Goal: Task Accomplishment & Management: Complete application form

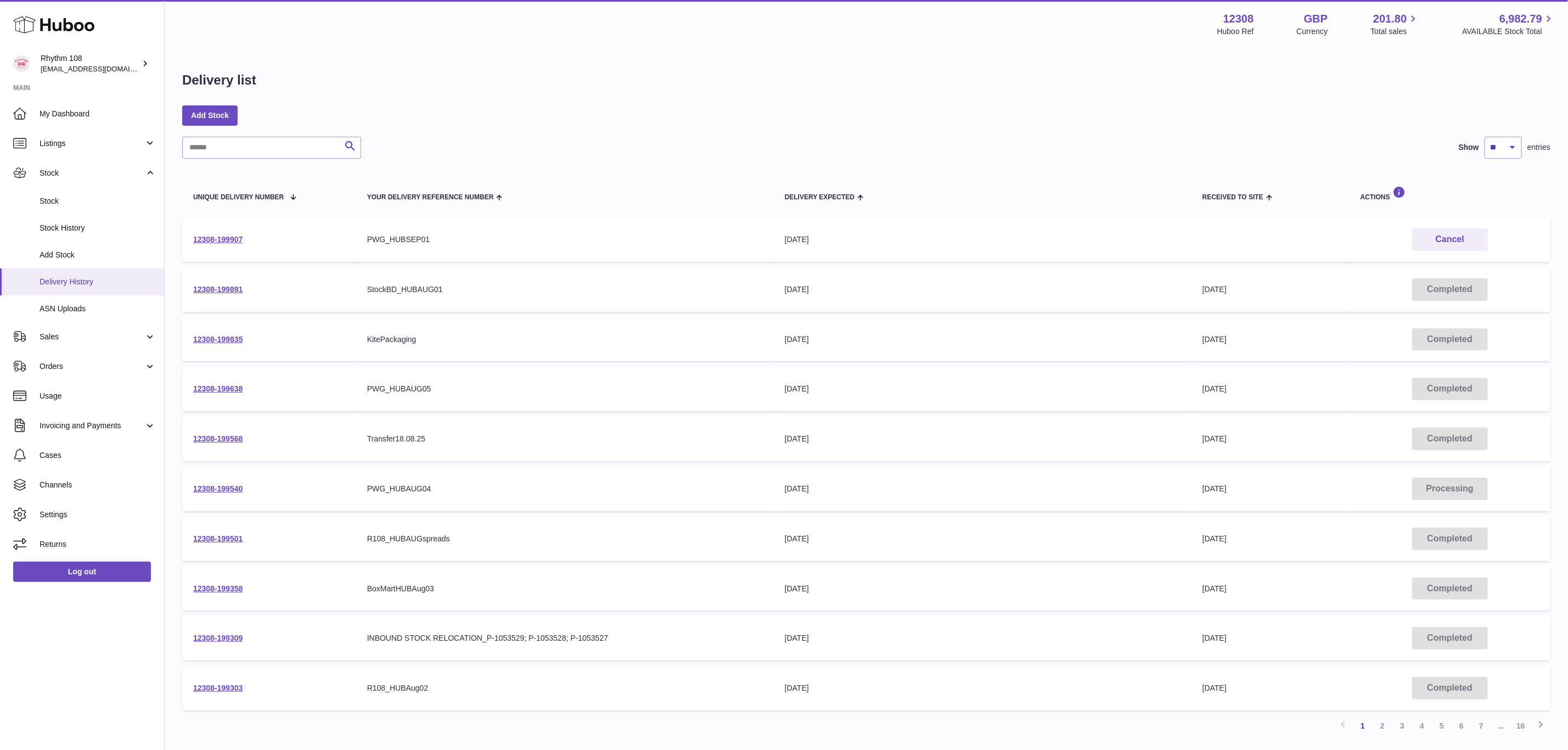
click at [42, 285] on span "Delivery History" at bounding box center [98, 282] width 117 height 10
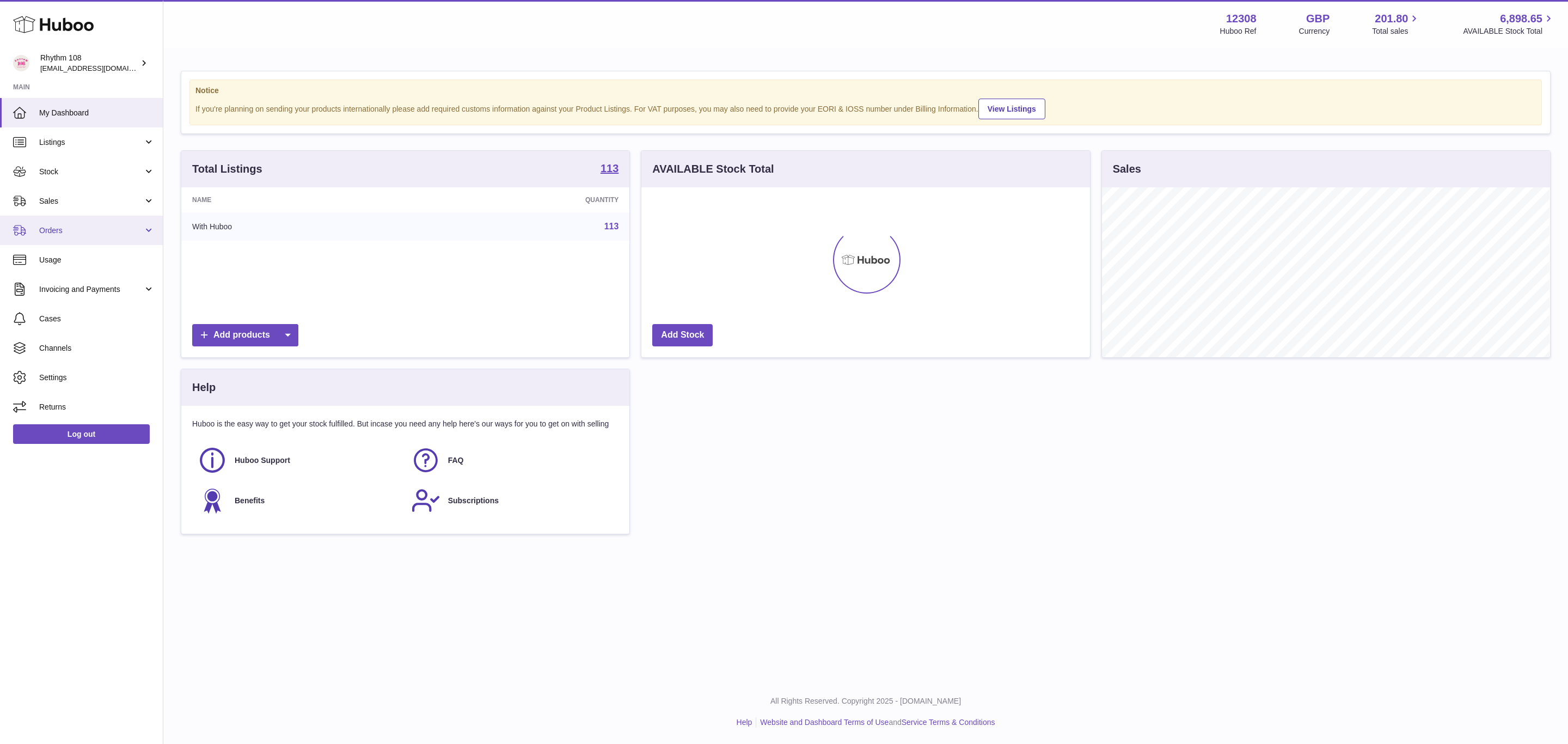
scroll to position [170, 447]
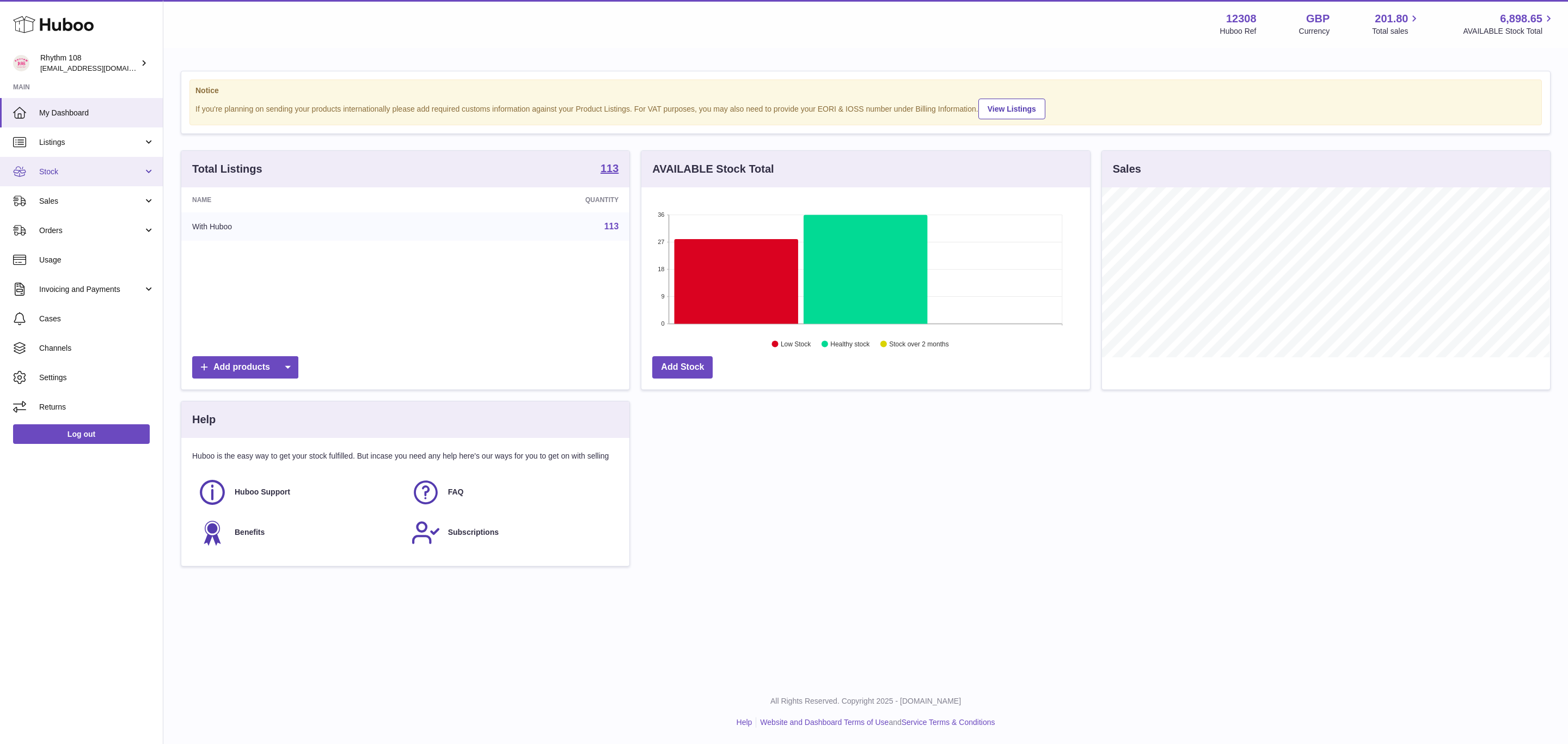
click at [53, 175] on span "Stock" at bounding box center [91, 172] width 104 height 10
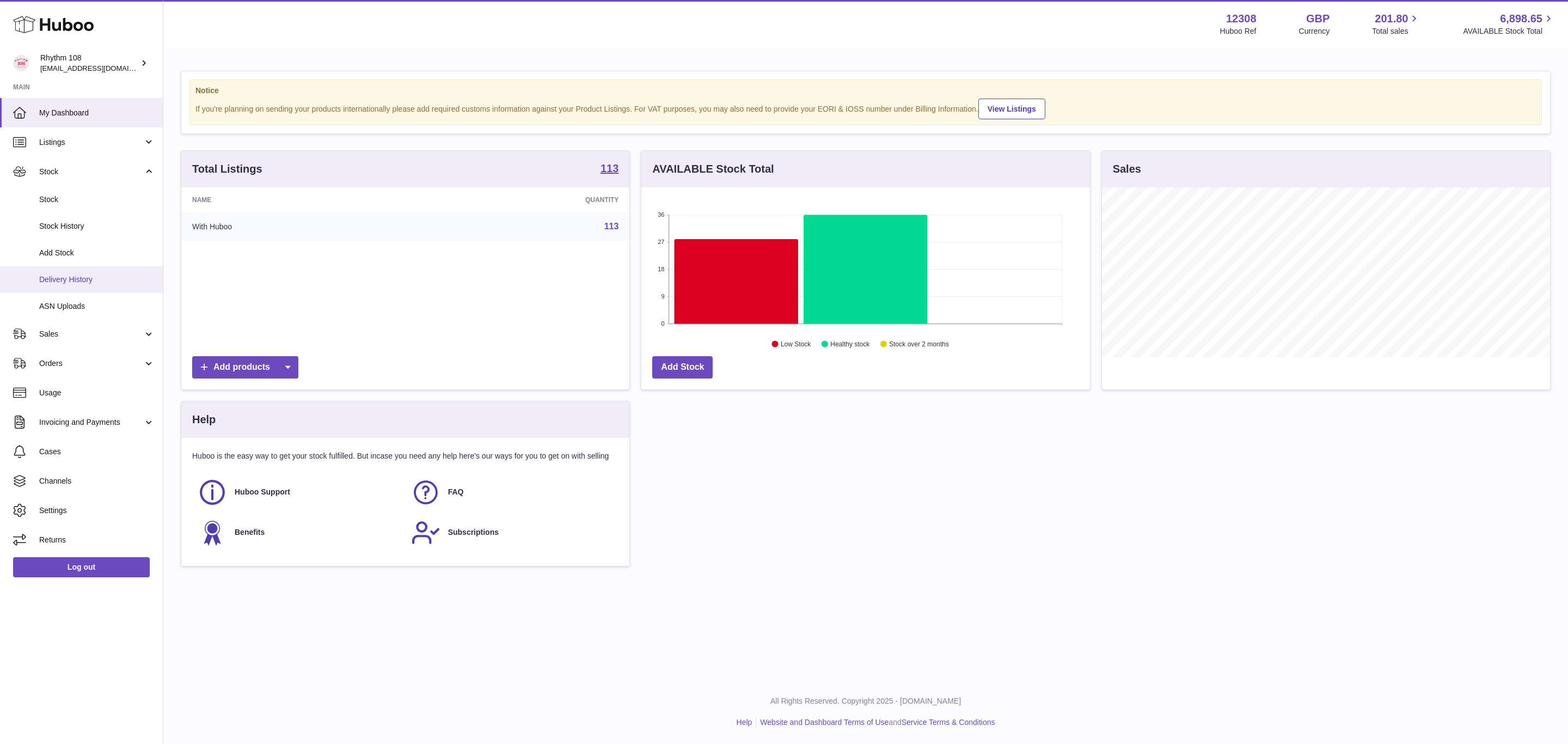
click at [72, 280] on span "Delivery History" at bounding box center [97, 279] width 116 height 10
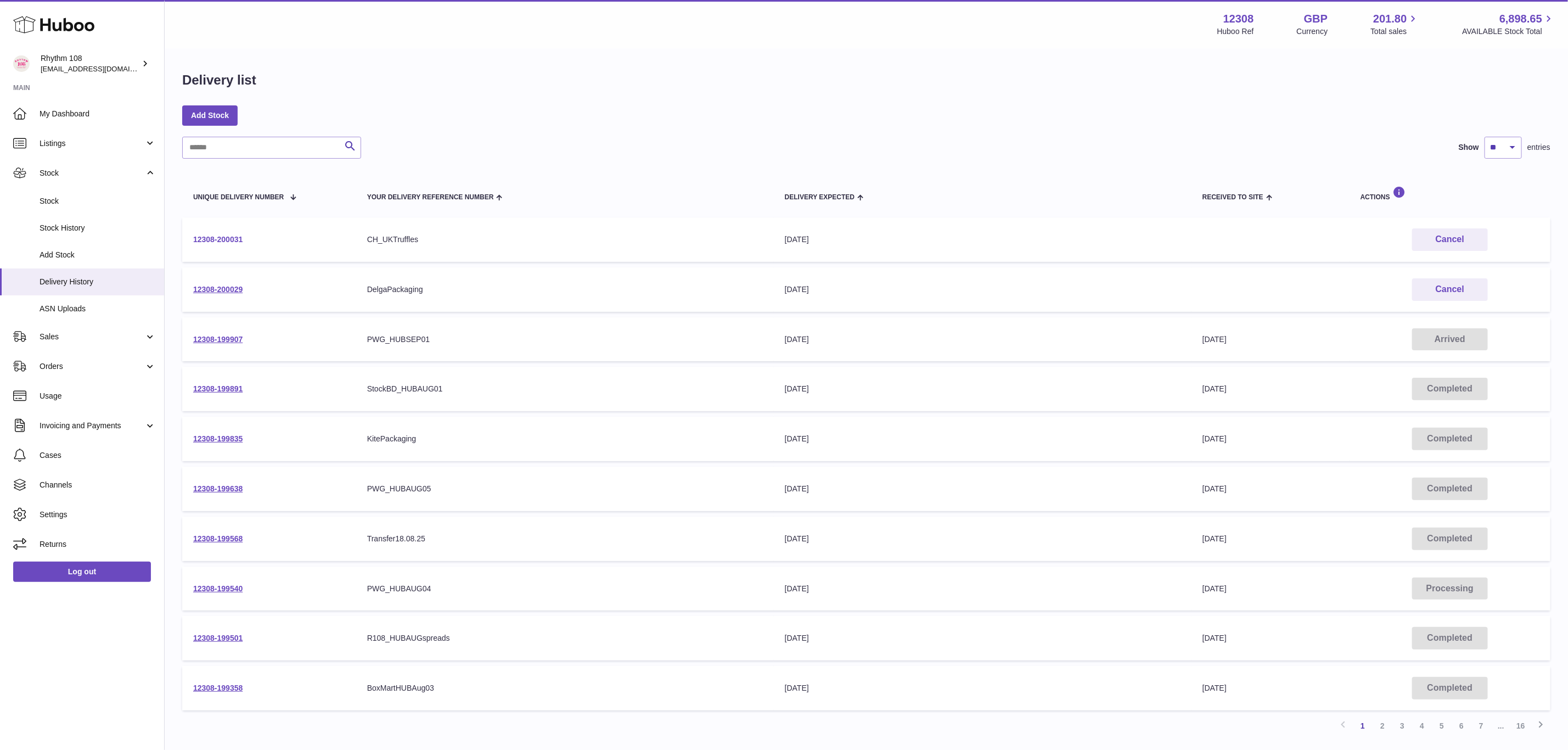
click at [239, 237] on link "12308-200031" at bounding box center [218, 239] width 49 height 9
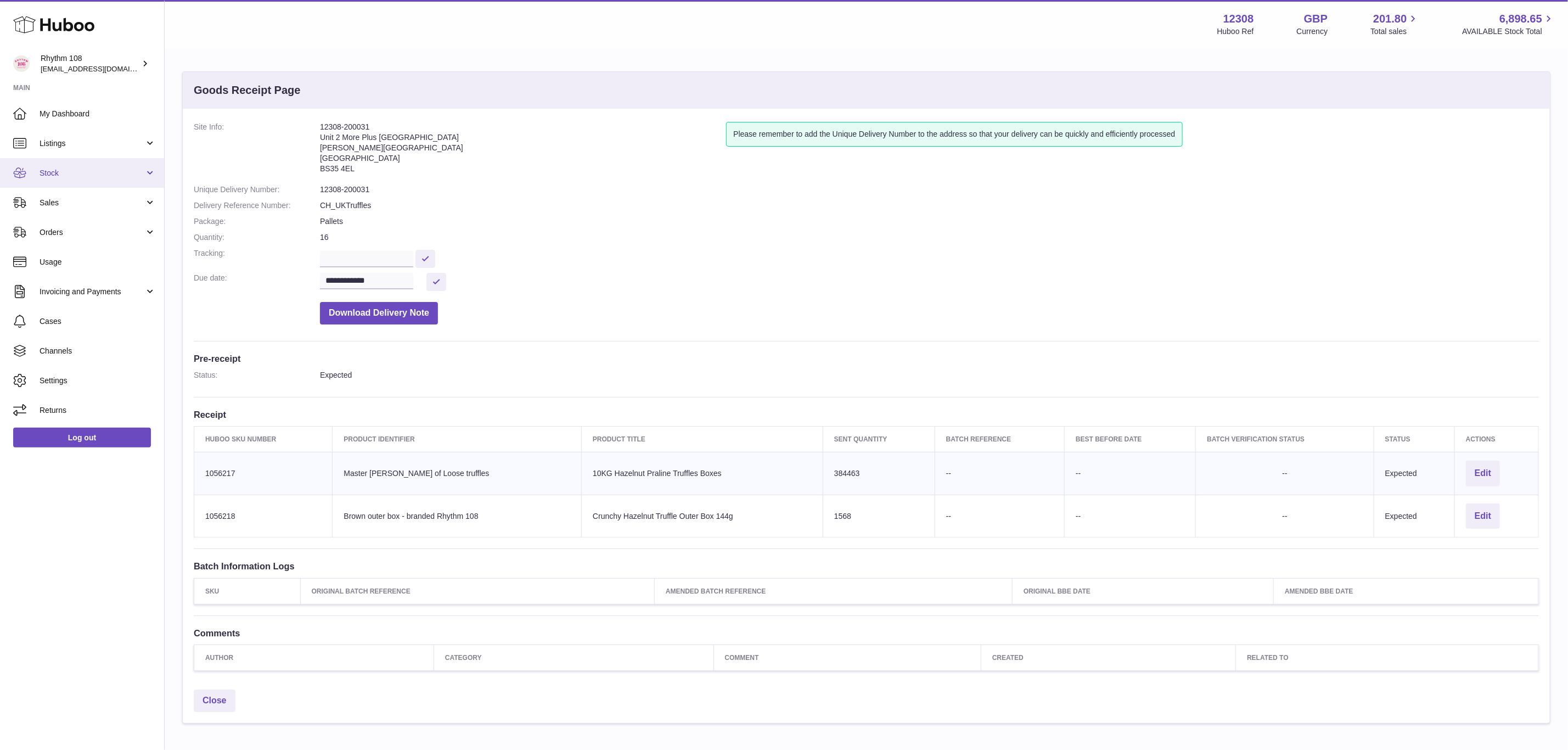
click at [63, 173] on span "Stock" at bounding box center [91, 173] width 105 height 10
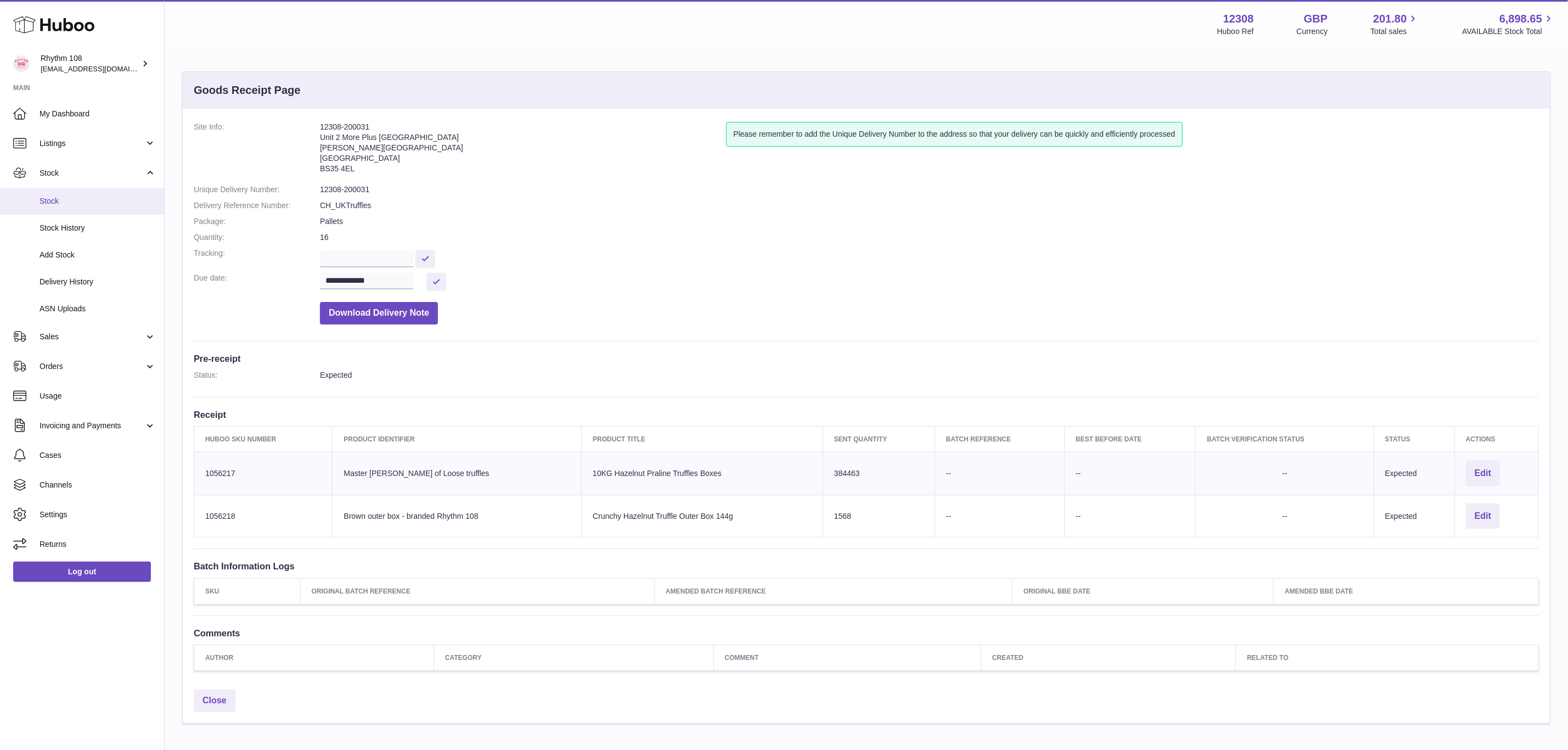
click at [68, 201] on span "Stock" at bounding box center [98, 201] width 117 height 10
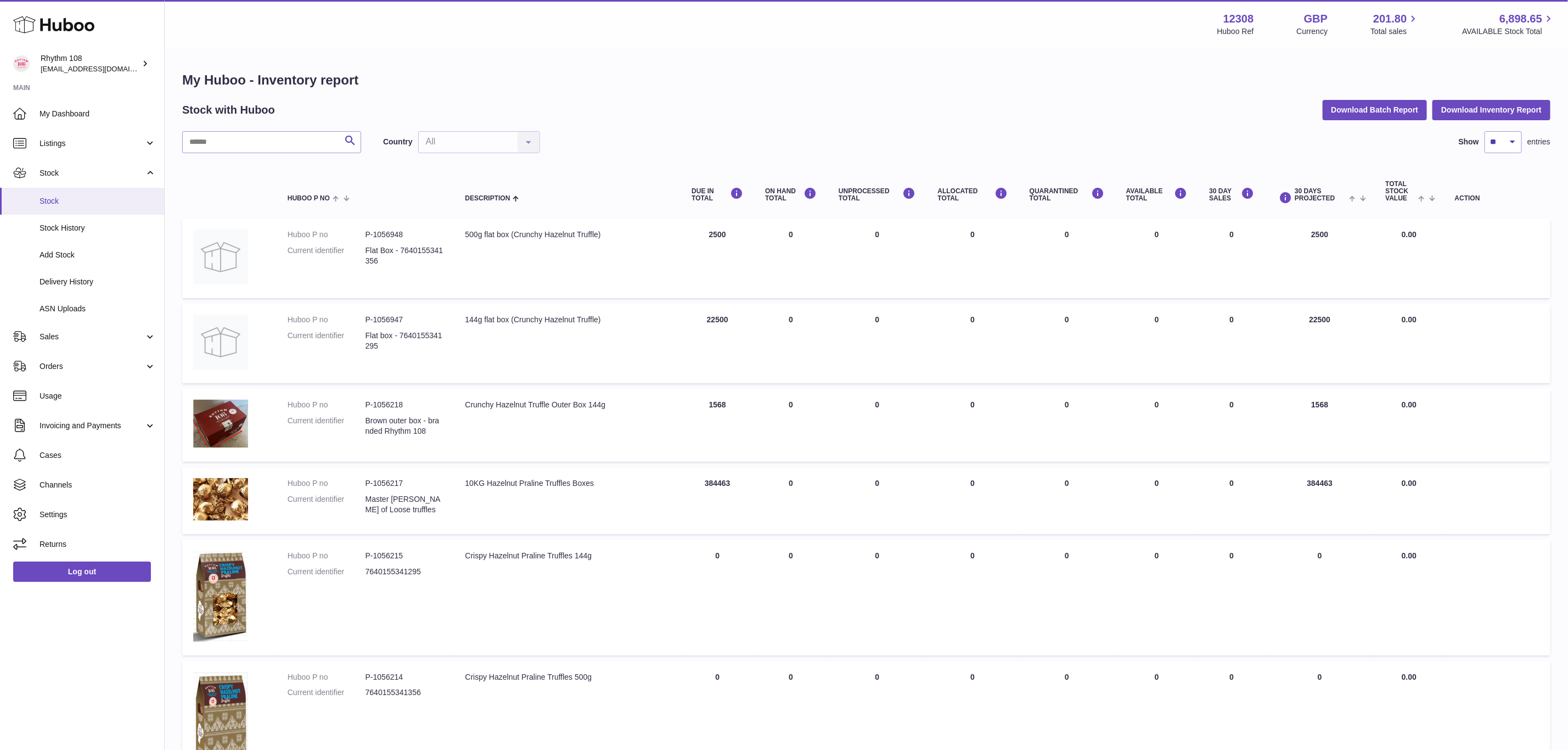
click at [71, 206] on span "Stock" at bounding box center [98, 201] width 117 height 10
click at [56, 341] on span "Sales" at bounding box center [91, 336] width 105 height 10
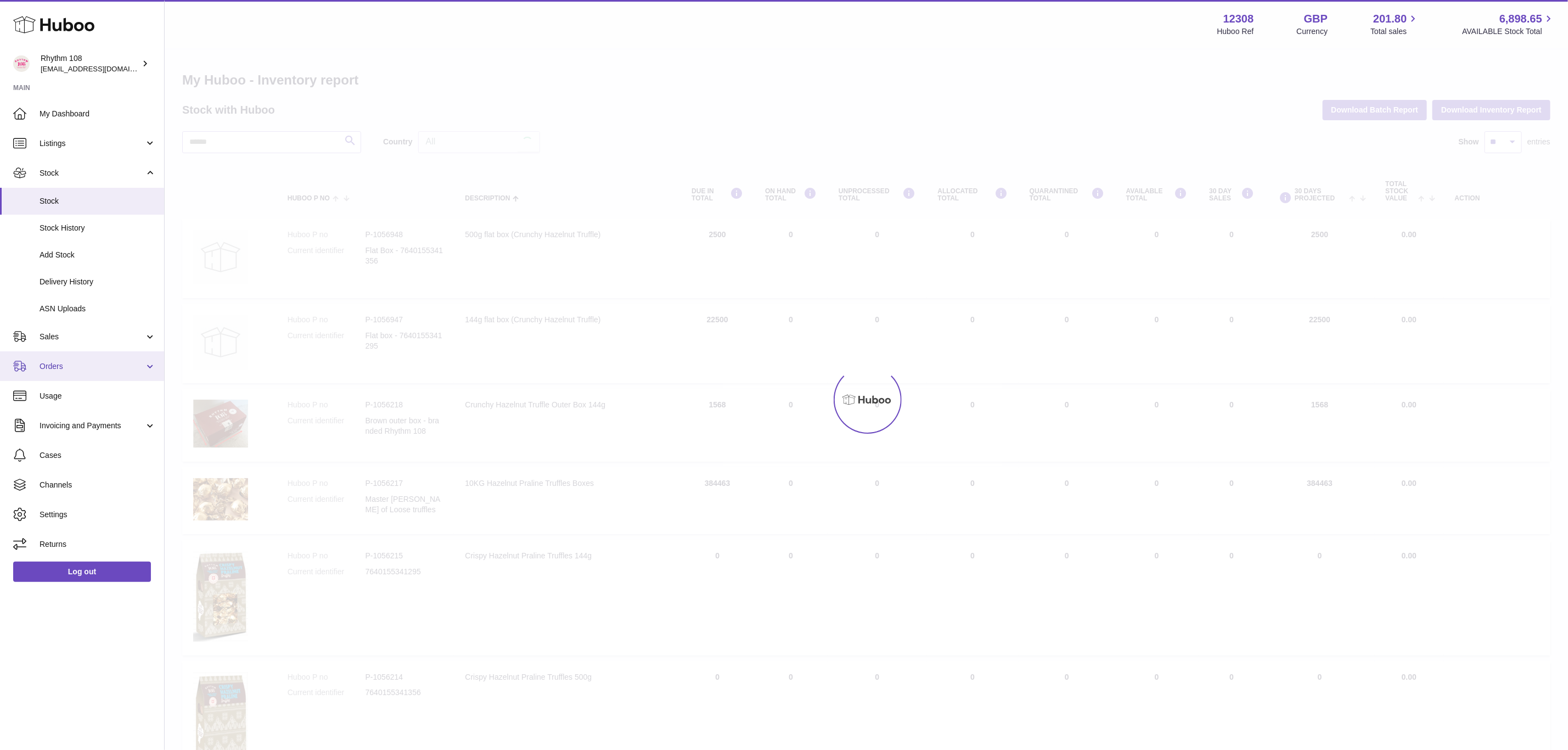
click at [61, 371] on span "Orders" at bounding box center [91, 366] width 105 height 10
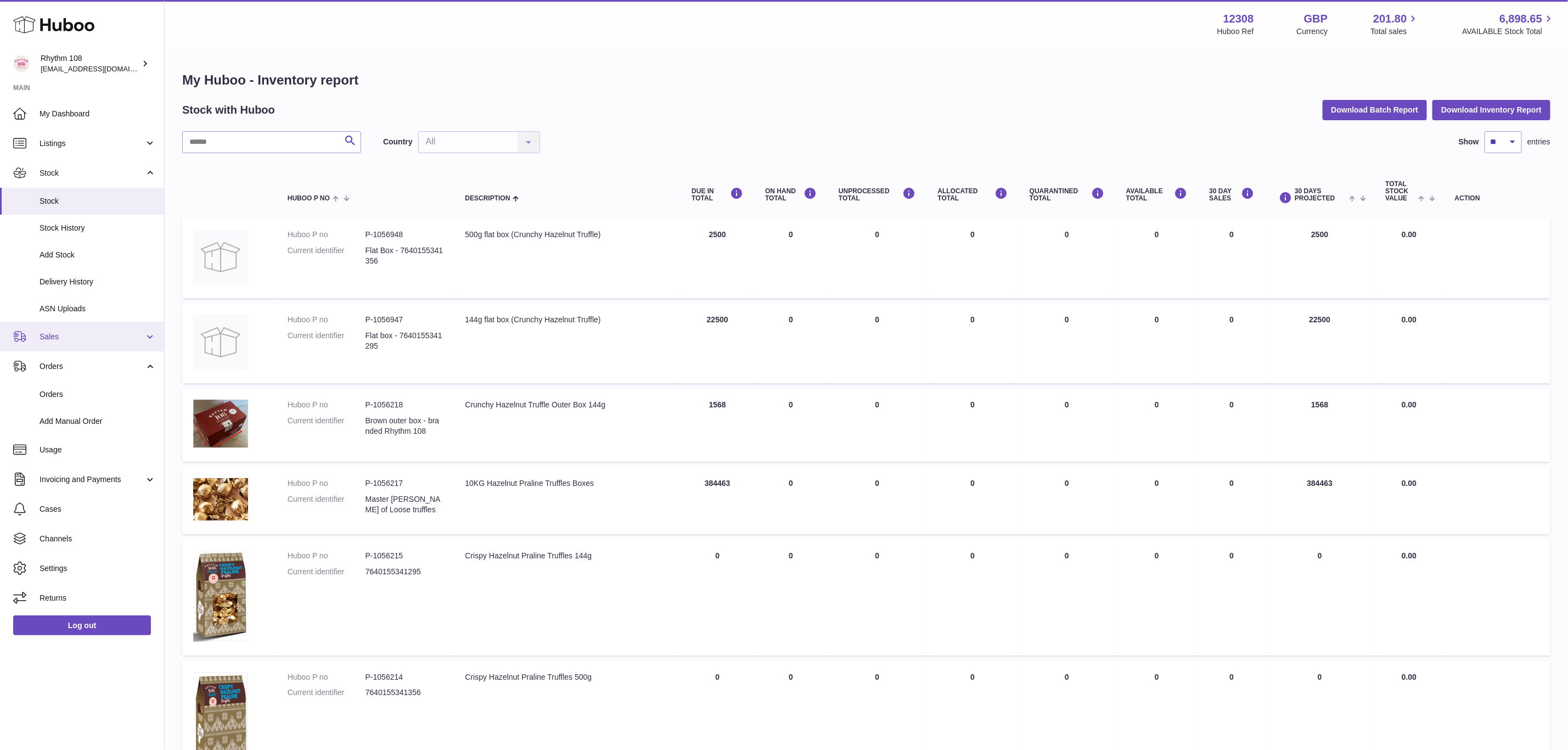
click at [60, 339] on span "Sales" at bounding box center [91, 336] width 105 height 10
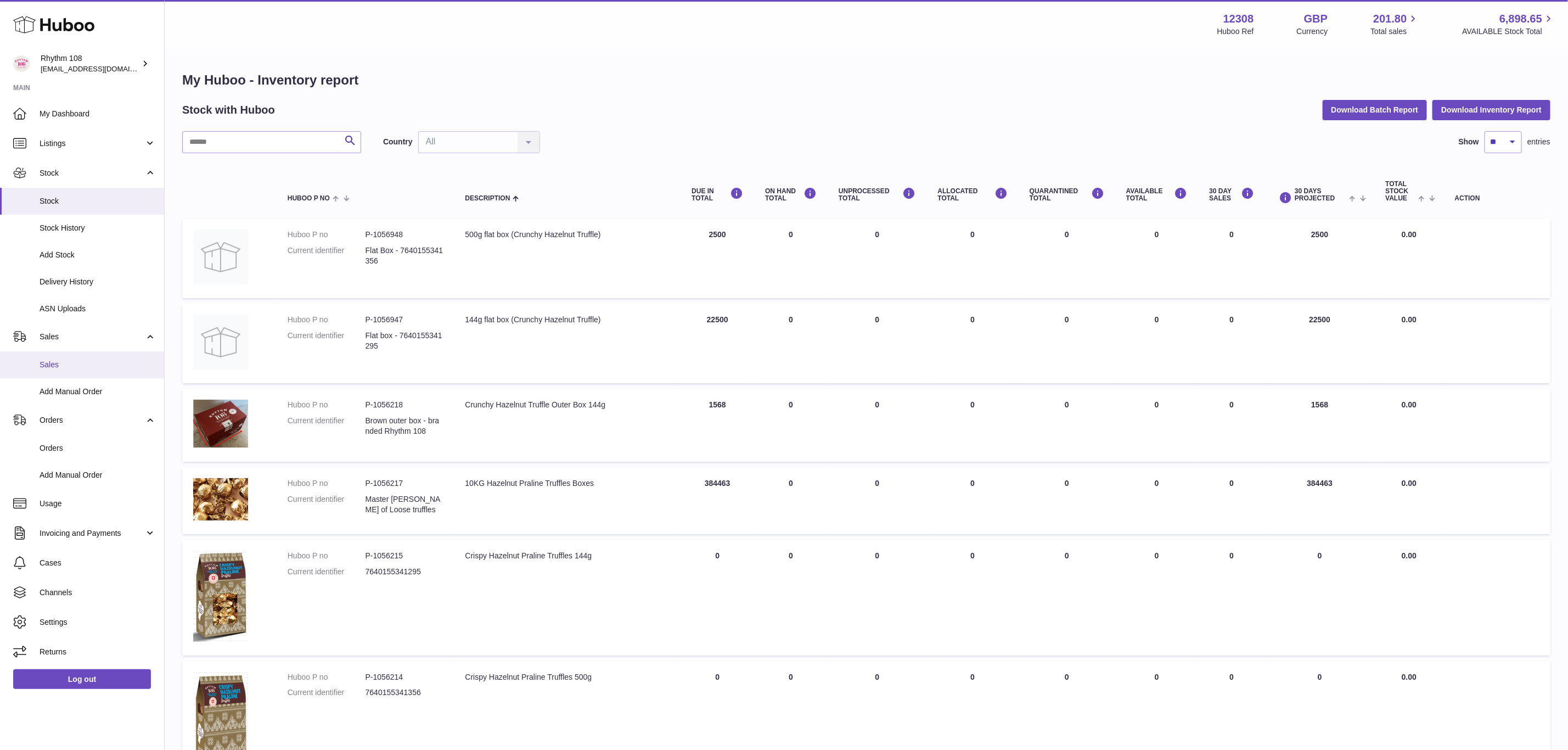
click at [63, 373] on link "Sales" at bounding box center [82, 365] width 164 height 27
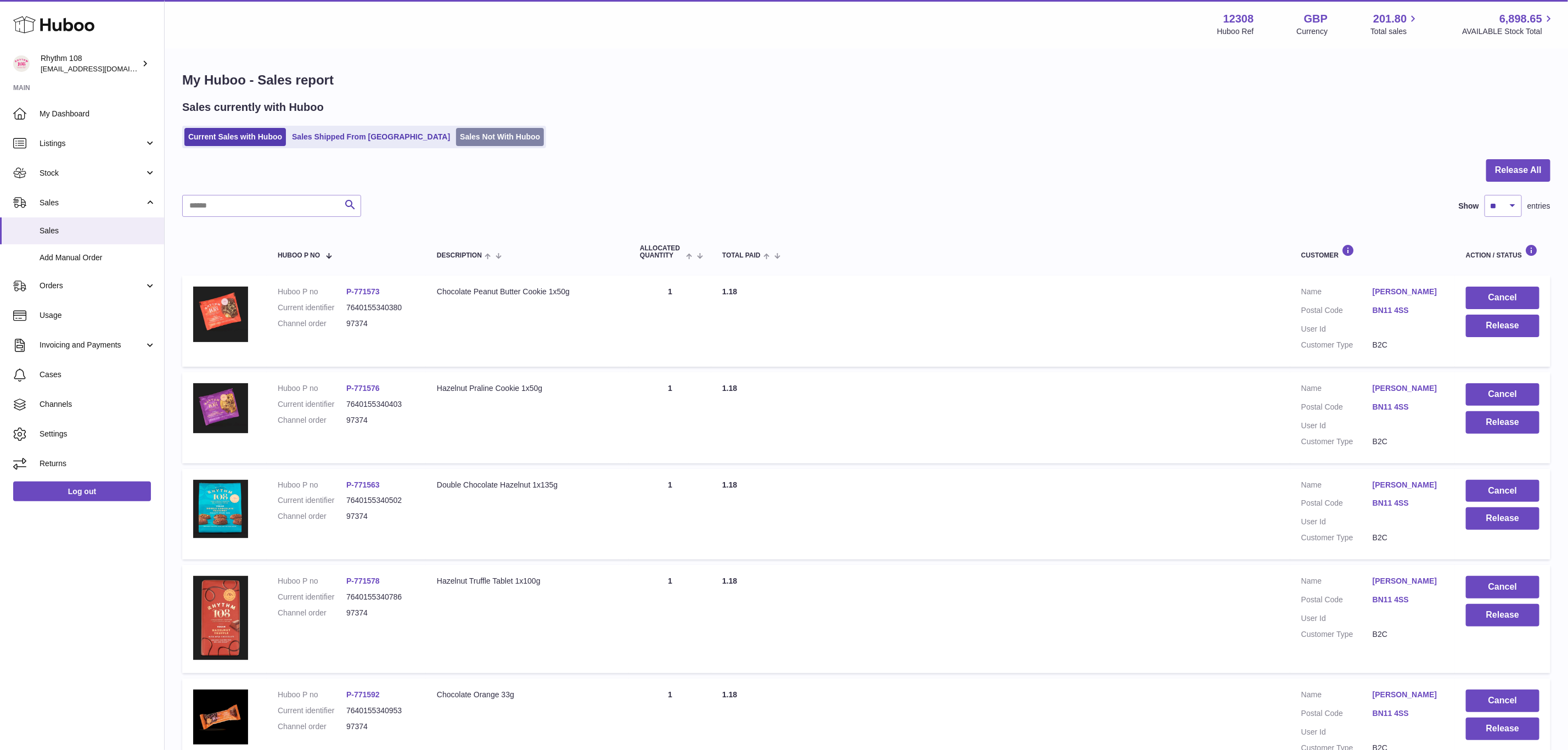
click at [456, 141] on link "Sales Not With Huboo" at bounding box center [500, 137] width 88 height 18
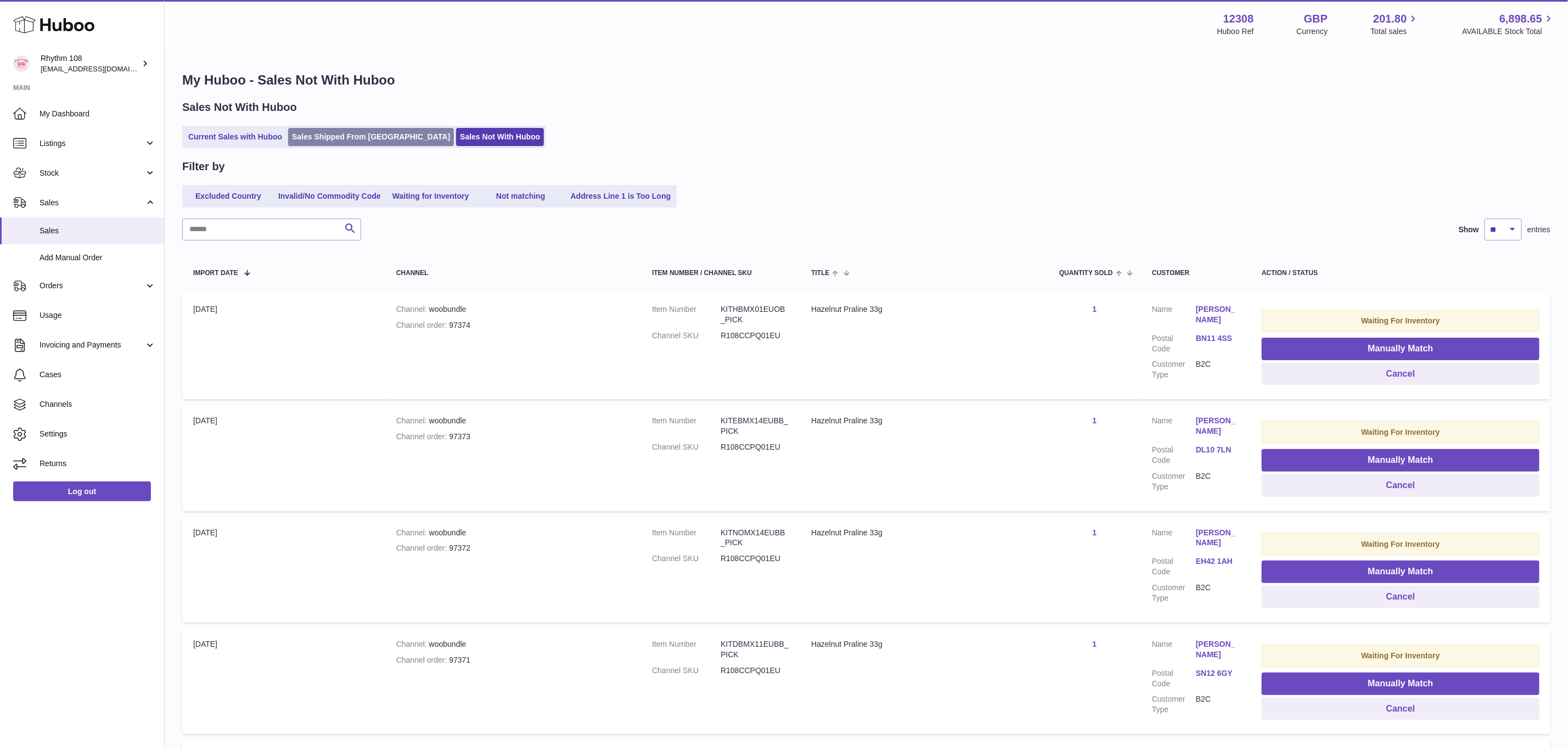
click at [341, 129] on link "Sales Shipped From Huboo" at bounding box center [371, 137] width 166 height 18
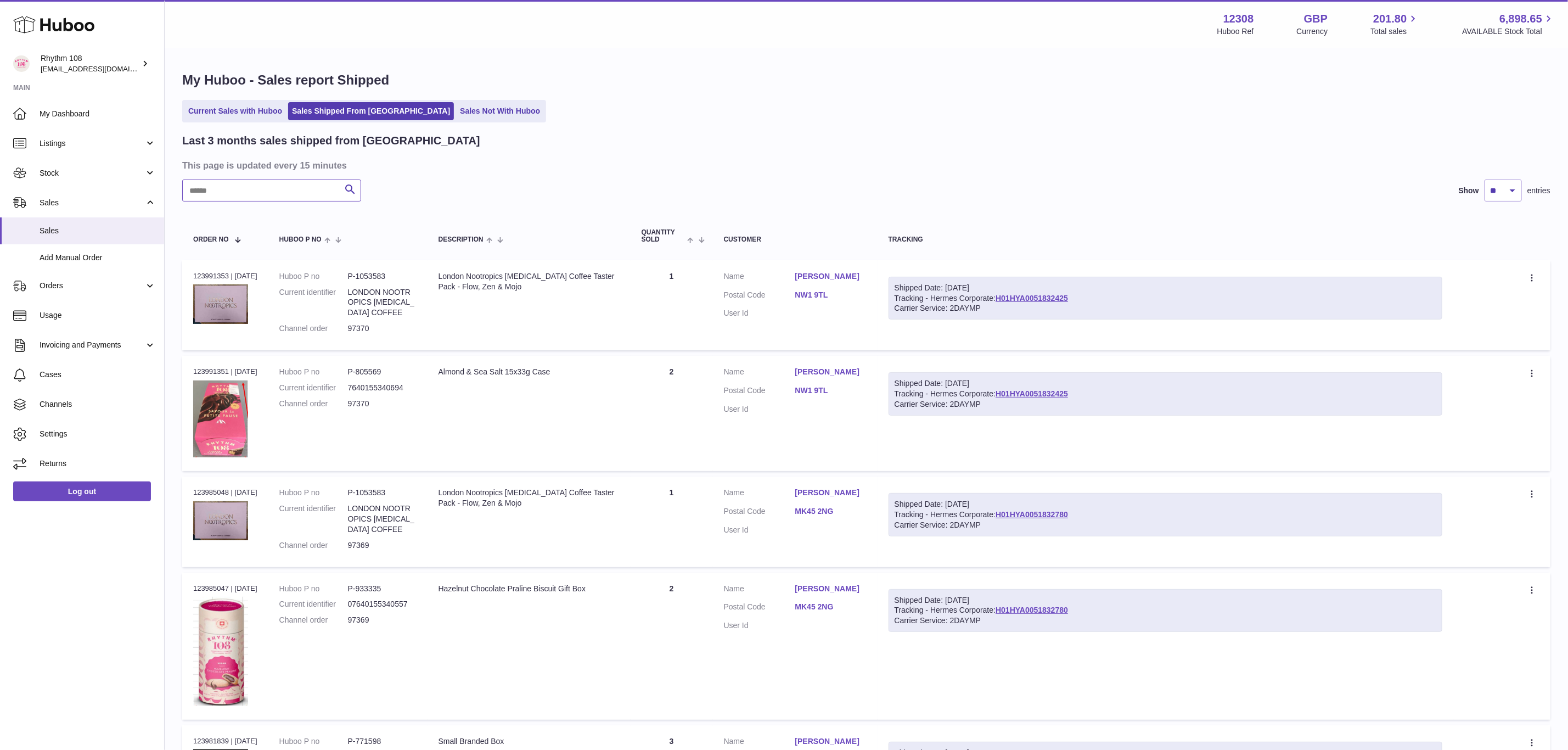
click at [226, 196] on input "text" at bounding box center [272, 190] width 179 height 22
type input "**********"
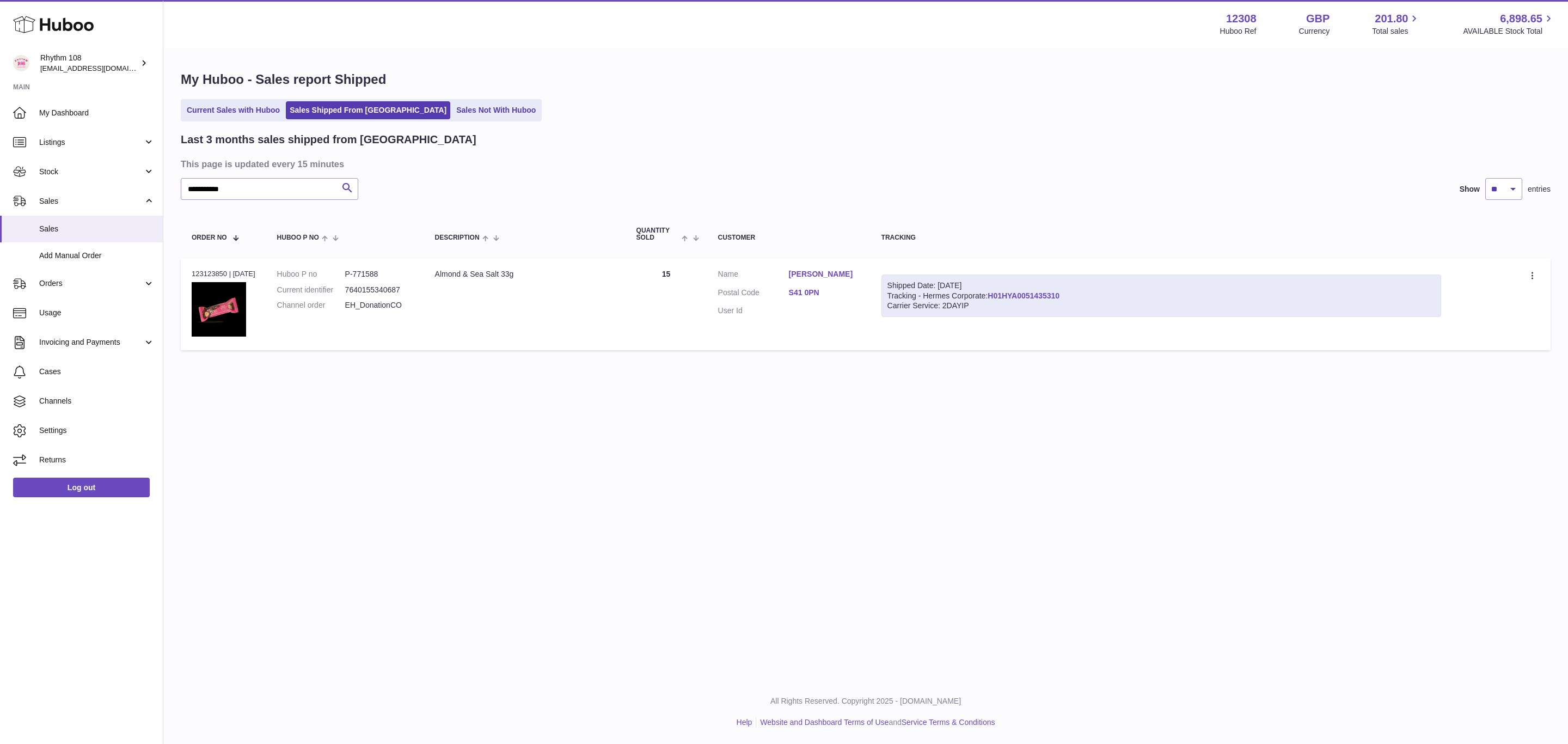
click at [1059, 292] on link "H01HYA0051435310" at bounding box center [1024, 296] width 72 height 9
click at [49, 222] on link "Sales" at bounding box center [81, 229] width 163 height 27
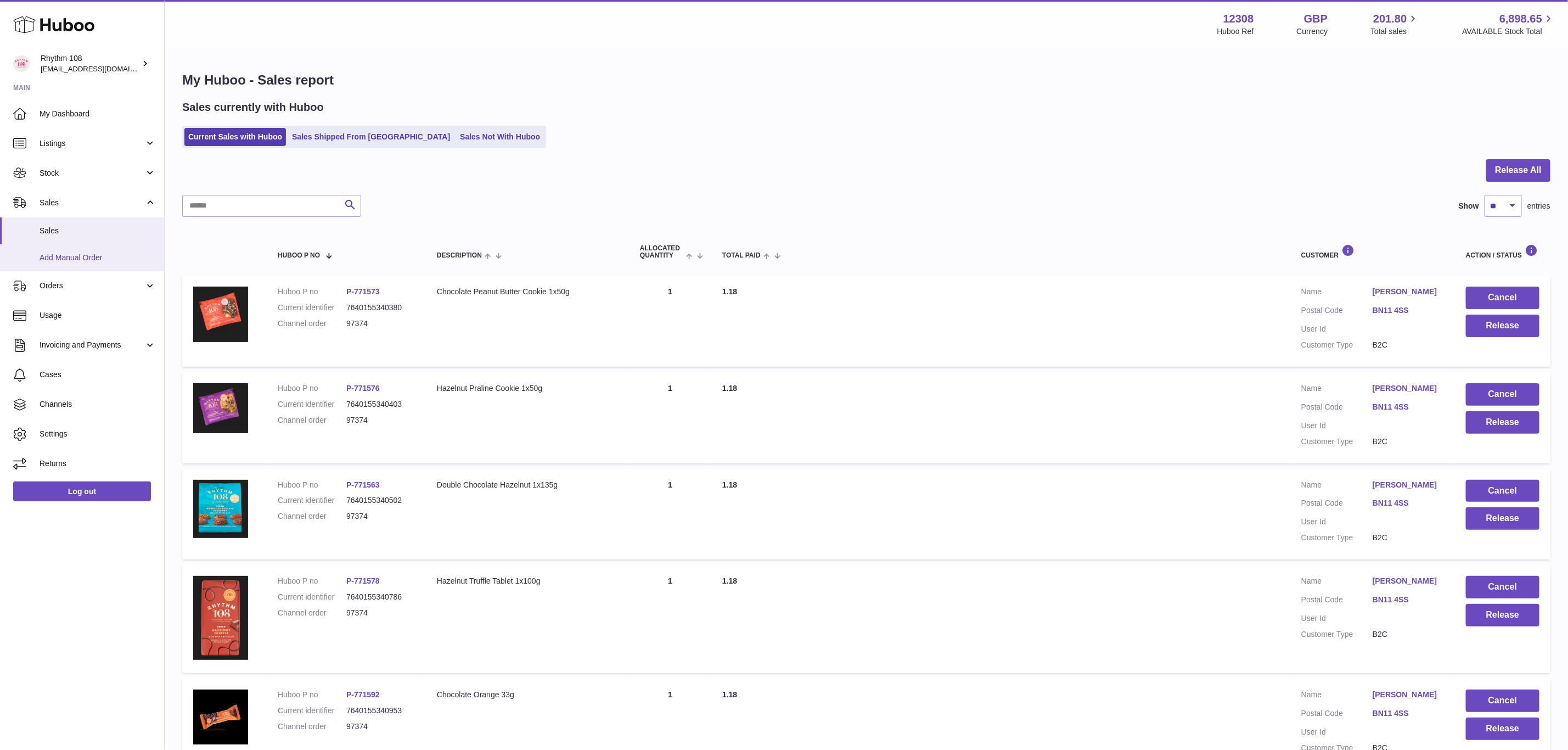
click at [66, 259] on span "Add Manual Order" at bounding box center [98, 257] width 117 height 10
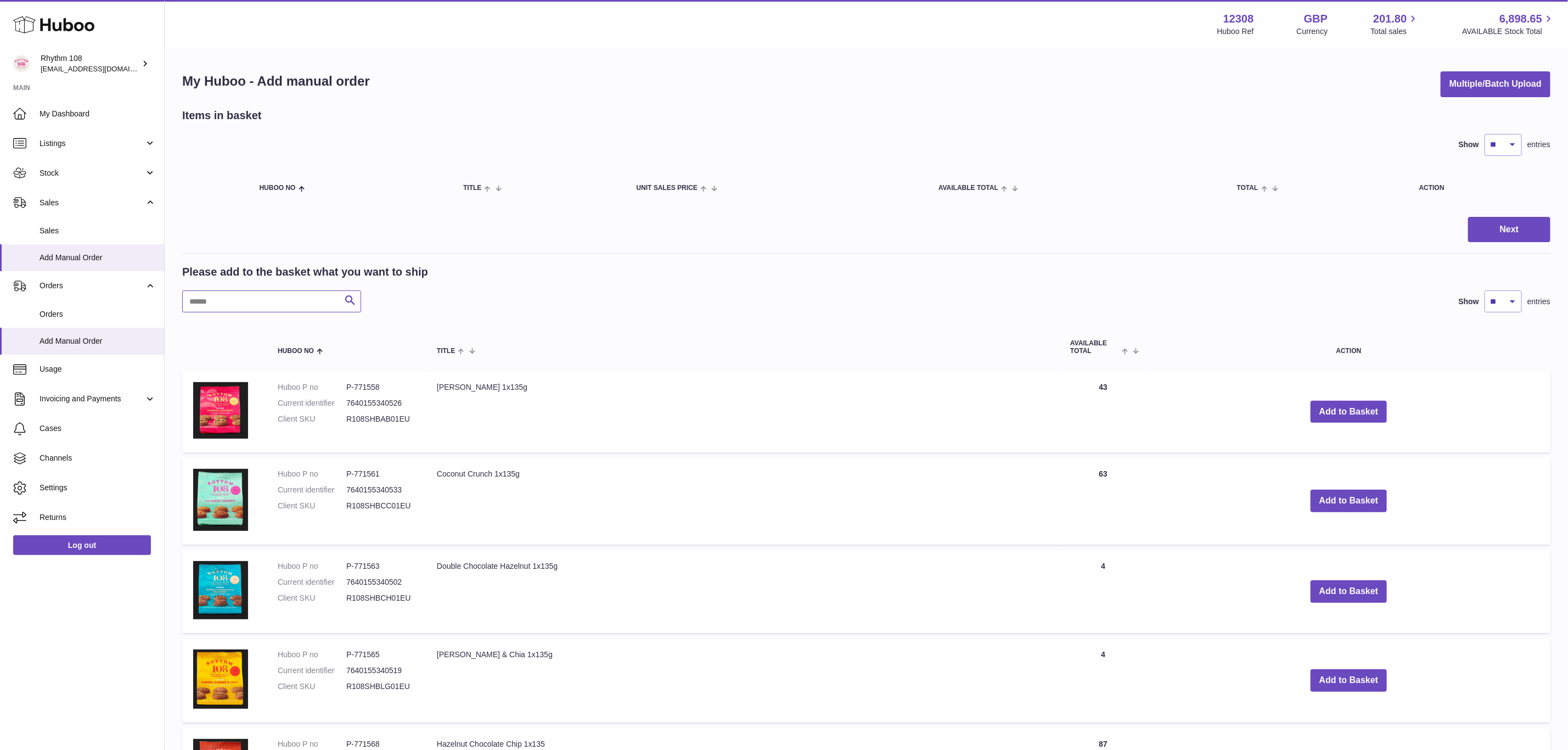
click at [292, 300] on input "text" at bounding box center [272, 301] width 179 height 22
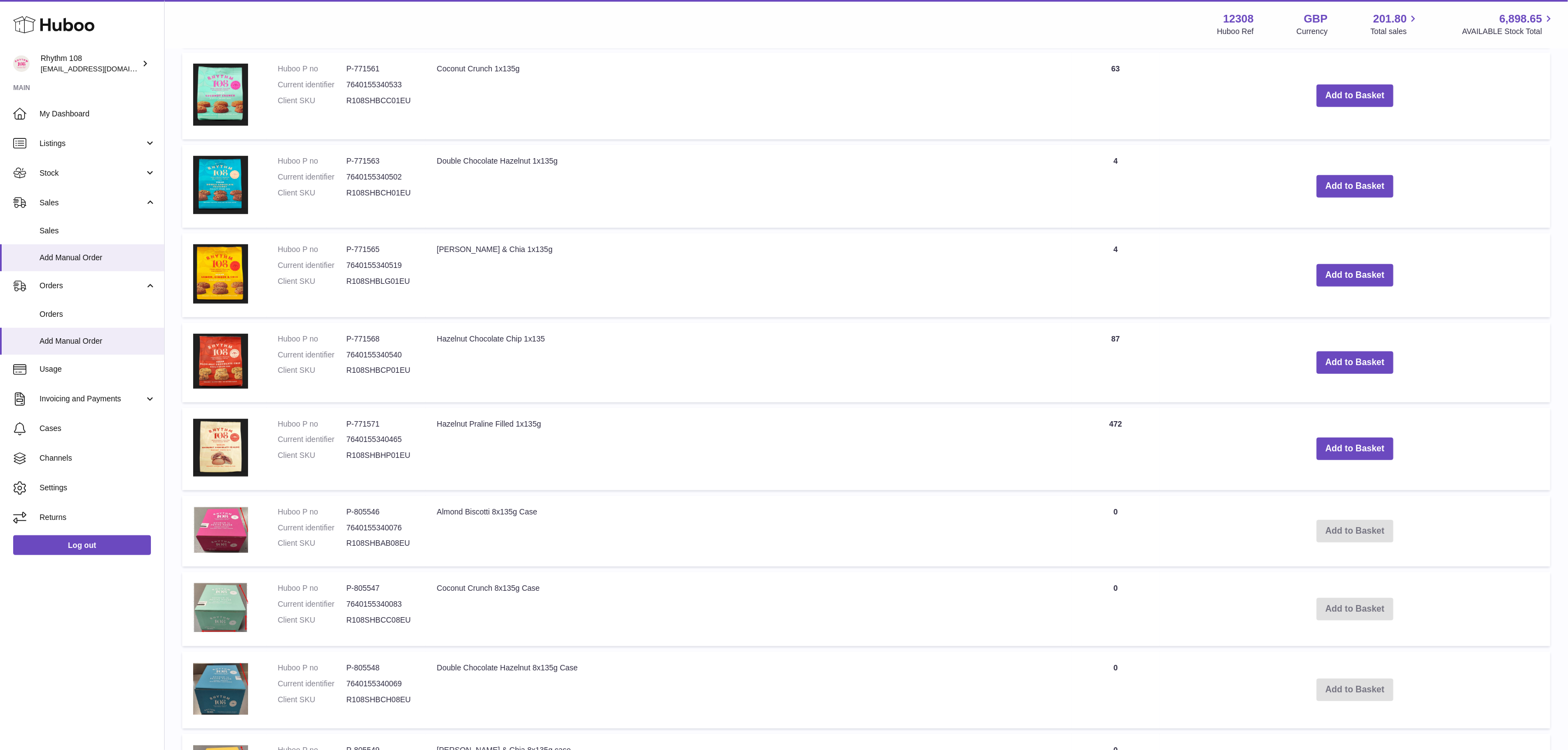
scroll to position [412, 0]
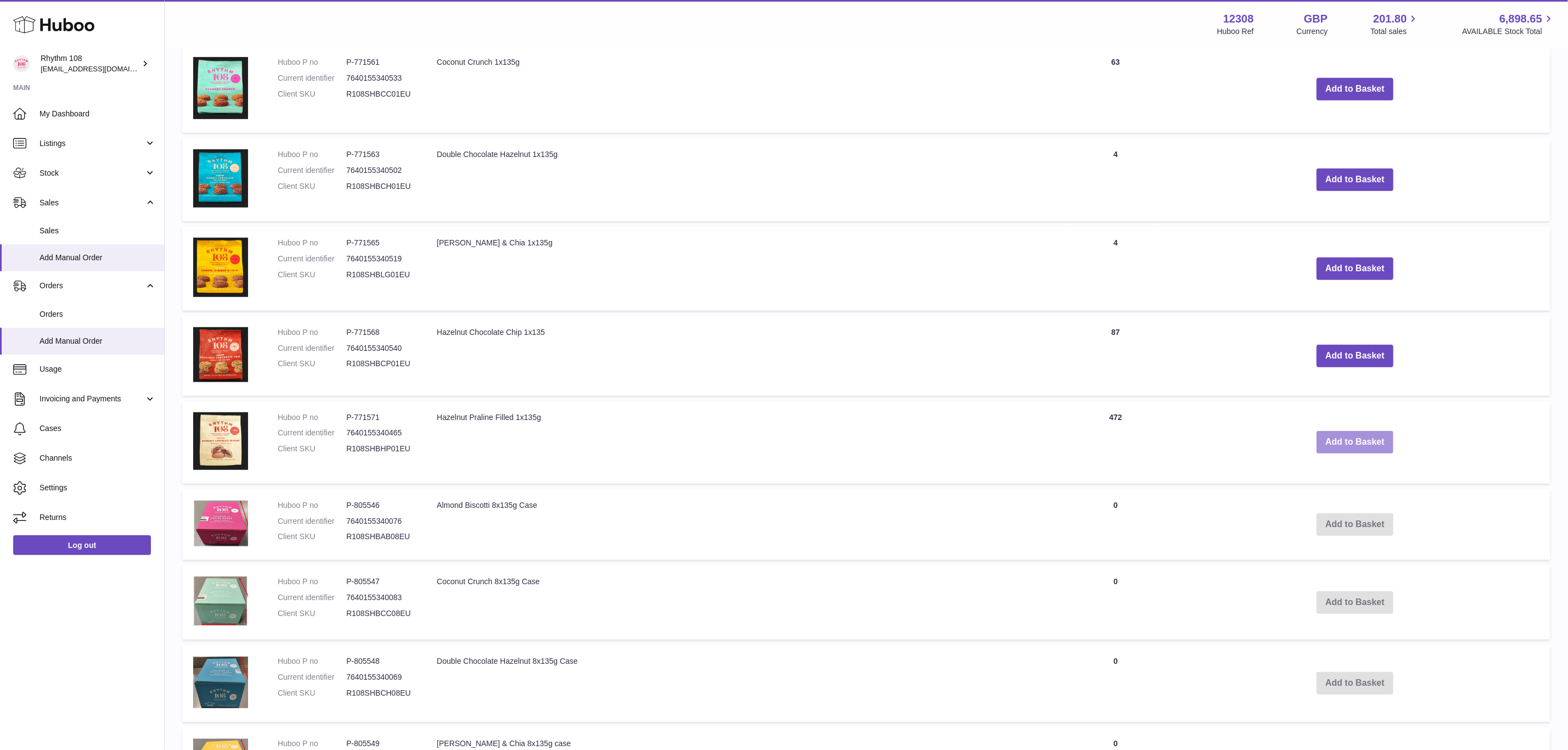
click at [1359, 435] on button "Add to Basket" at bounding box center [1355, 442] width 77 height 23
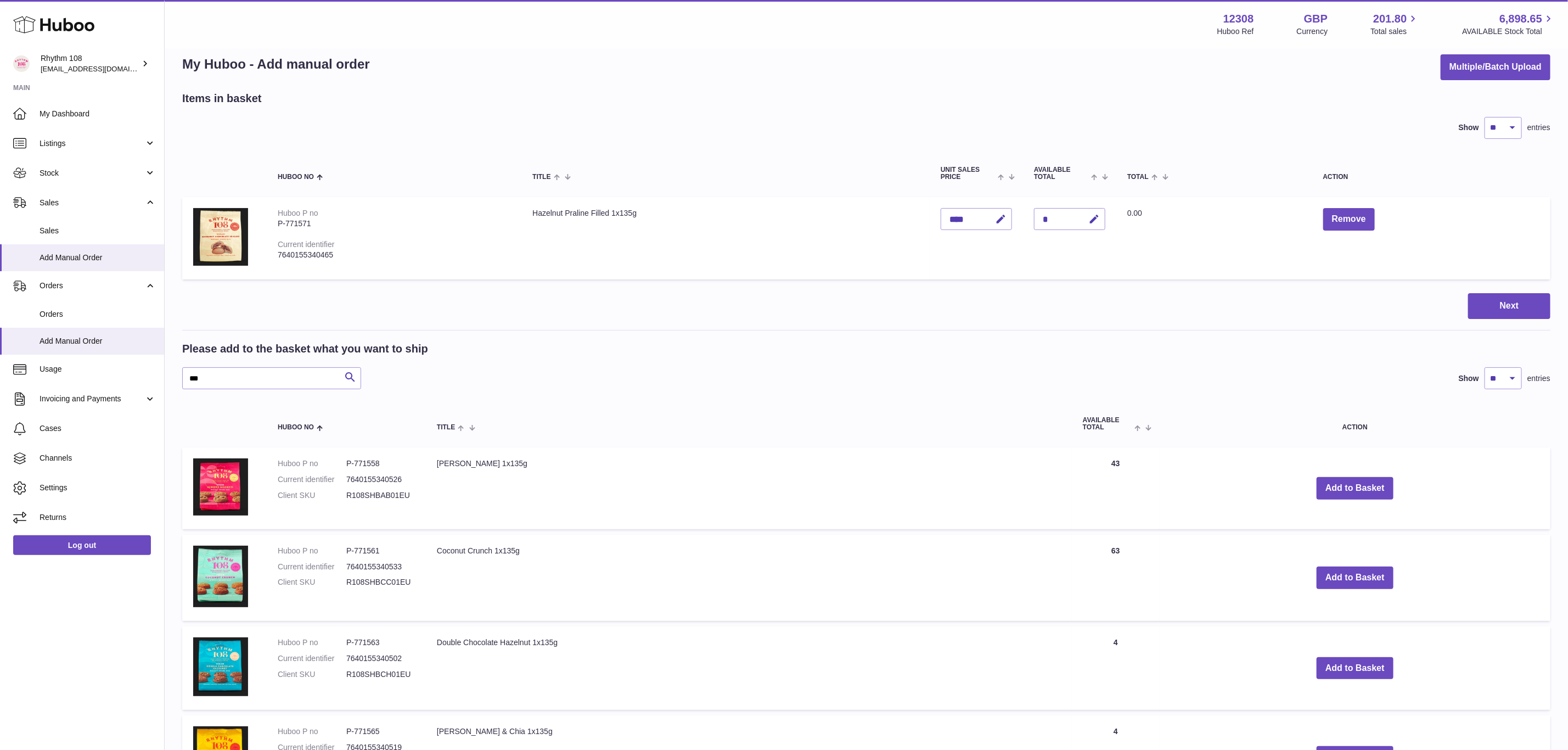
scroll to position [0, 0]
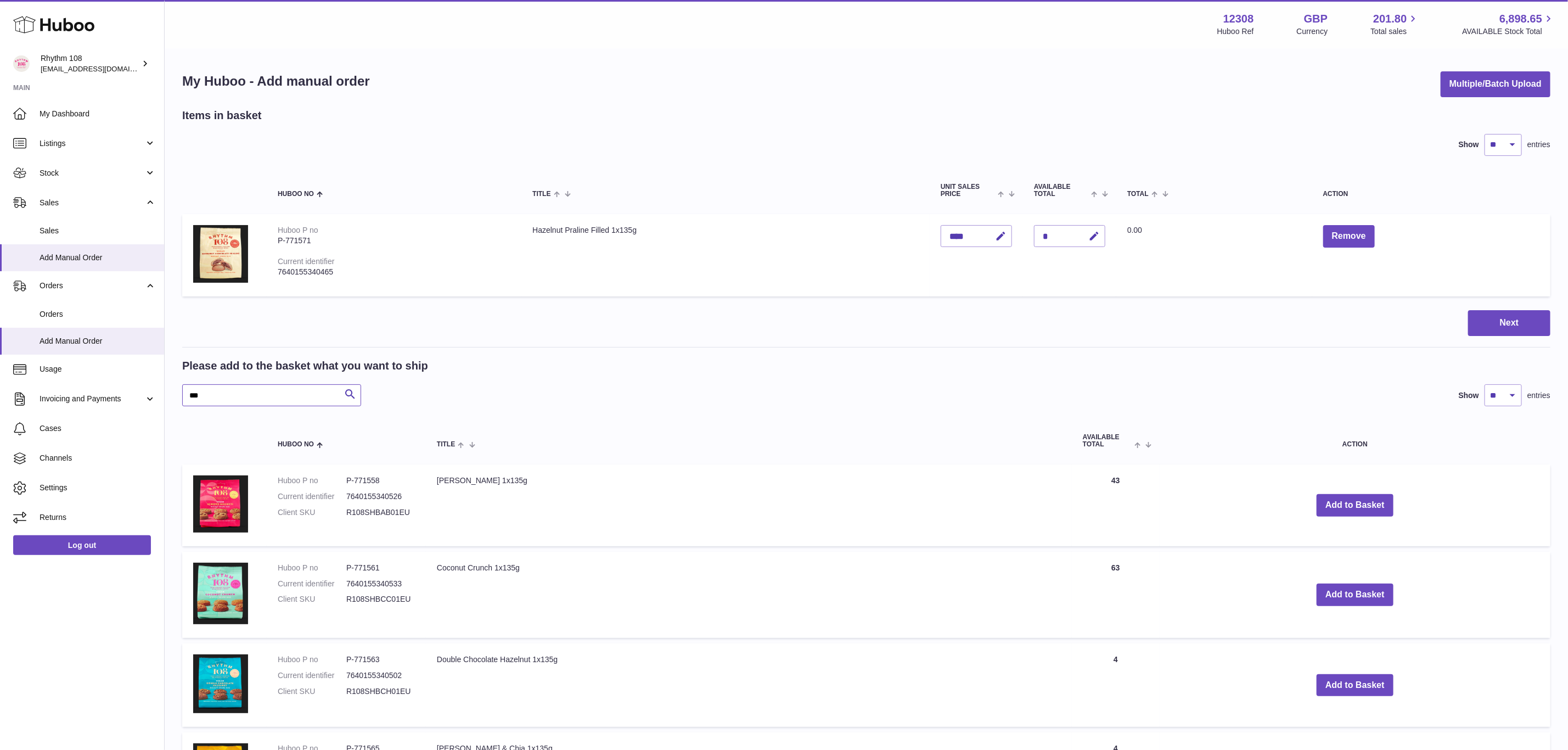
click at [276, 399] on input "***" at bounding box center [272, 395] width 179 height 22
drag, startPoint x: 276, startPoint y: 399, endPoint x: 155, endPoint y: 377, distance: 123.0
click at [155, 377] on div "Huboo Rhythm 108 orders@rhythm108.com Main My Dashboard Listings Not with Huboo…" at bounding box center [784, 728] width 1568 height 1456
type input "*"
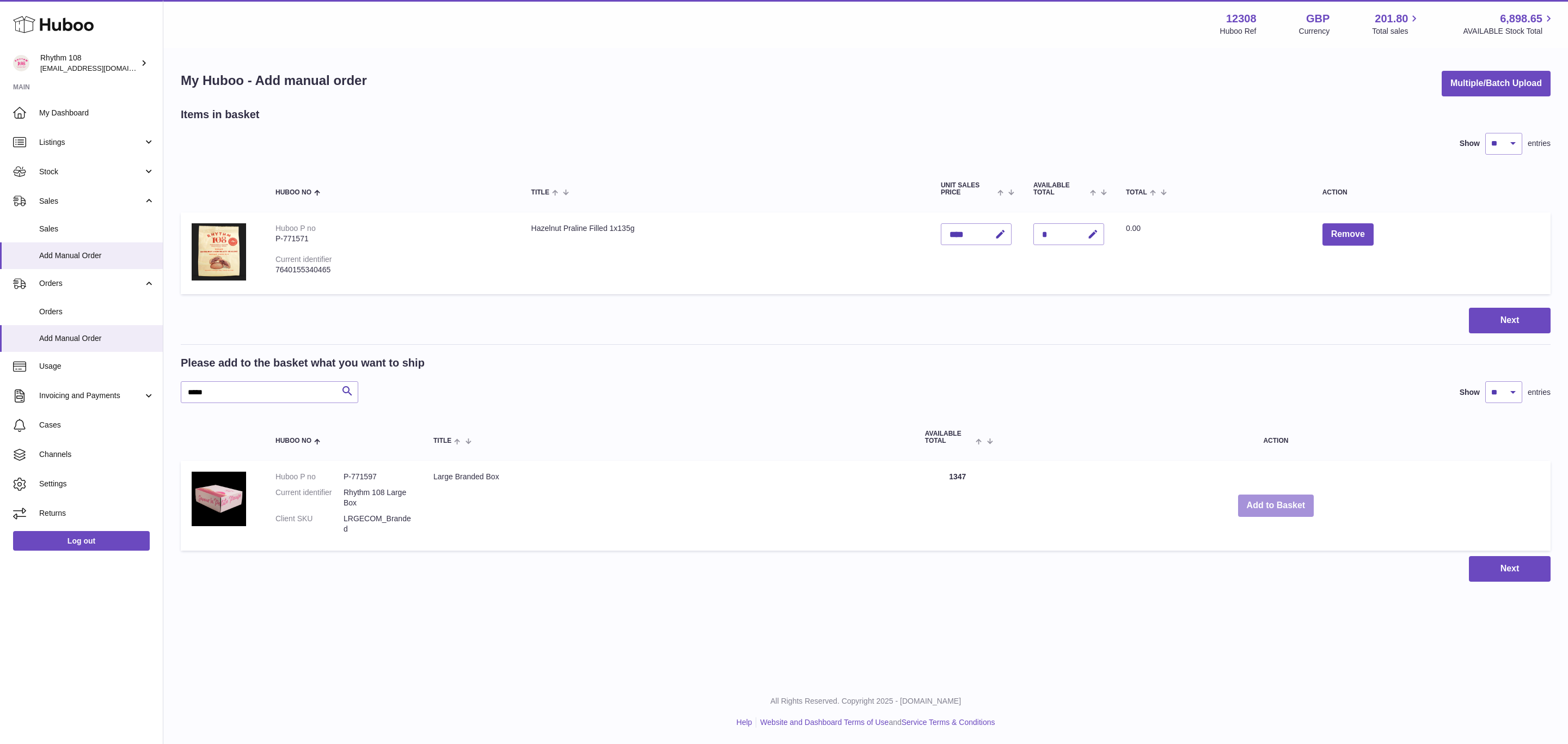
click at [1279, 498] on button "Add to Basket" at bounding box center [1276, 505] width 76 height 23
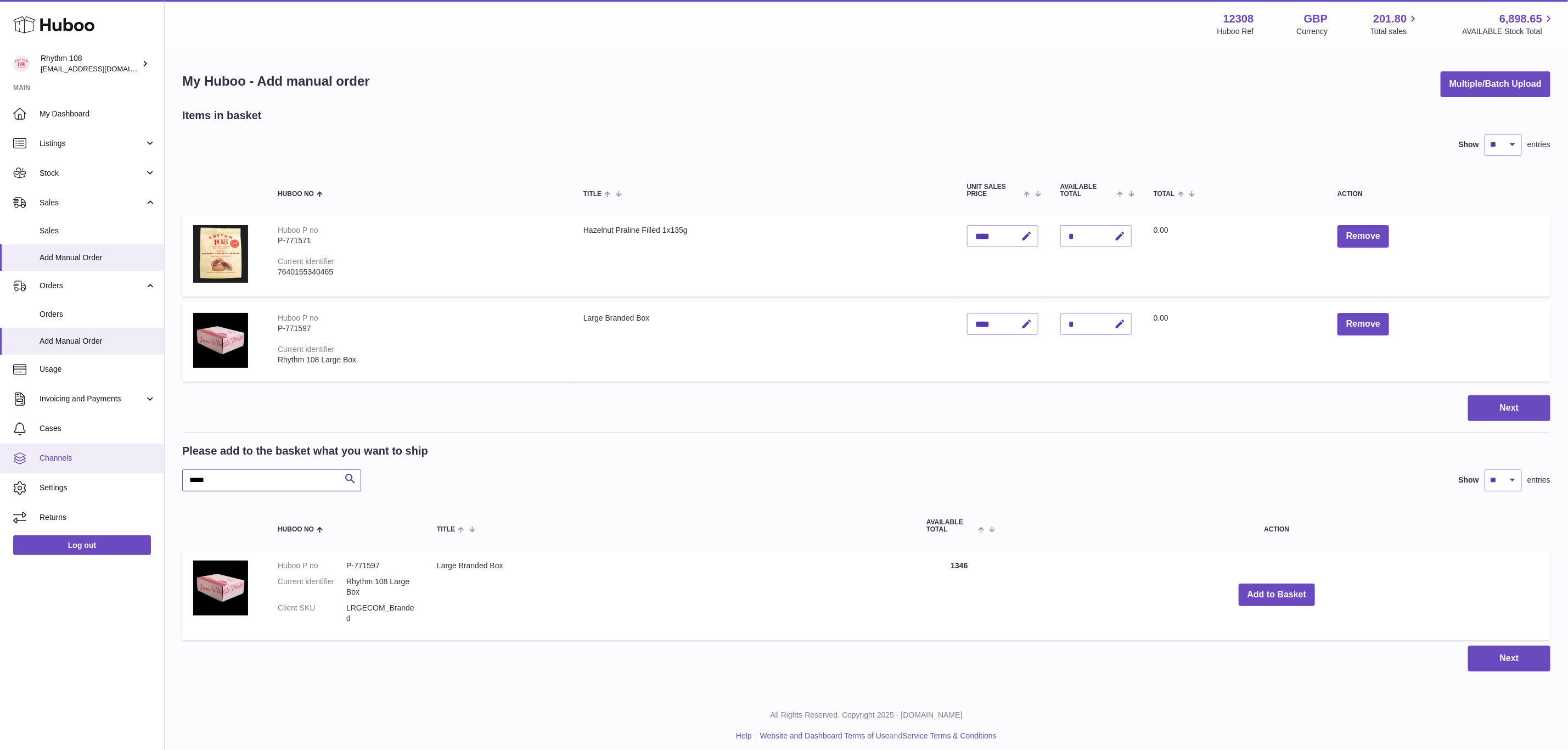
drag, startPoint x: 246, startPoint y: 484, endPoint x: 106, endPoint y: 470, distance: 140.7
click at [104, 470] on div "Huboo Rhythm 108 orders@rhythm108.com Main My Dashboard Listings Not with Huboo…" at bounding box center [784, 379] width 1568 height 757
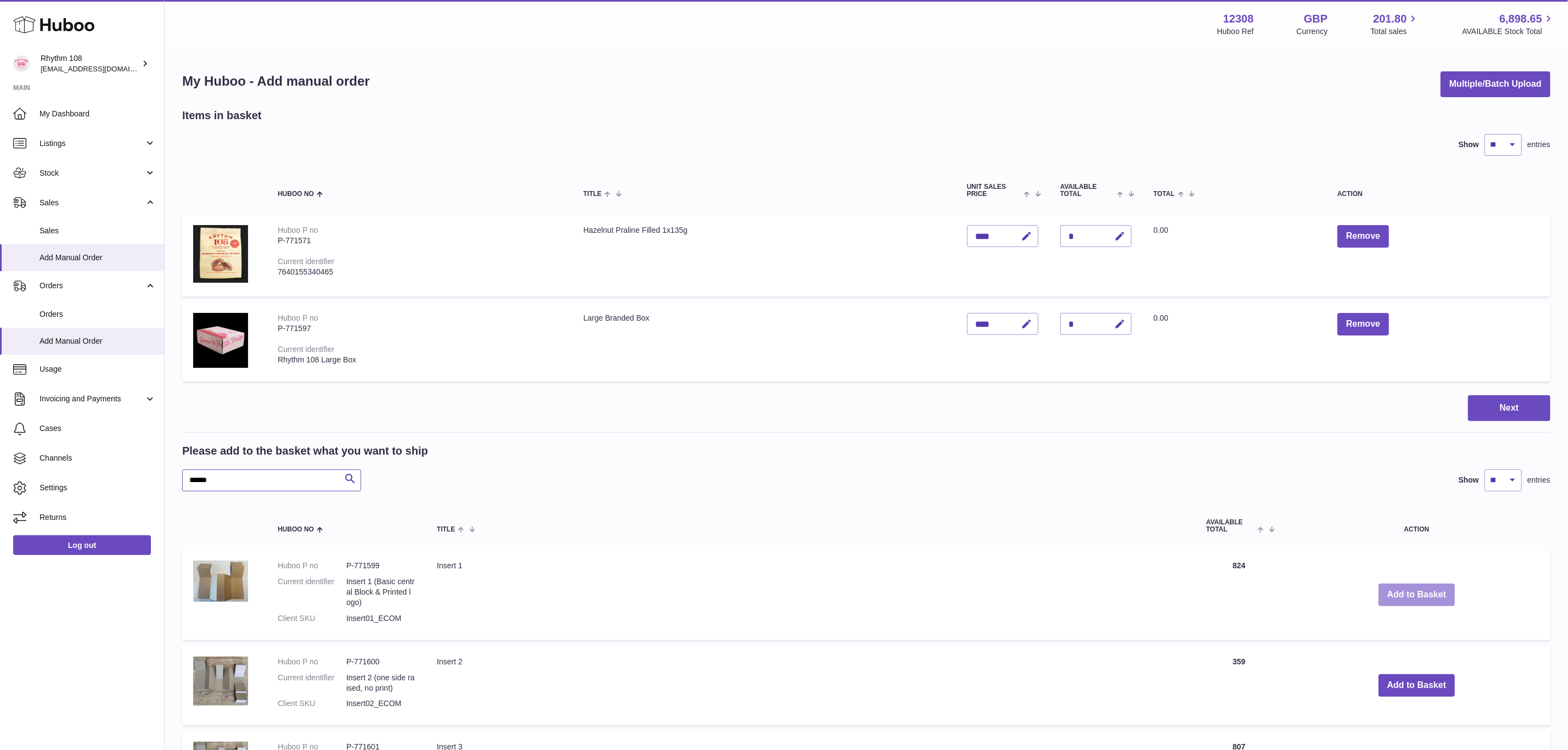
type input "******"
click at [1432, 588] on button "Add to Basket" at bounding box center [1417, 595] width 77 height 23
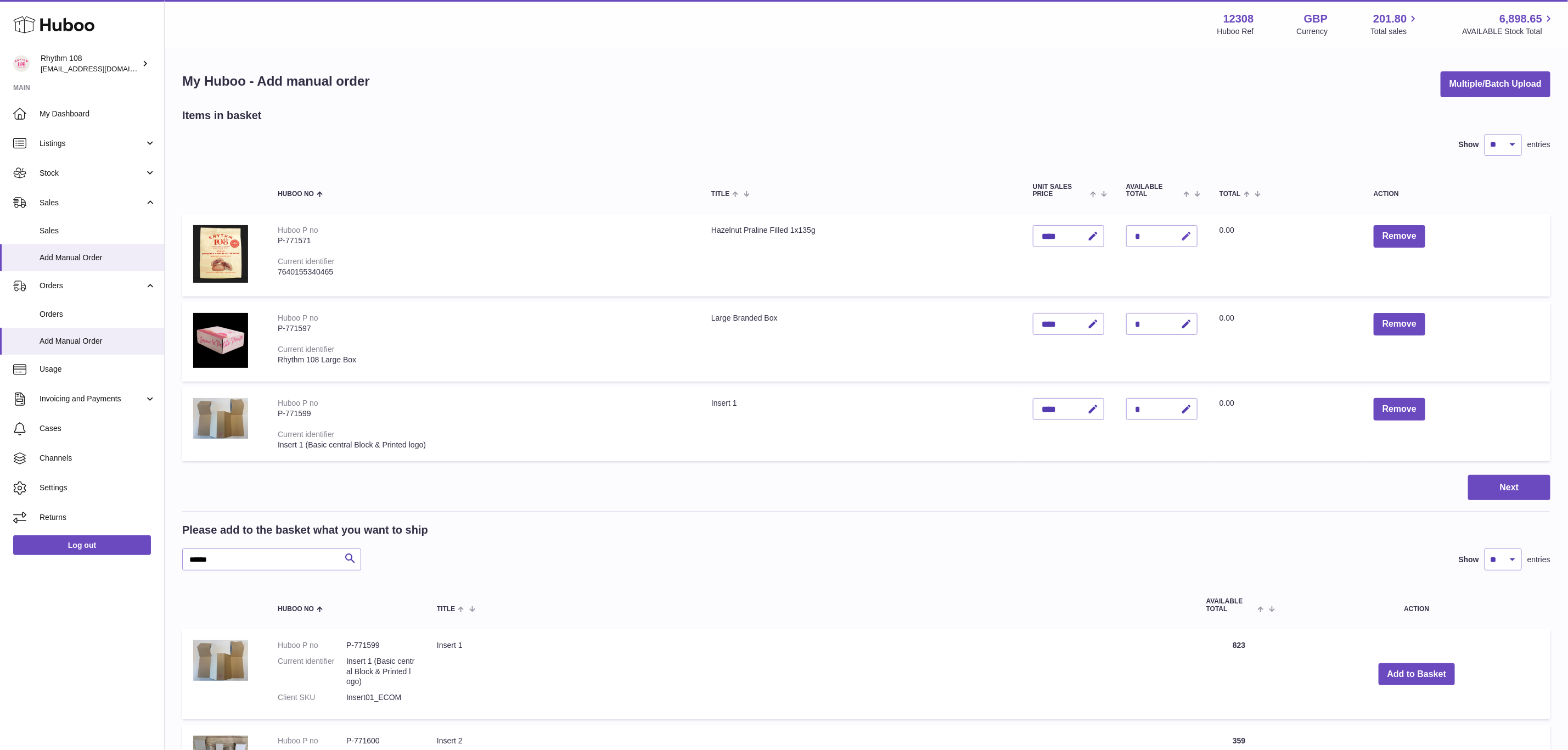
click at [1189, 234] on icon "button" at bounding box center [1186, 236] width 12 height 12
drag, startPoint x: 1143, startPoint y: 234, endPoint x: 1119, endPoint y: 234, distance: 24.0
click at [1119, 234] on td "Quantity *" at bounding box center [1162, 255] width 93 height 82
type input "*"
click at [1261, 257] on td "Total 0.00" at bounding box center [1286, 255] width 154 height 82
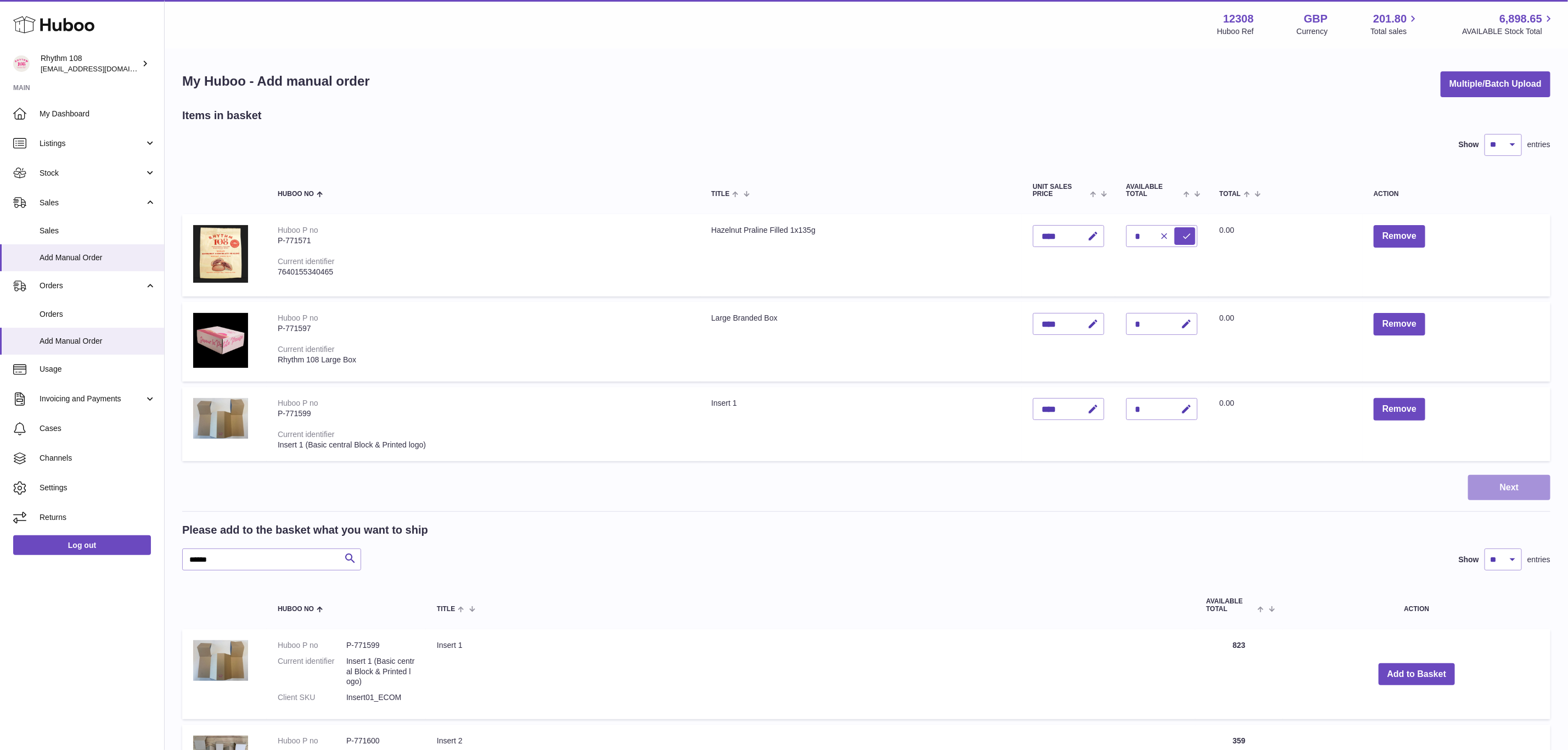
click at [1508, 482] on button "Next" at bounding box center [1510, 488] width 82 height 26
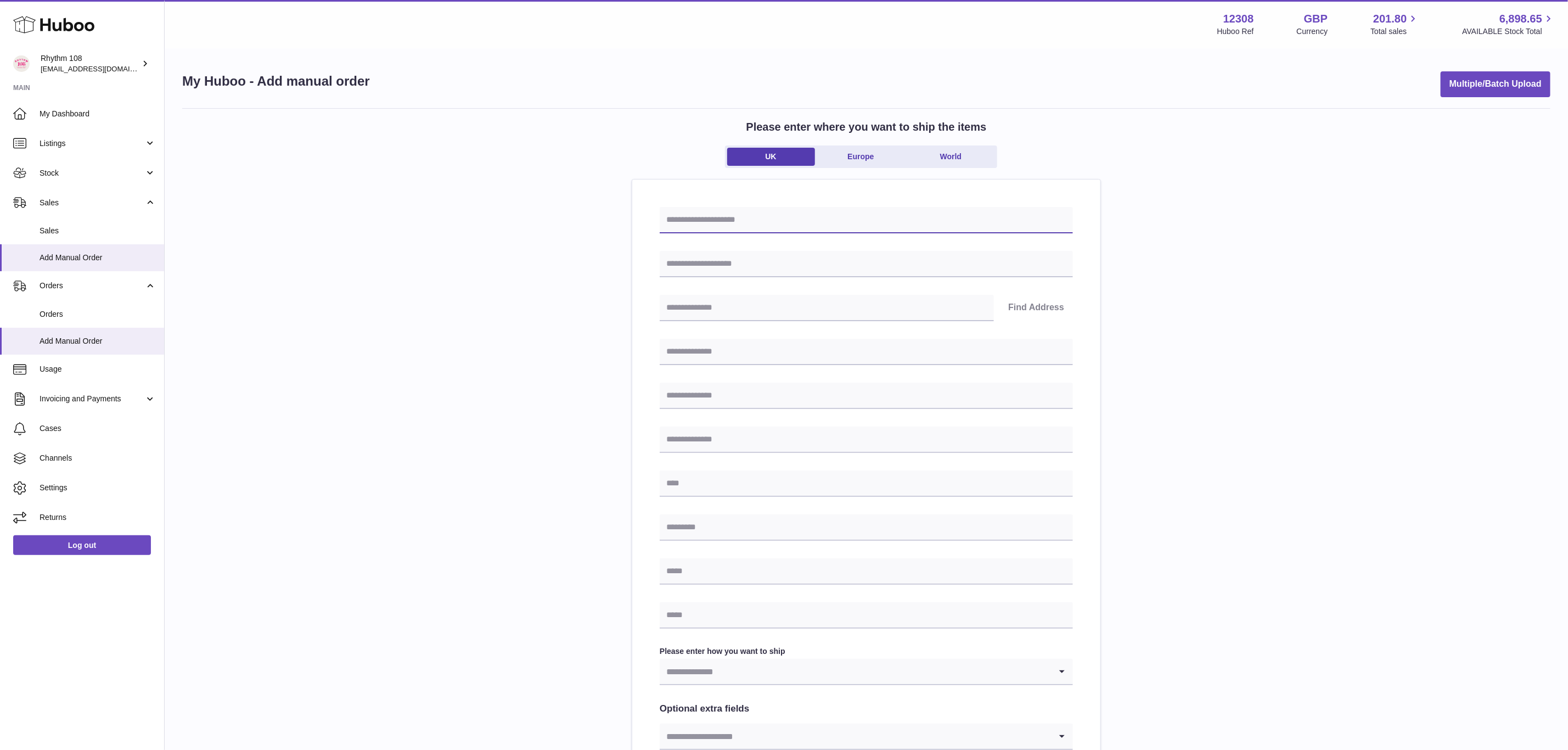
click at [746, 218] on input "text" at bounding box center [867, 220] width 414 height 26
type input "**********"
click at [821, 309] on input "text" at bounding box center [827, 307] width 334 height 26
click at [825, 270] on input "text" at bounding box center [867, 264] width 414 height 26
type input "**********"
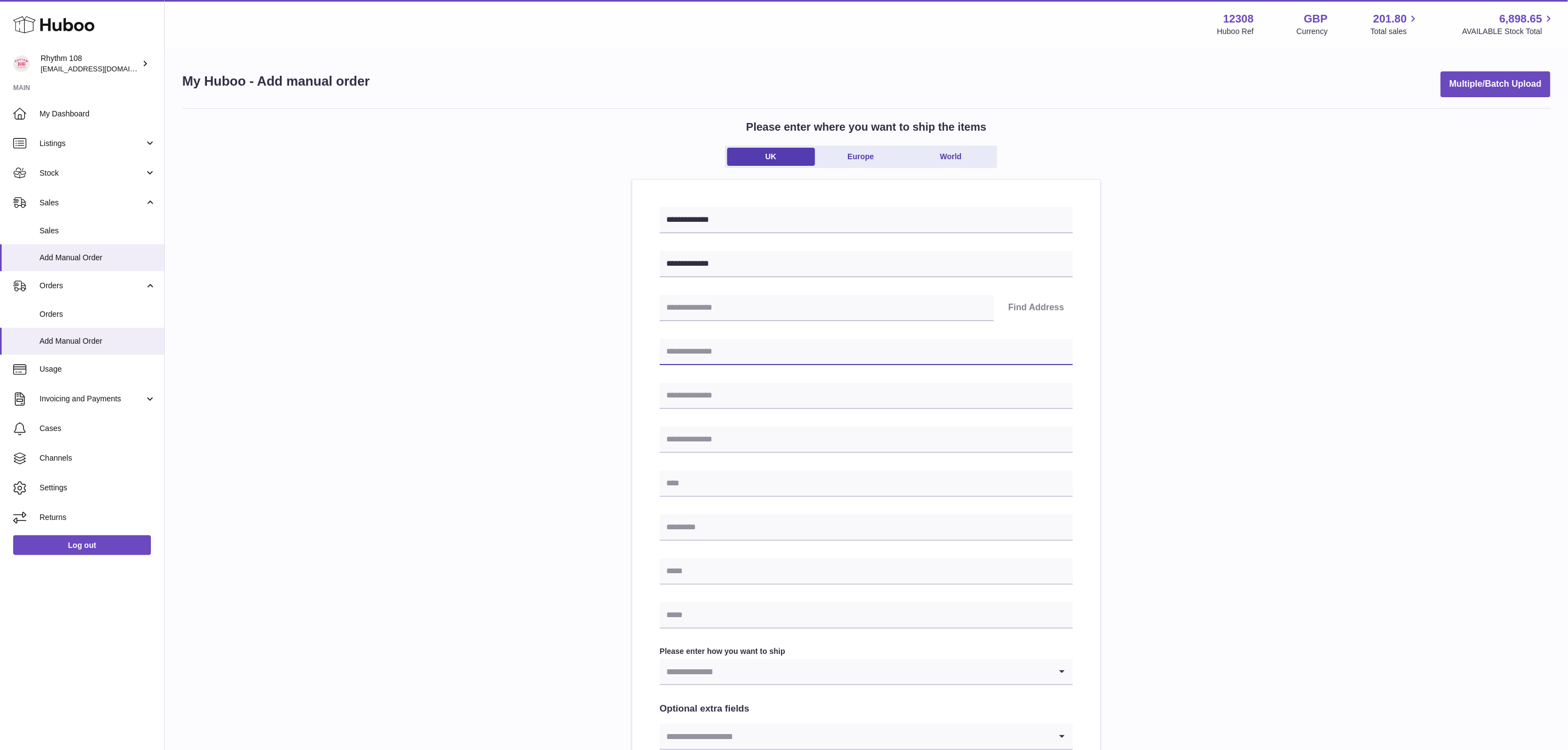
click at [751, 363] on input "text" at bounding box center [867, 352] width 414 height 26
paste input "**********"
type input "**********"
click at [756, 490] on input "text" at bounding box center [867, 484] width 414 height 26
paste input "*******"
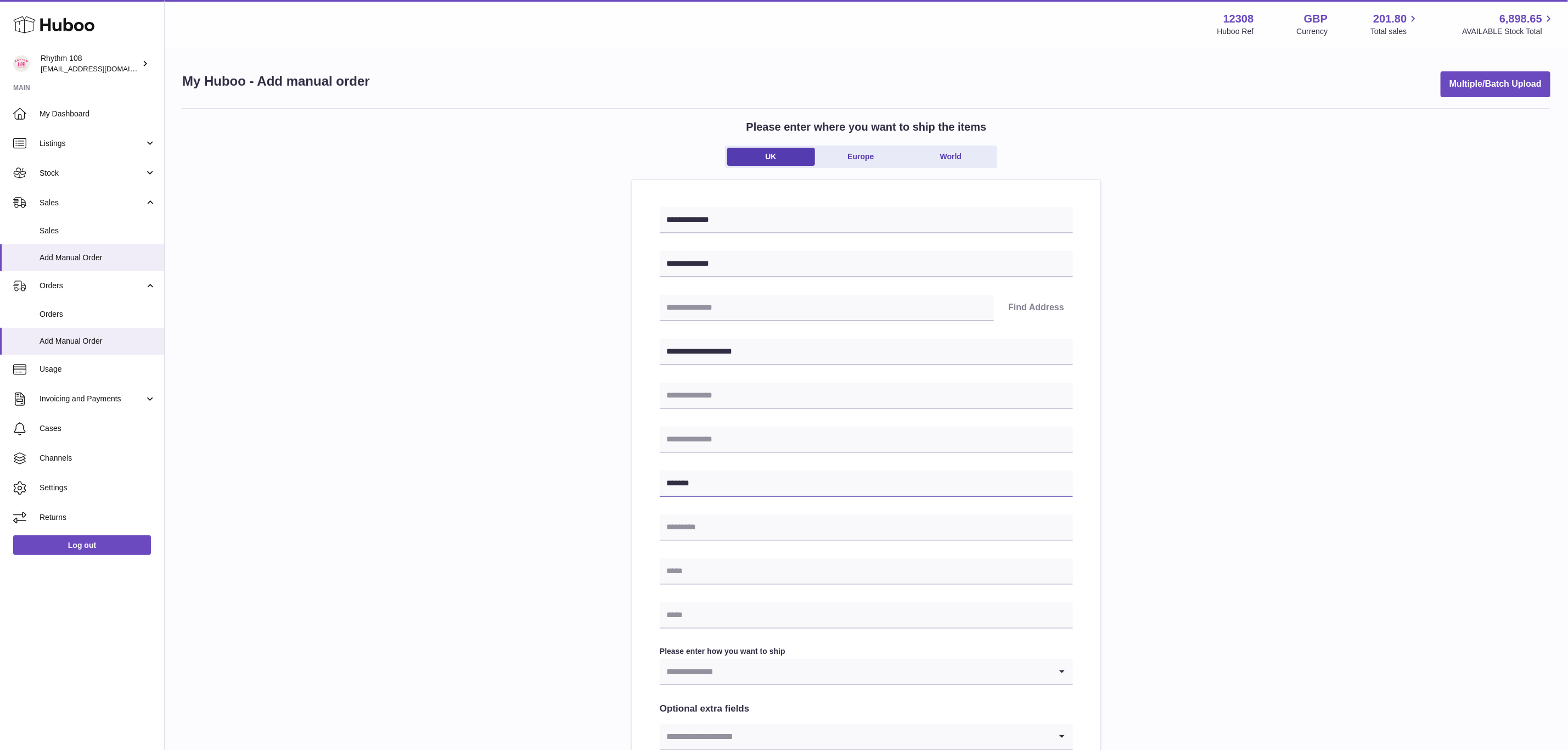
type input "*******"
click at [715, 524] on input "text" at bounding box center [867, 527] width 414 height 26
paste input "********"
type input "********"
click at [714, 573] on input "text" at bounding box center [867, 571] width 414 height 26
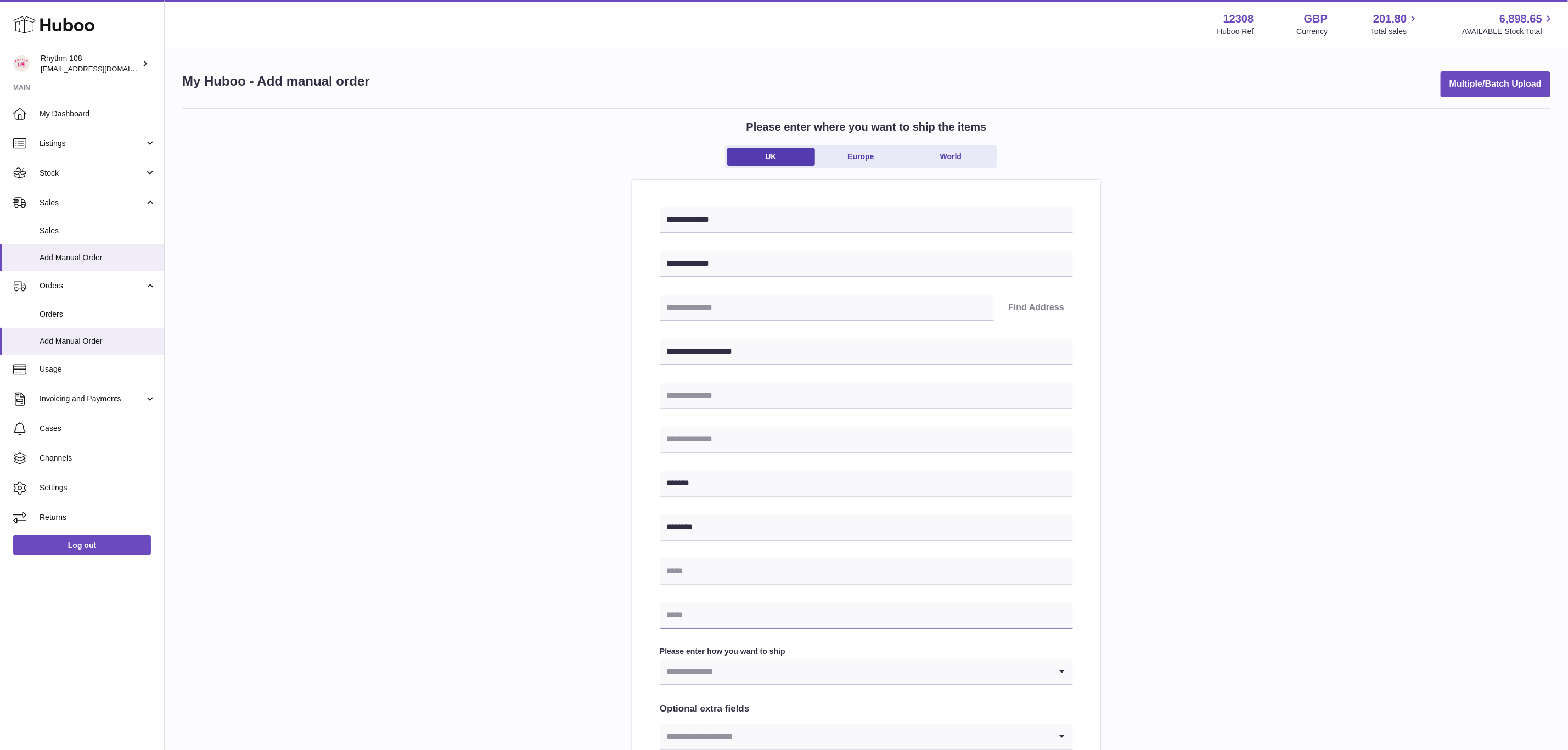
click at [714, 625] on input "text" at bounding box center [867, 615] width 414 height 26
click at [723, 601] on div "**********" at bounding box center [867, 506] width 414 height 599
click at [0, 0] on div at bounding box center [0, 0] width 0 height 0
drag, startPoint x: 697, startPoint y: 624, endPoint x: 601, endPoint y: 619, distance: 96.1
click at [603, 619] on div "**********" at bounding box center [867, 490] width 1369 height 765
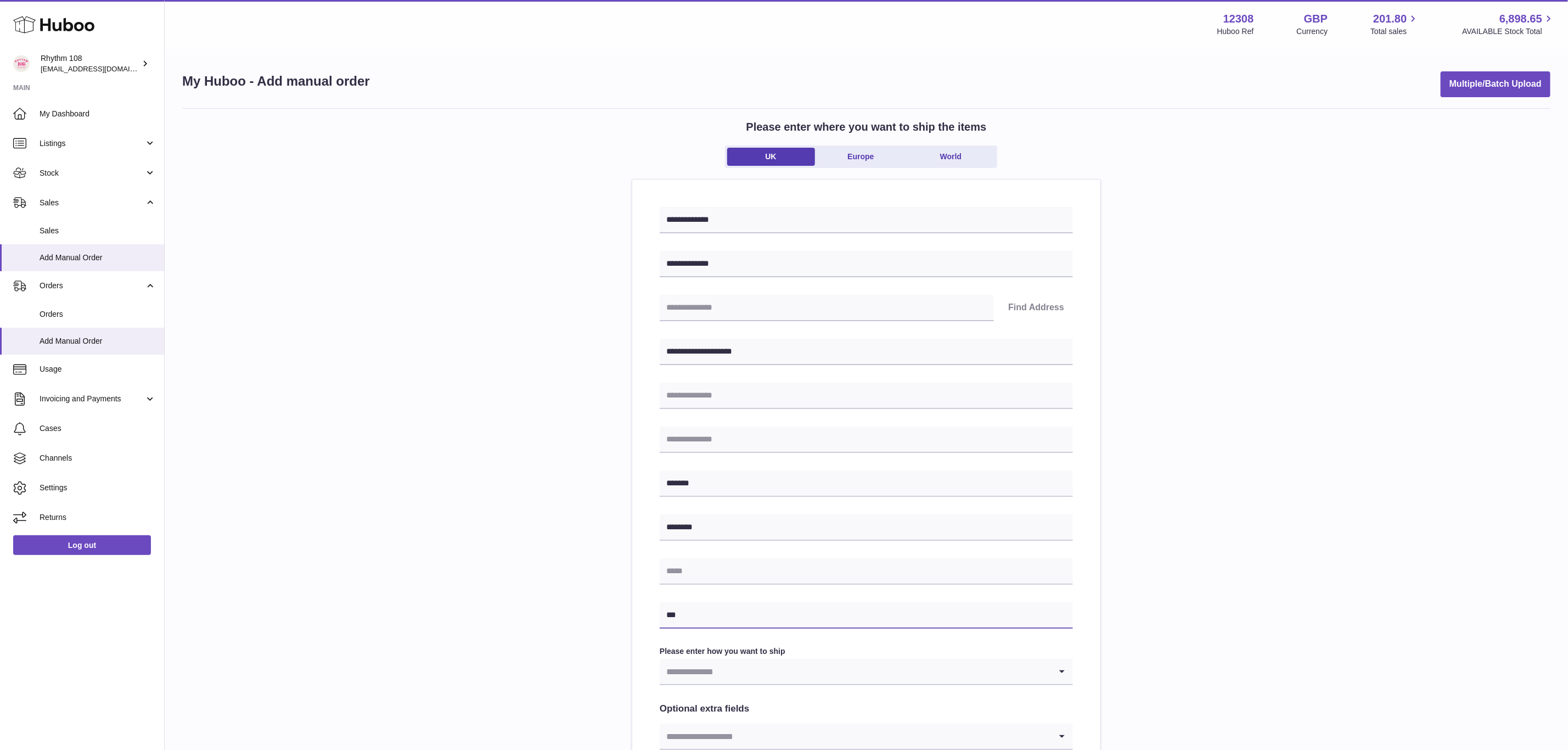
paste input "**********"
type input "**********"
click at [1316, 580] on div "**********" at bounding box center [867, 490] width 1369 height 765
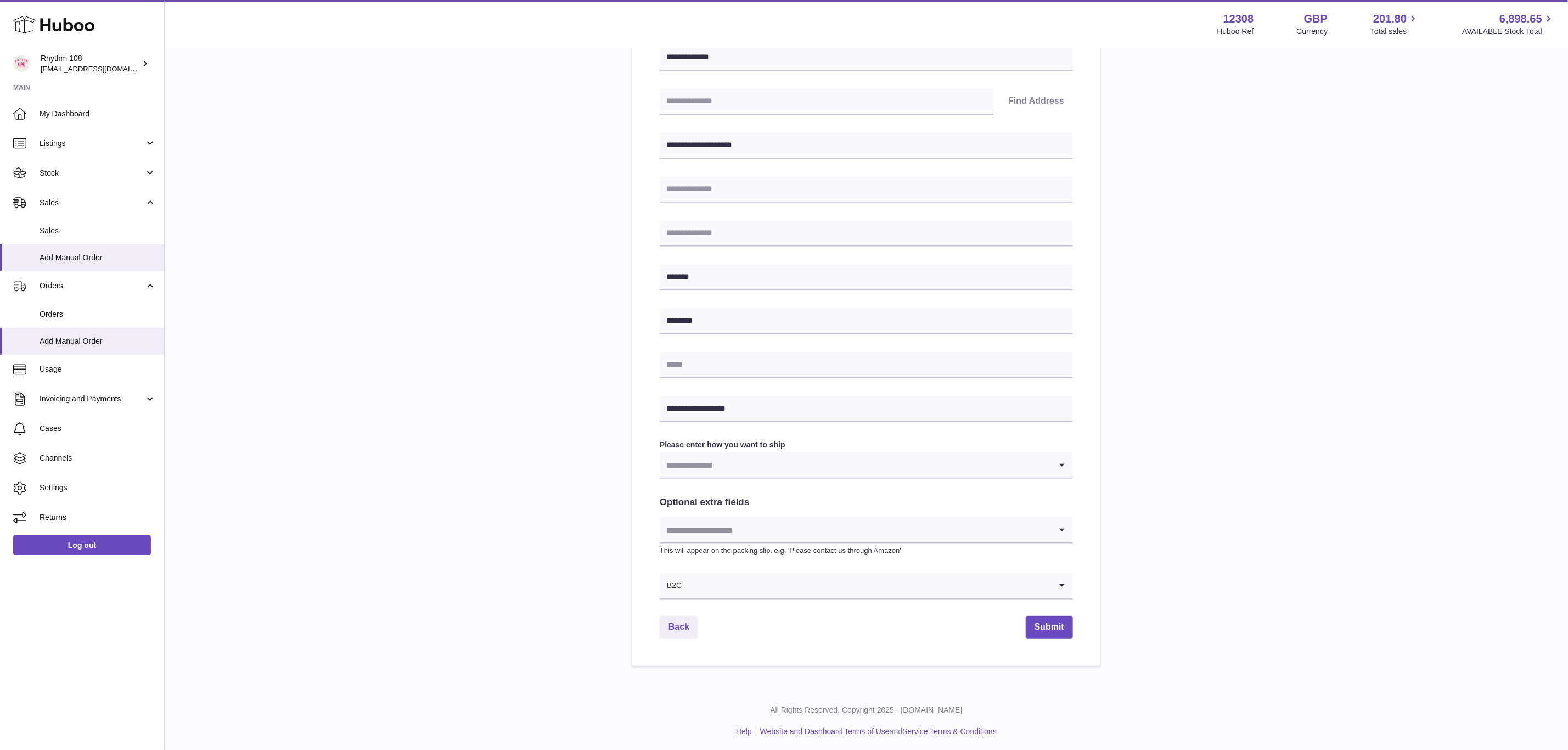
scroll to position [210, 0]
click at [792, 468] on input "Search for option" at bounding box center [855, 462] width 392 height 25
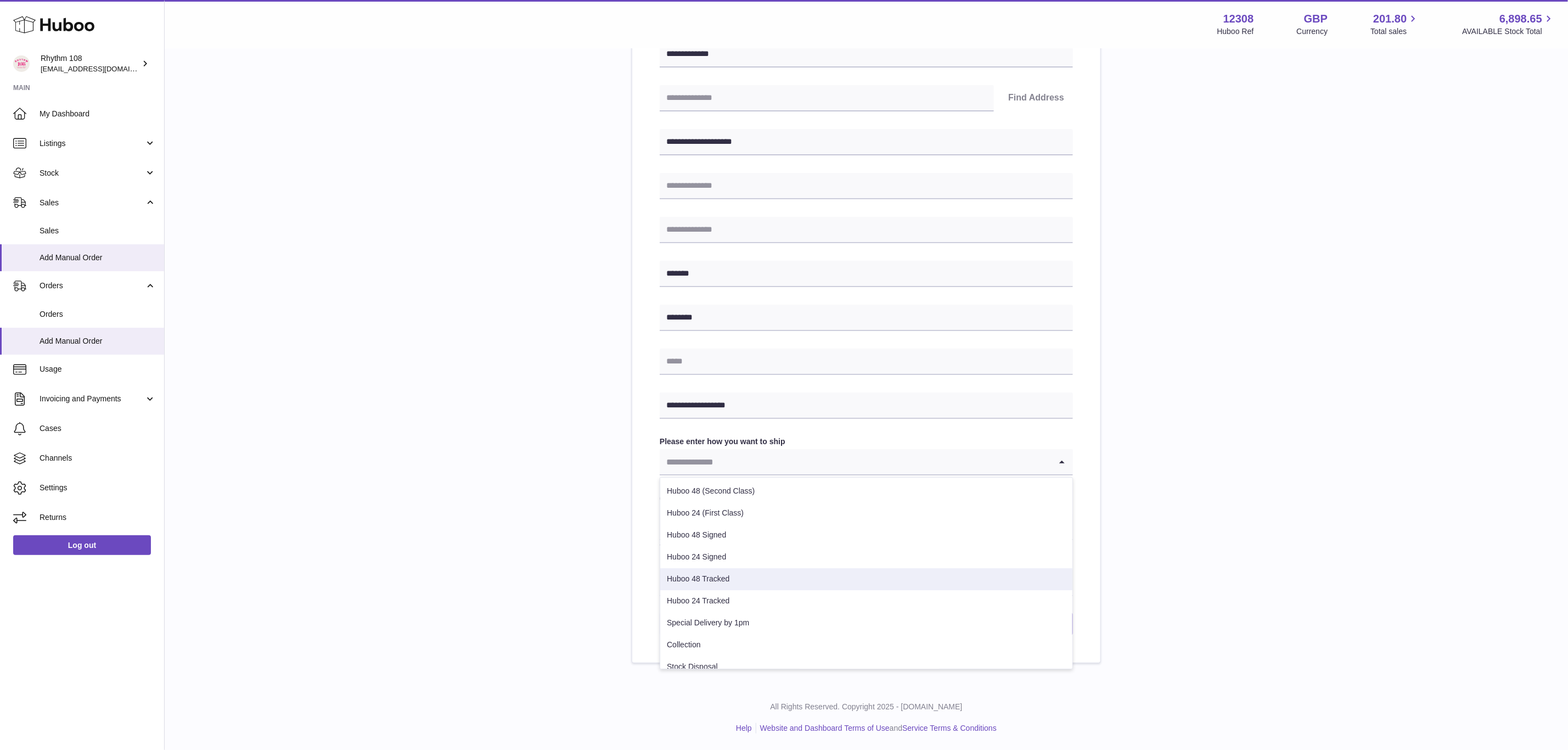
click at [762, 574] on li "Huboo 48 Tracked" at bounding box center [867, 579] width 412 height 22
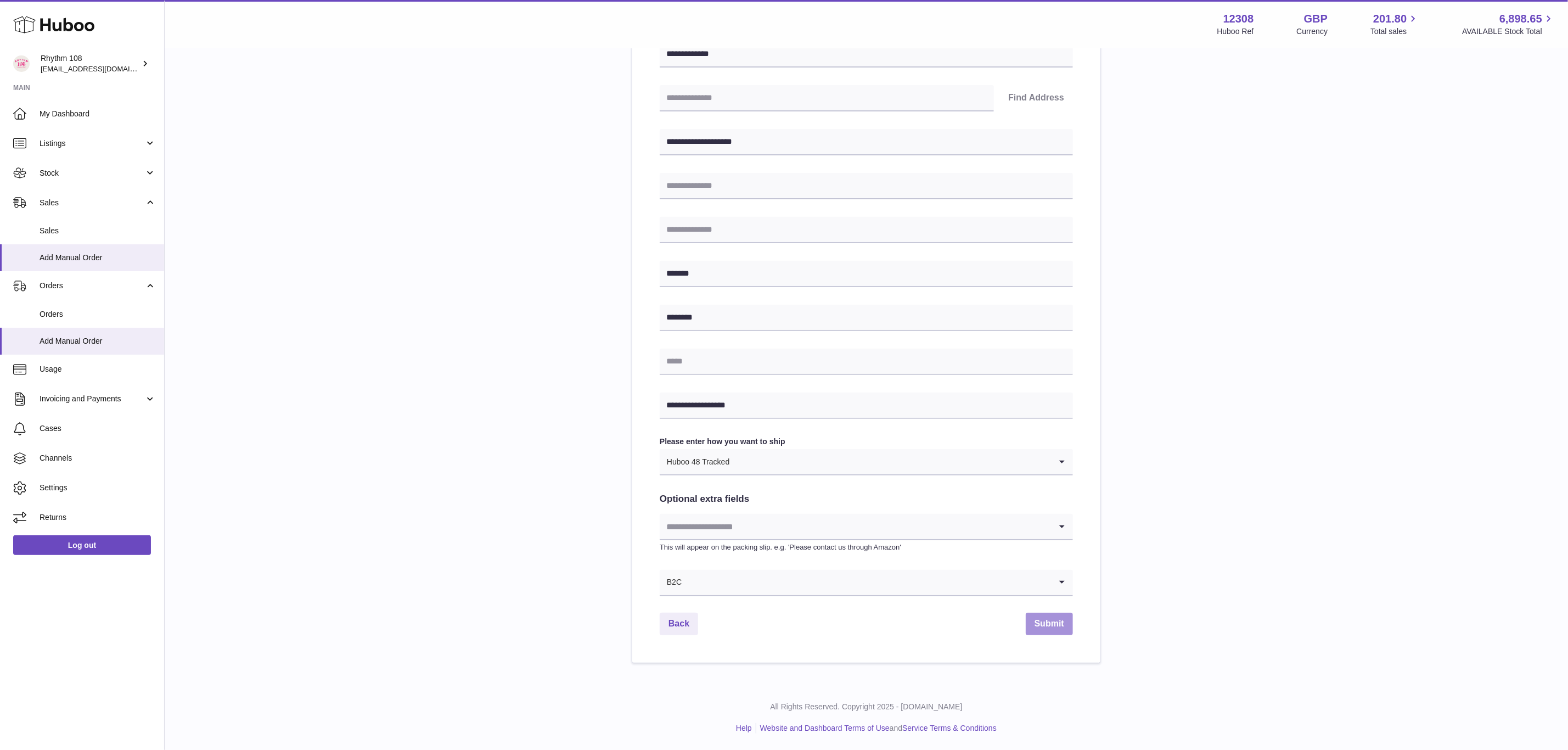
click at [1048, 622] on button "Submit" at bounding box center [1049, 624] width 47 height 23
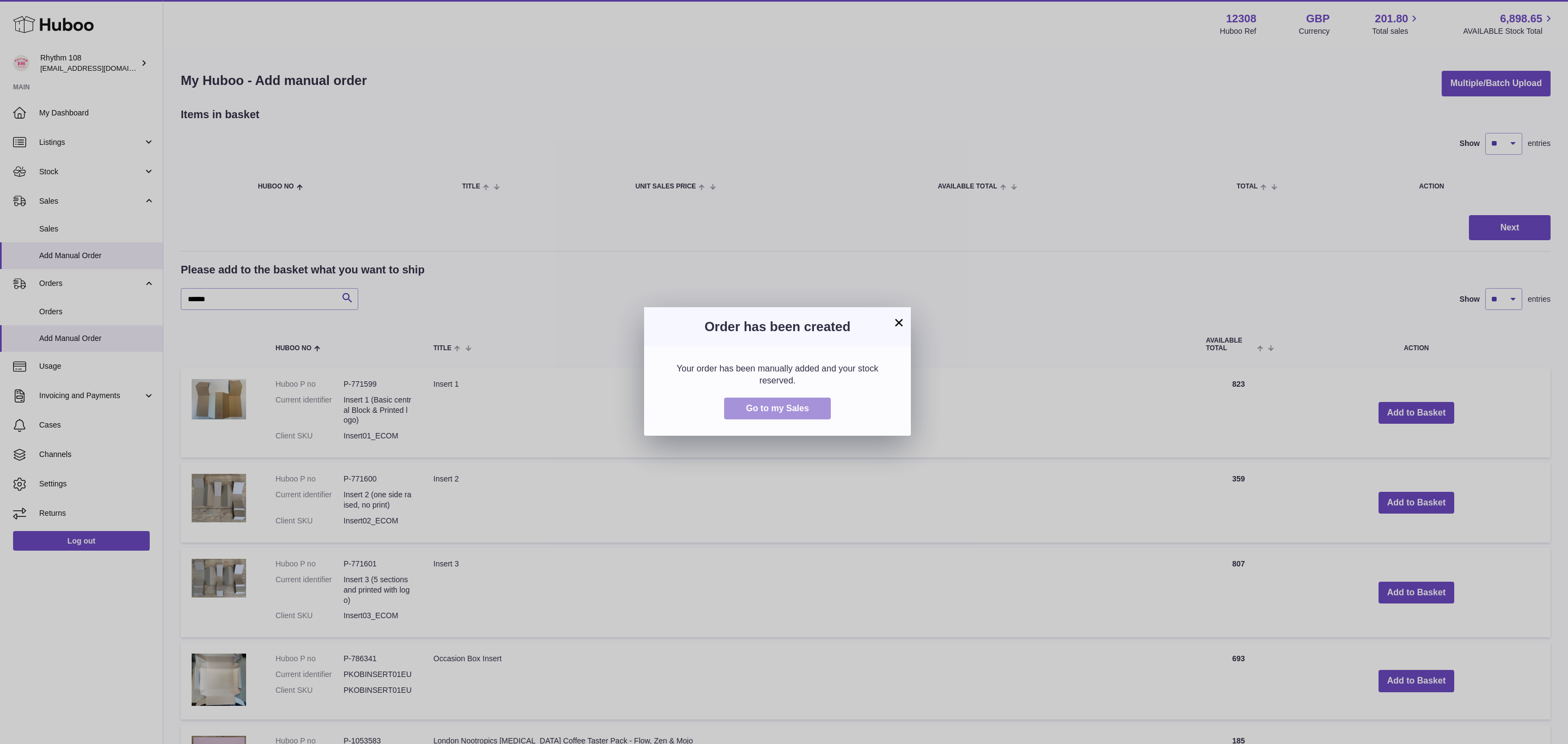
click at [738, 404] on button "Go to my Sales" at bounding box center [777, 409] width 107 height 23
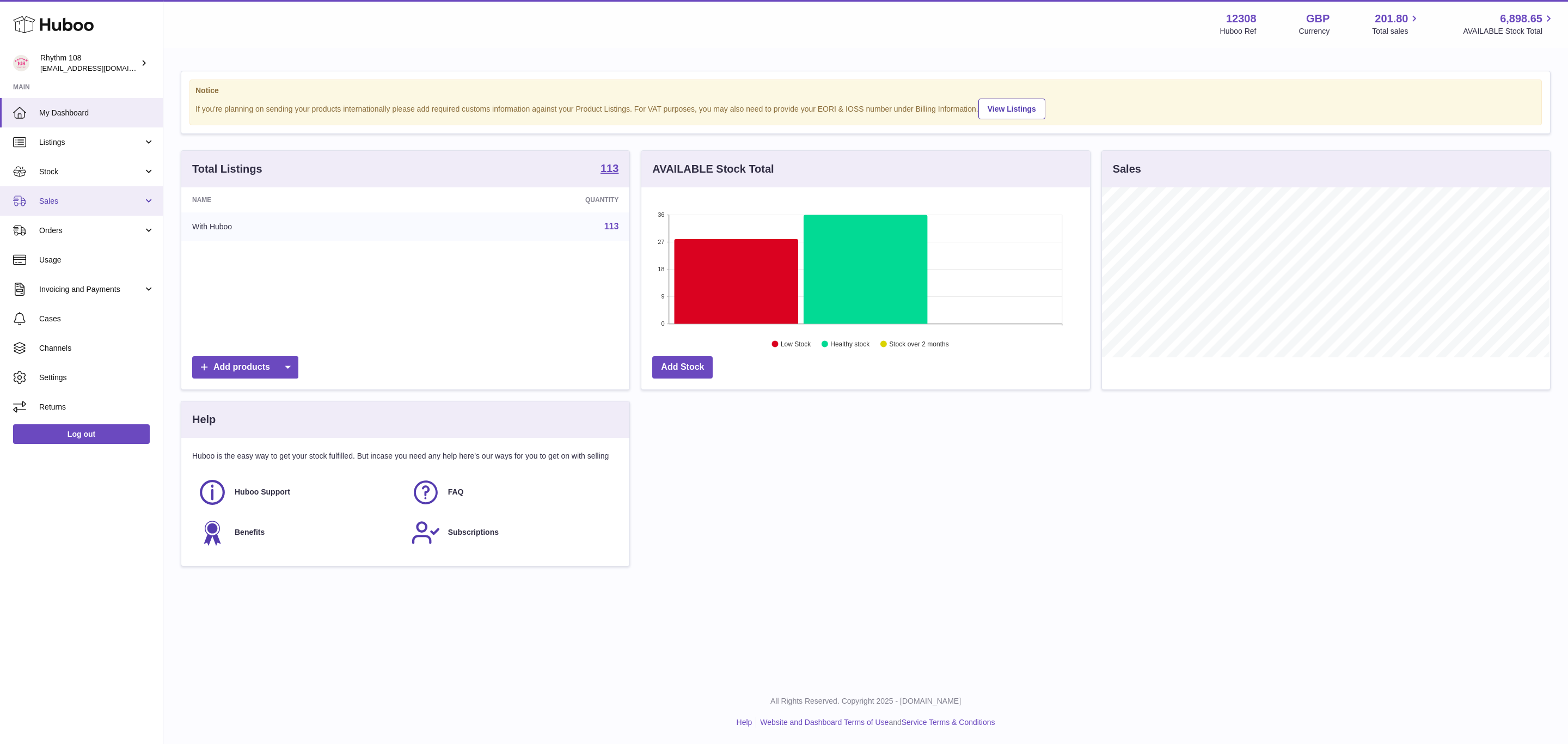
scroll to position [170, 447]
click at [53, 167] on span "Stock" at bounding box center [91, 172] width 104 height 10
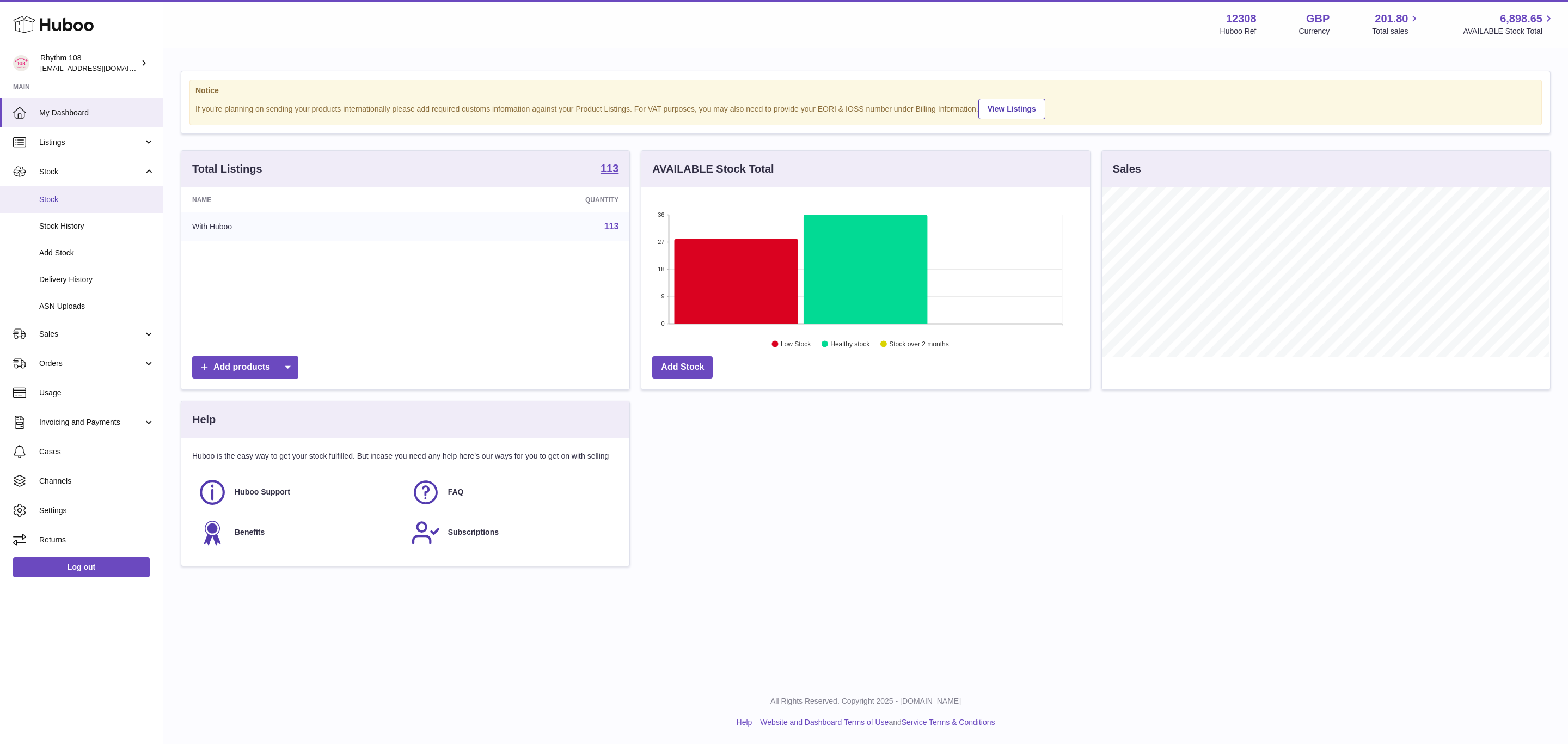
click at [61, 195] on span "Stock" at bounding box center [97, 199] width 116 height 10
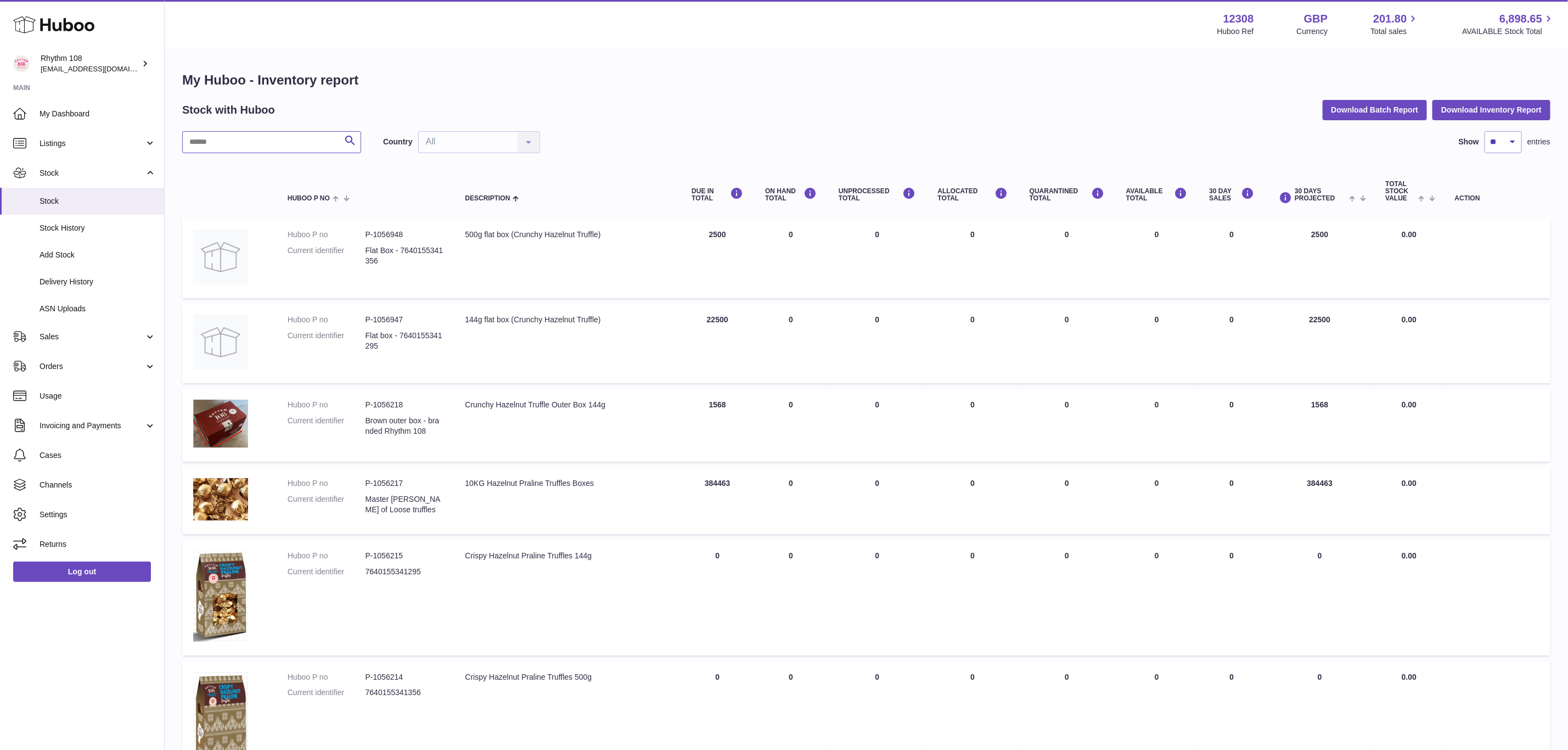
click at [265, 142] on input "text" at bounding box center [272, 142] width 179 height 22
type input "***"
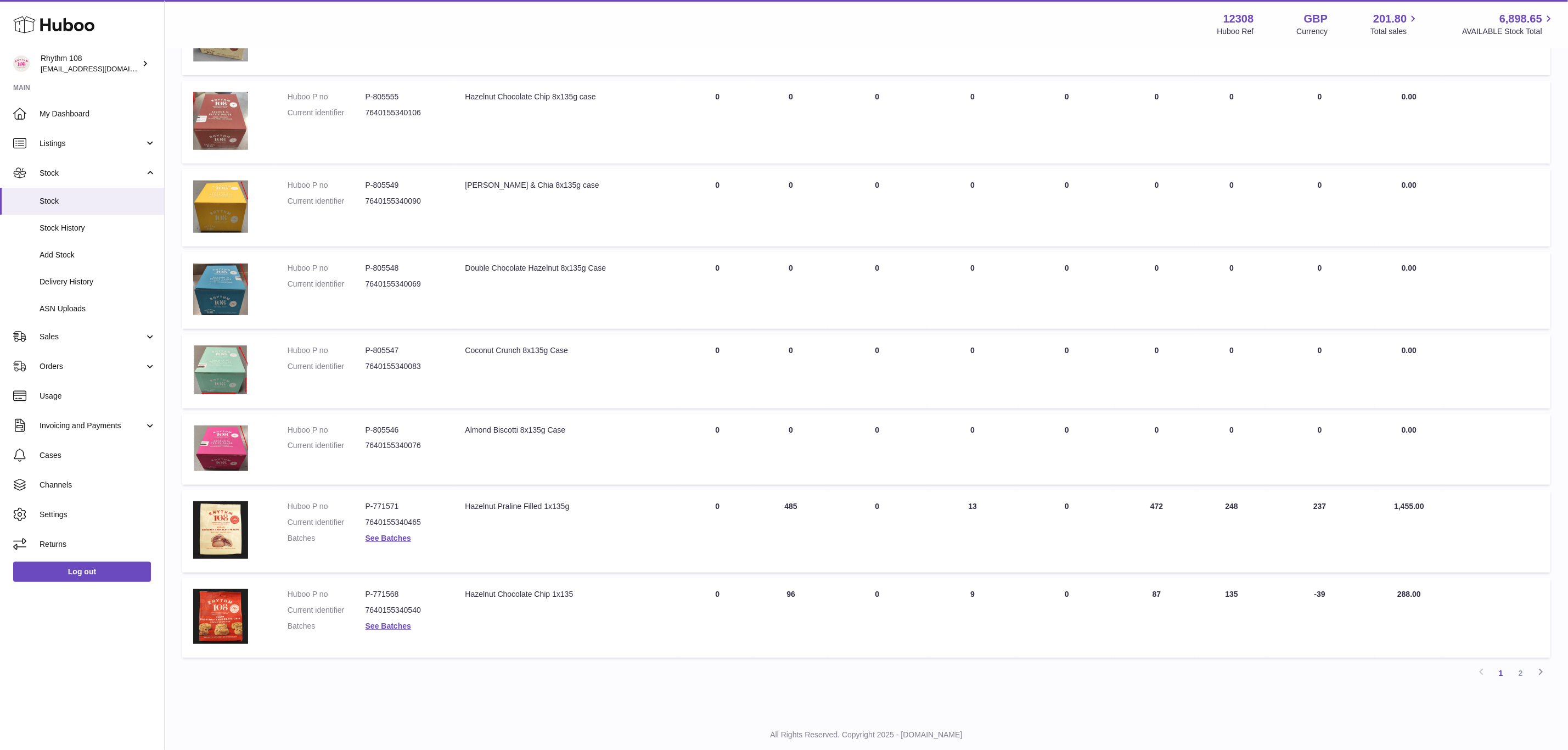
scroll to position [444, 0]
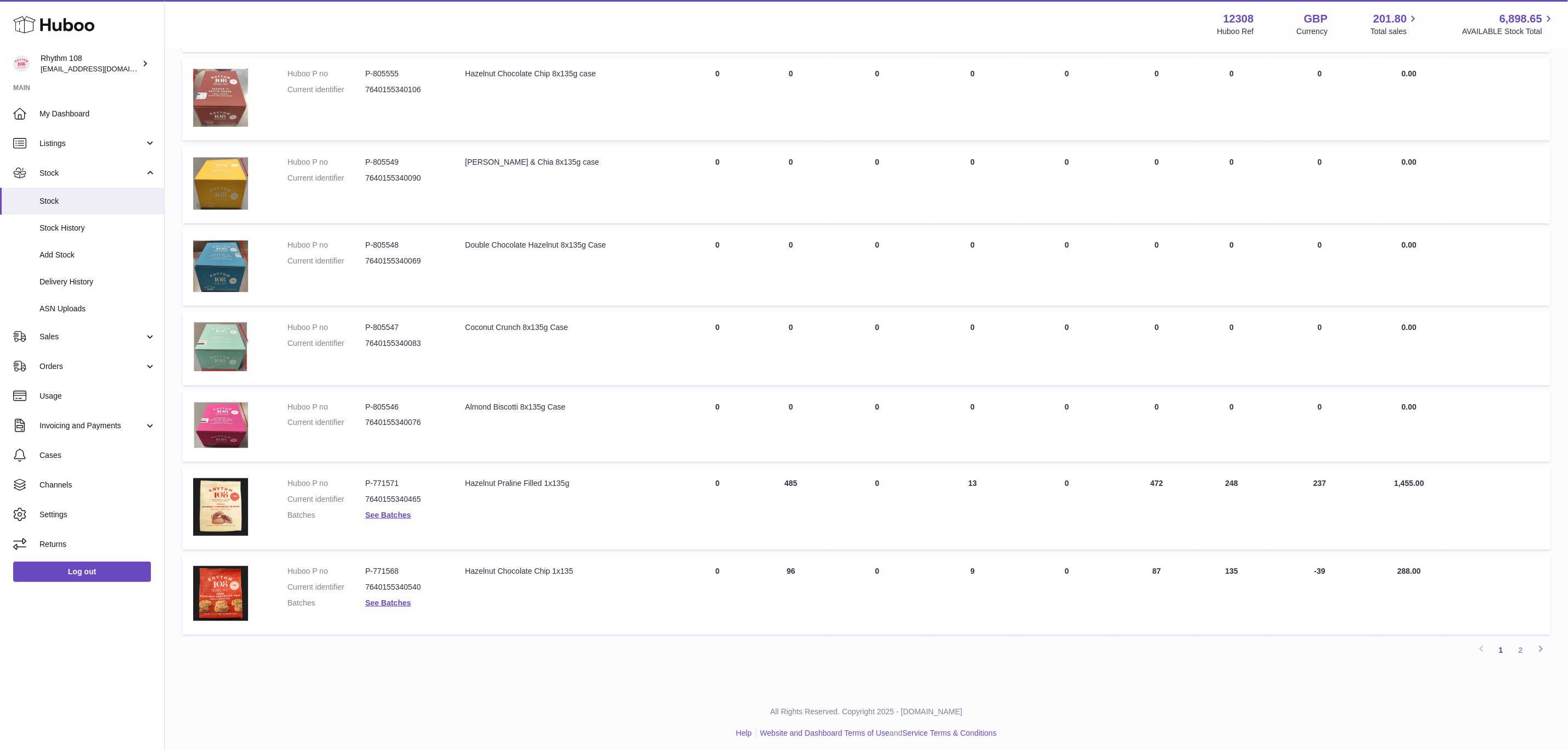
click at [377, 516] on dd "See Batches" at bounding box center [404, 515] width 78 height 10
click at [377, 514] on link "See Batches" at bounding box center [388, 515] width 45 height 9
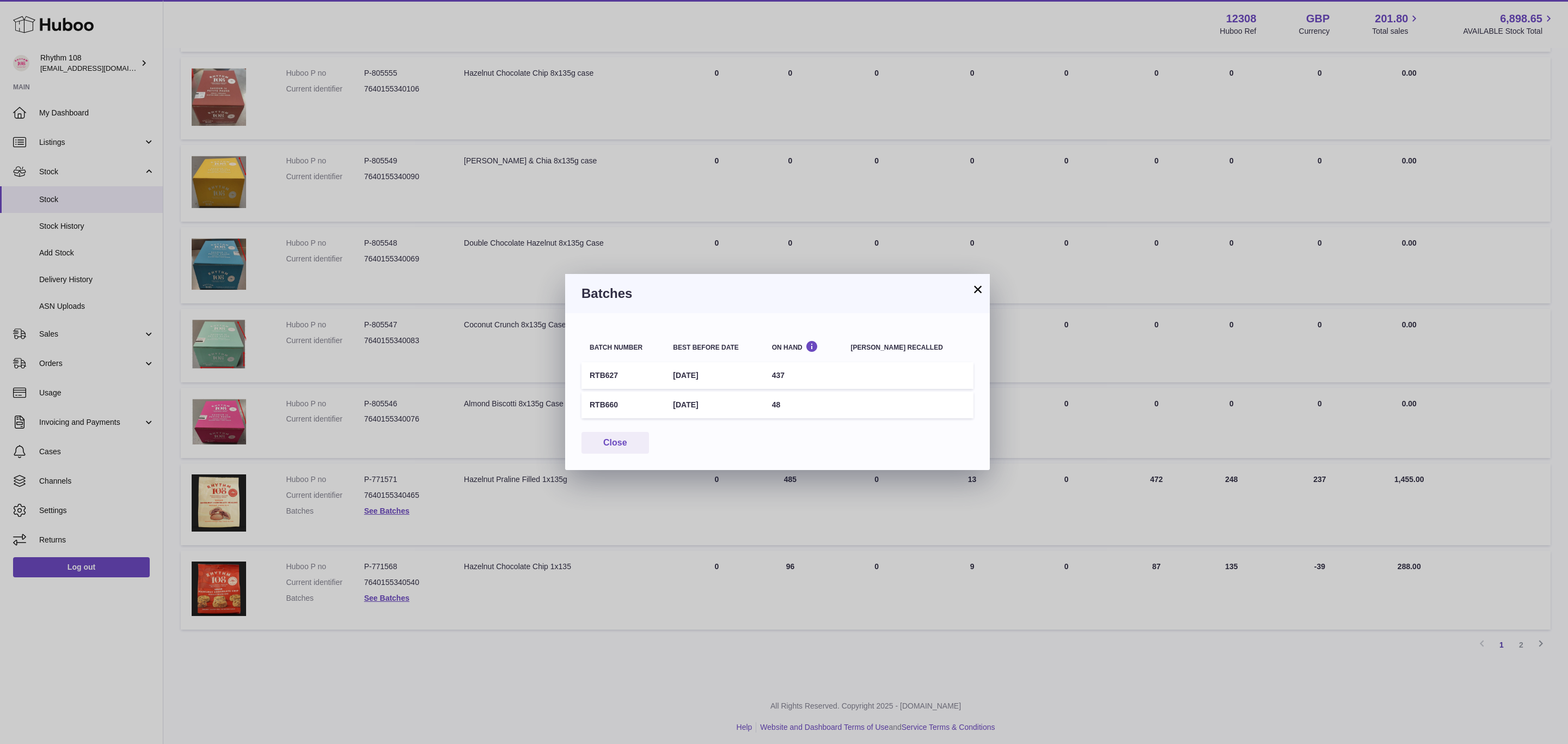
click at [977, 288] on button "×" at bounding box center [978, 289] width 13 height 13
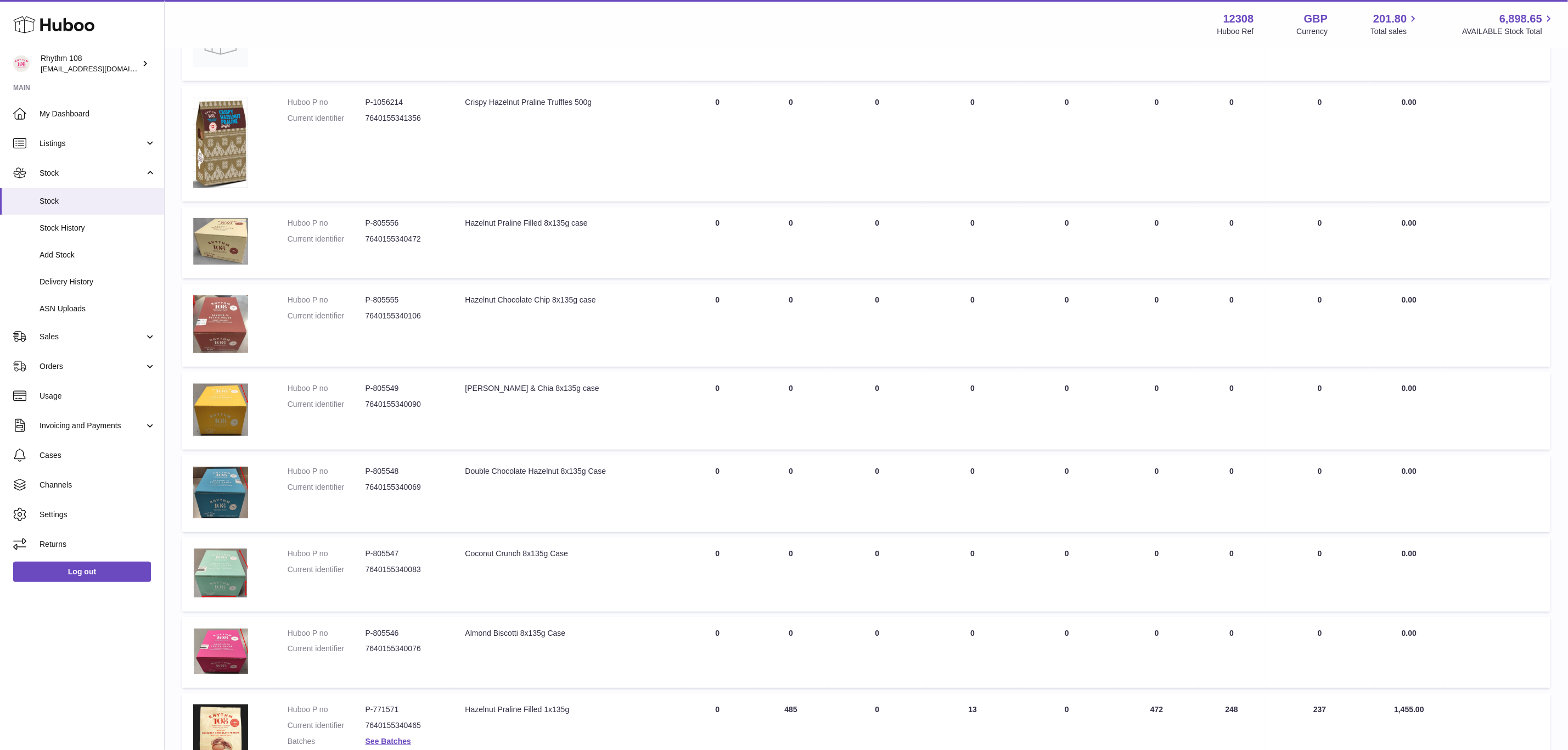
scroll to position [196, 0]
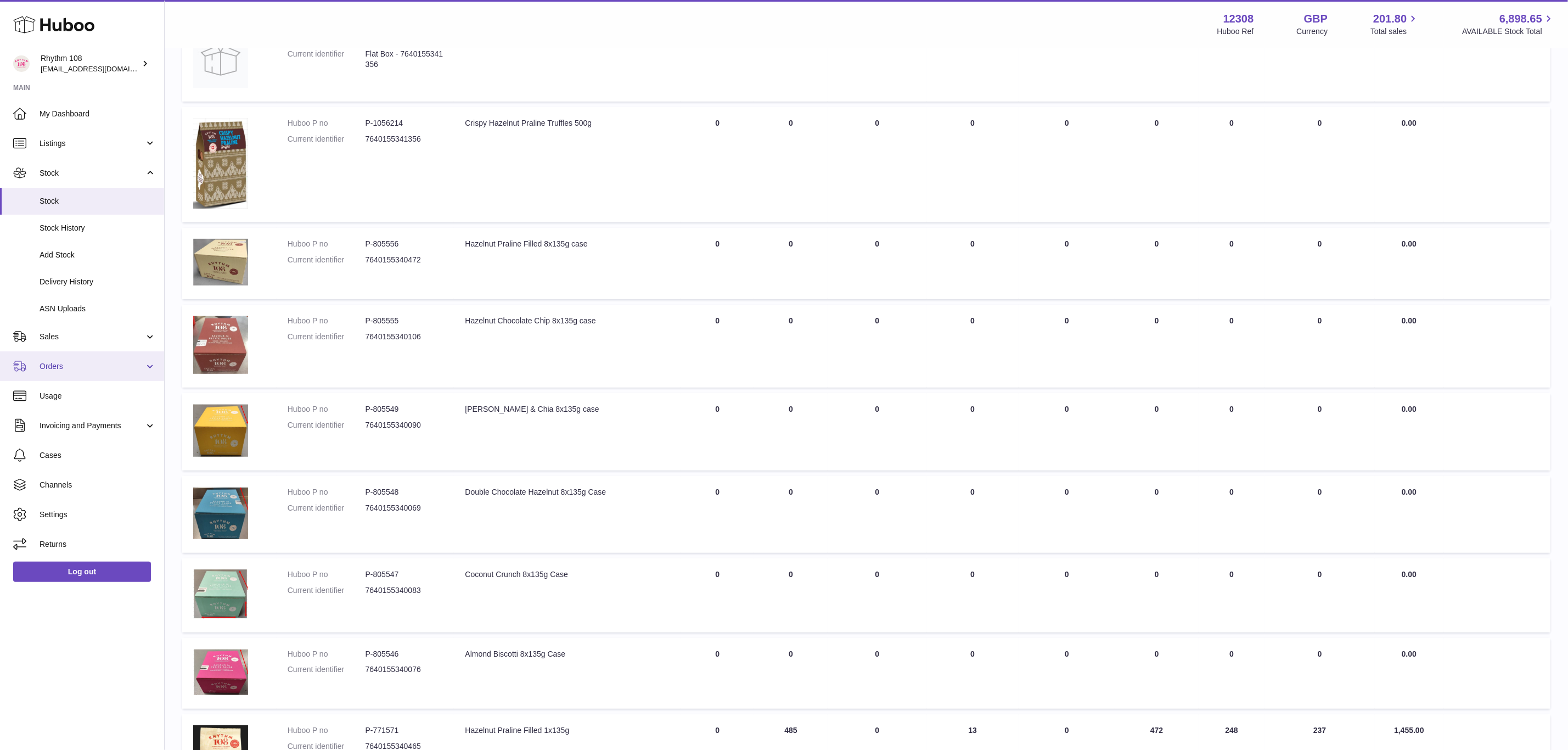
click at [63, 365] on span "Orders" at bounding box center [91, 366] width 105 height 10
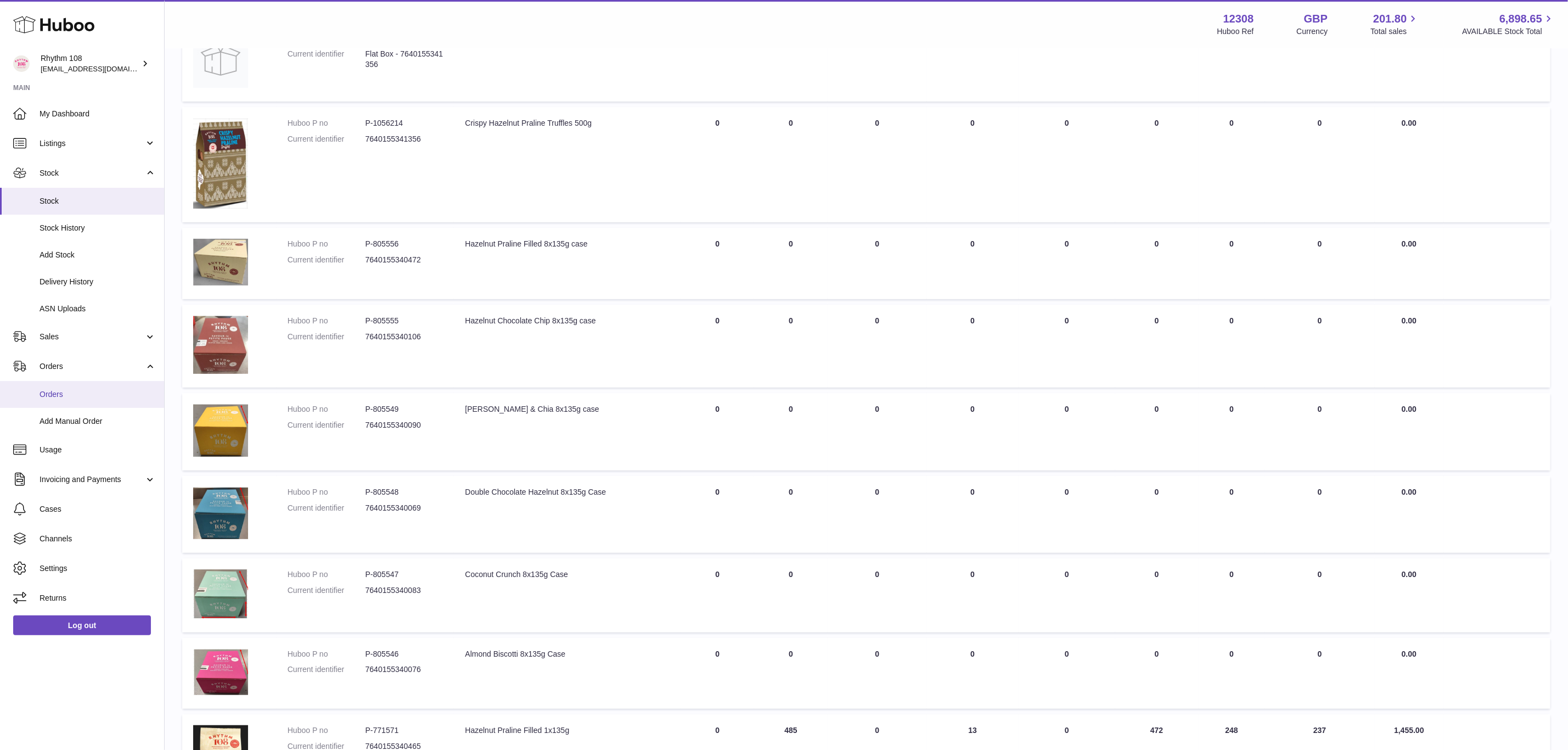
click at [93, 406] on link "Orders" at bounding box center [82, 395] width 164 height 27
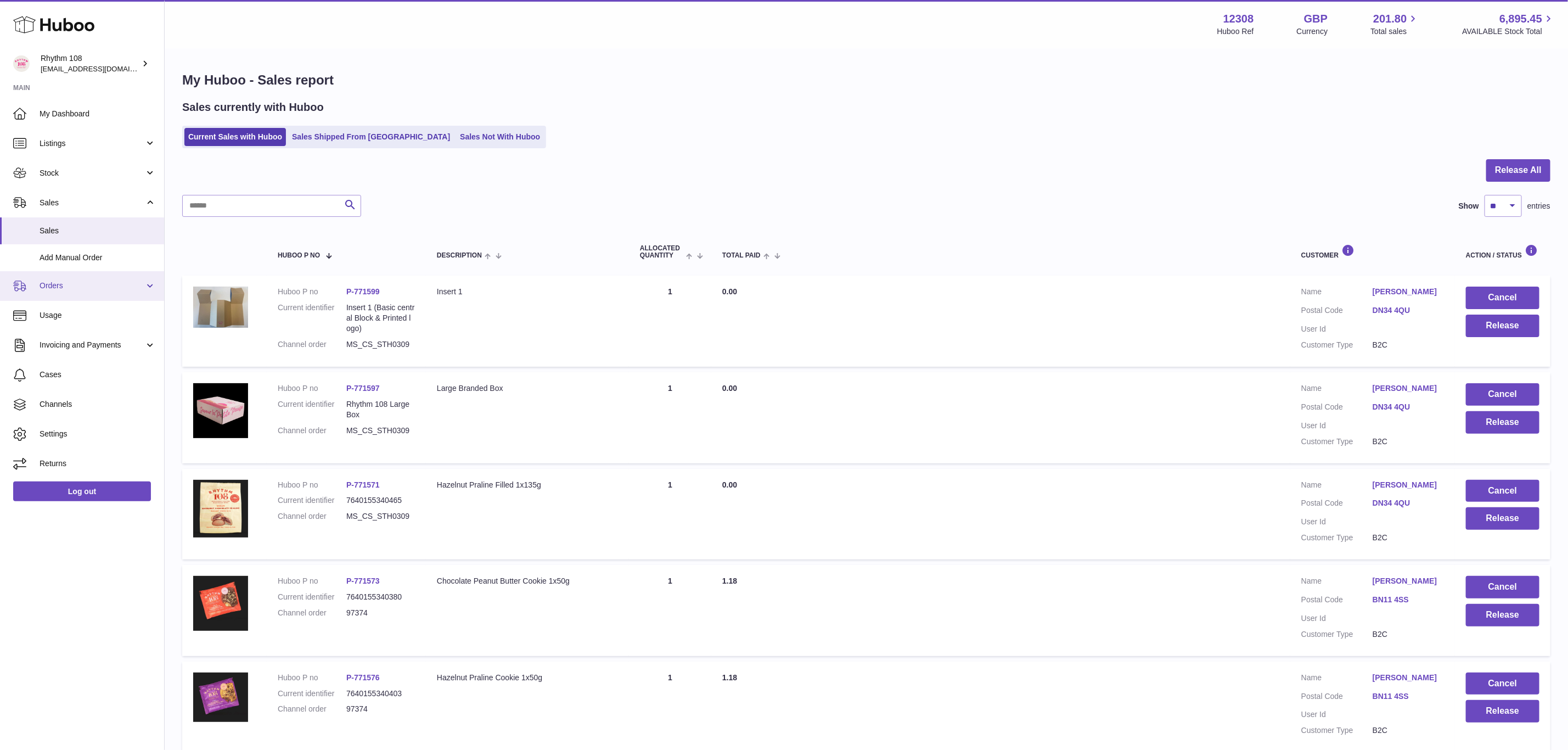
click at [60, 288] on span "Orders" at bounding box center [91, 285] width 105 height 10
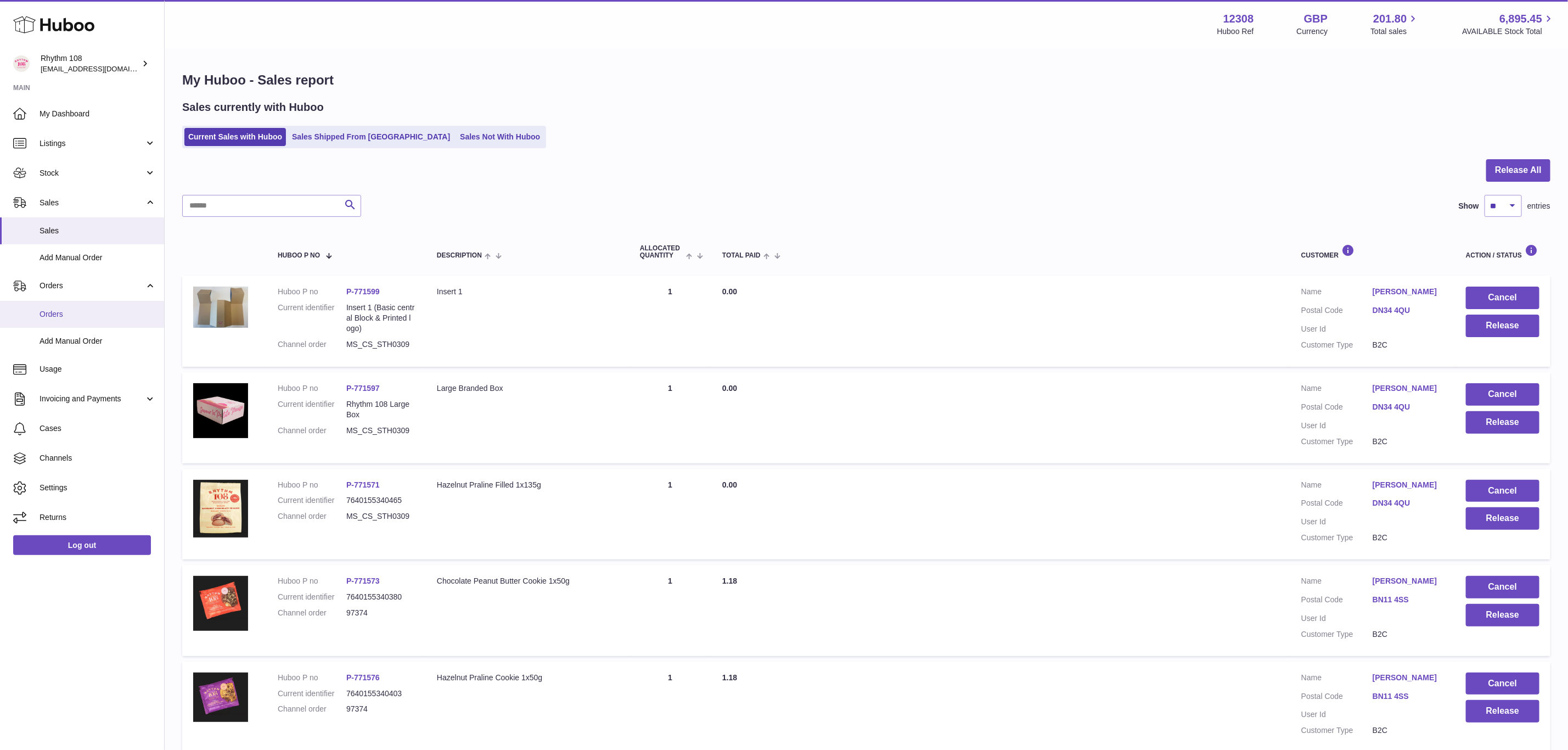
click at [61, 317] on span "Orders" at bounding box center [98, 314] width 117 height 10
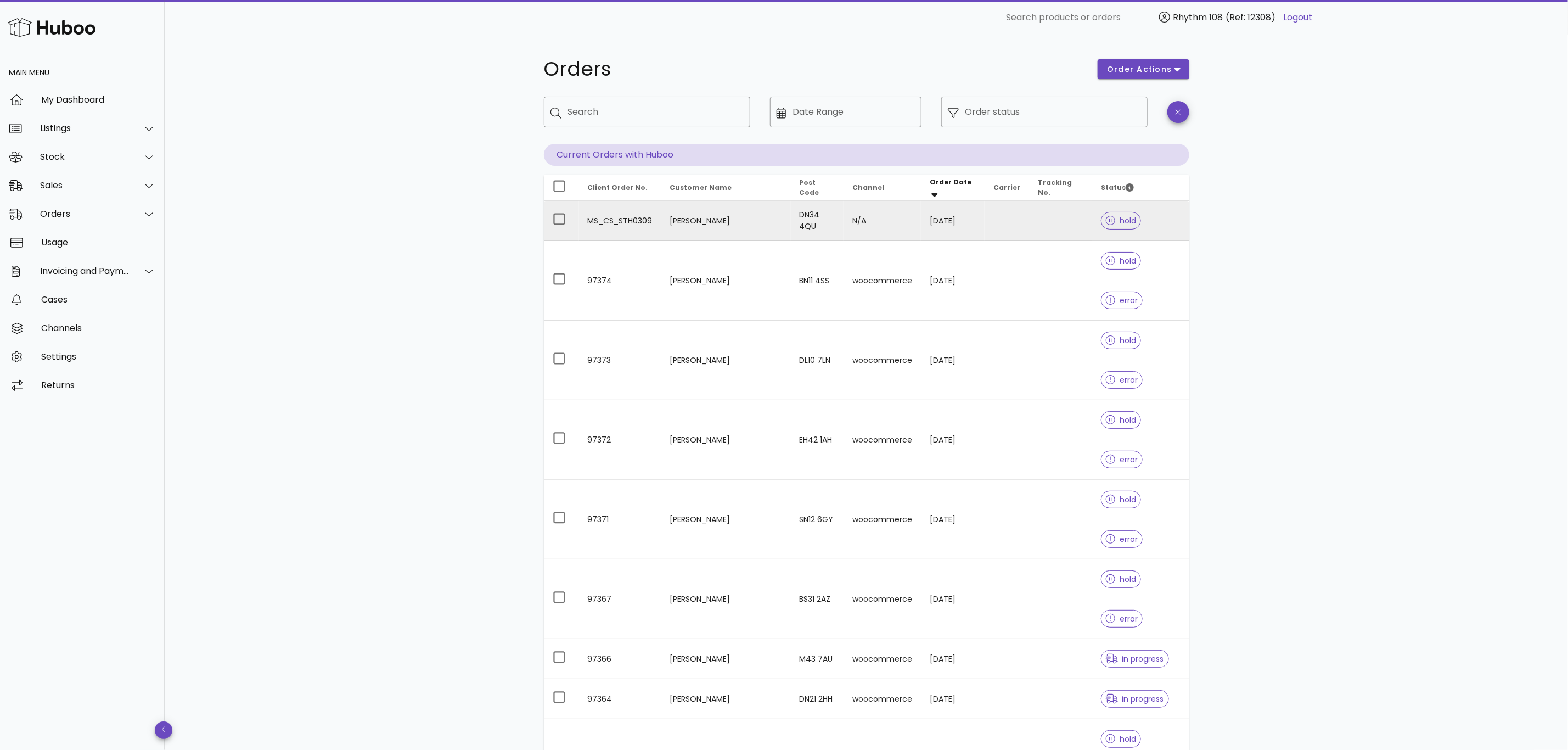
click at [1035, 224] on td at bounding box center [1060, 220] width 63 height 40
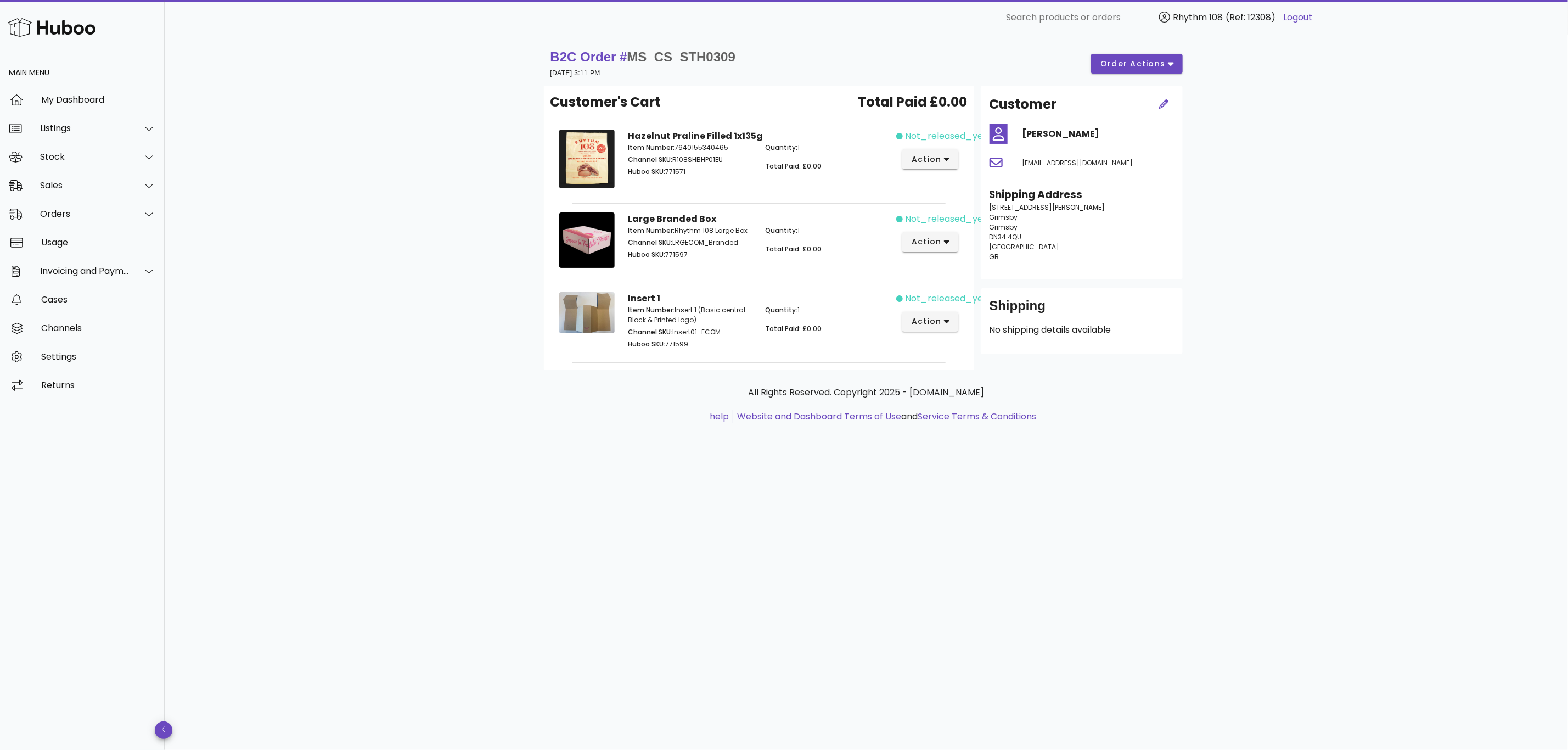
click at [951, 335] on div "not_released_yet action" at bounding box center [931, 322] width 69 height 72
click at [945, 160] on icon "button" at bounding box center [947, 159] width 6 height 10
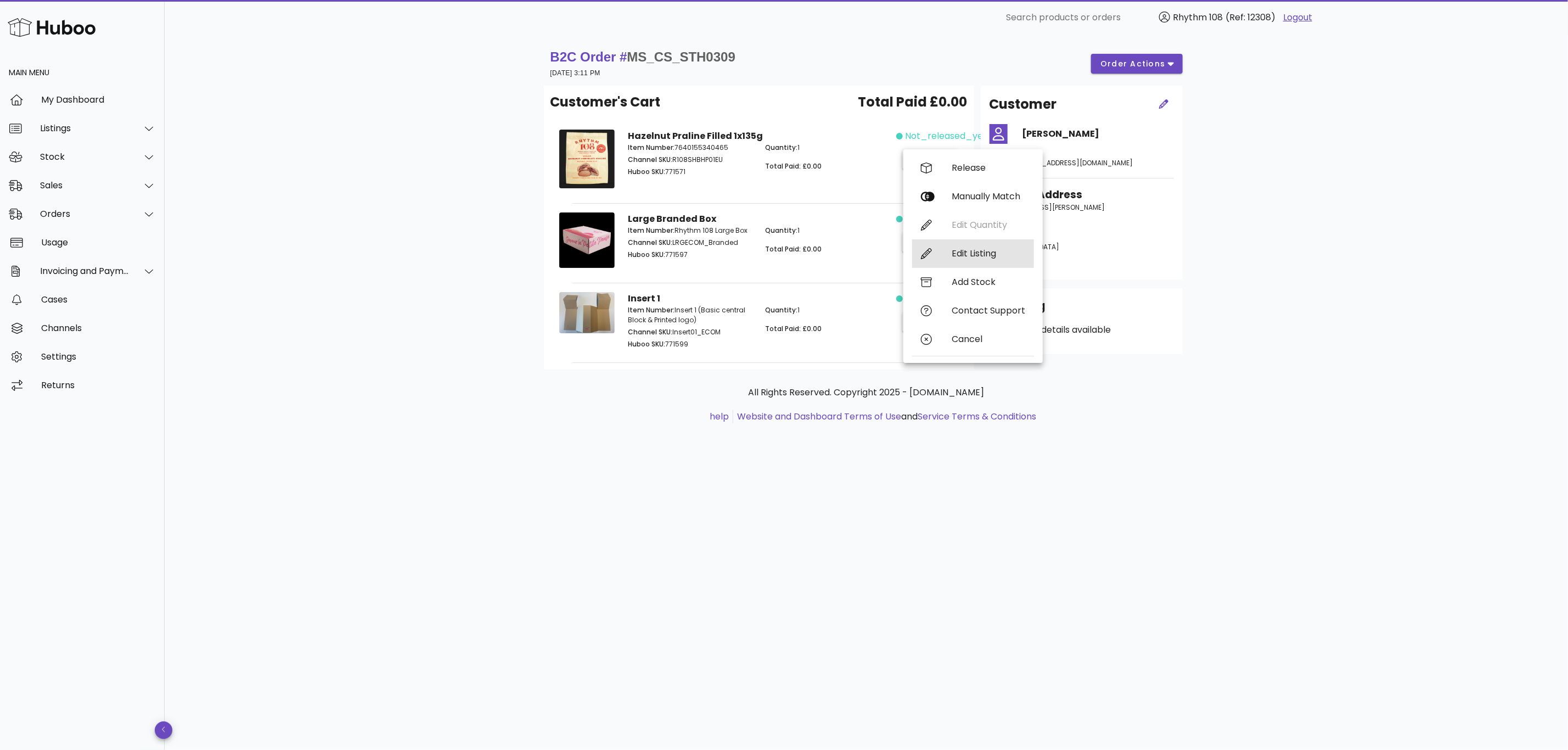
click at [1008, 250] on div "Edit Listing" at bounding box center [989, 253] width 74 height 10
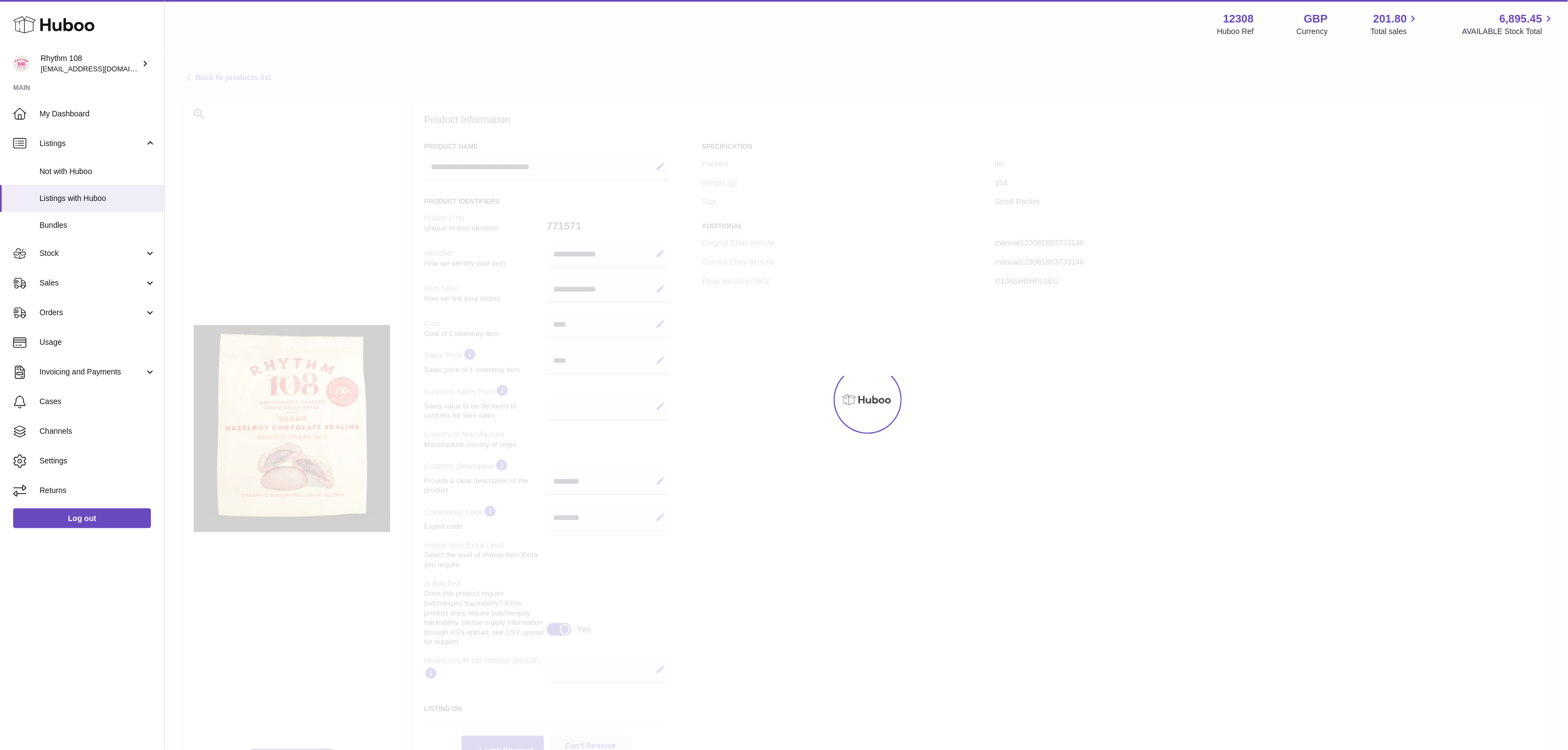
select select "***"
select select "****"
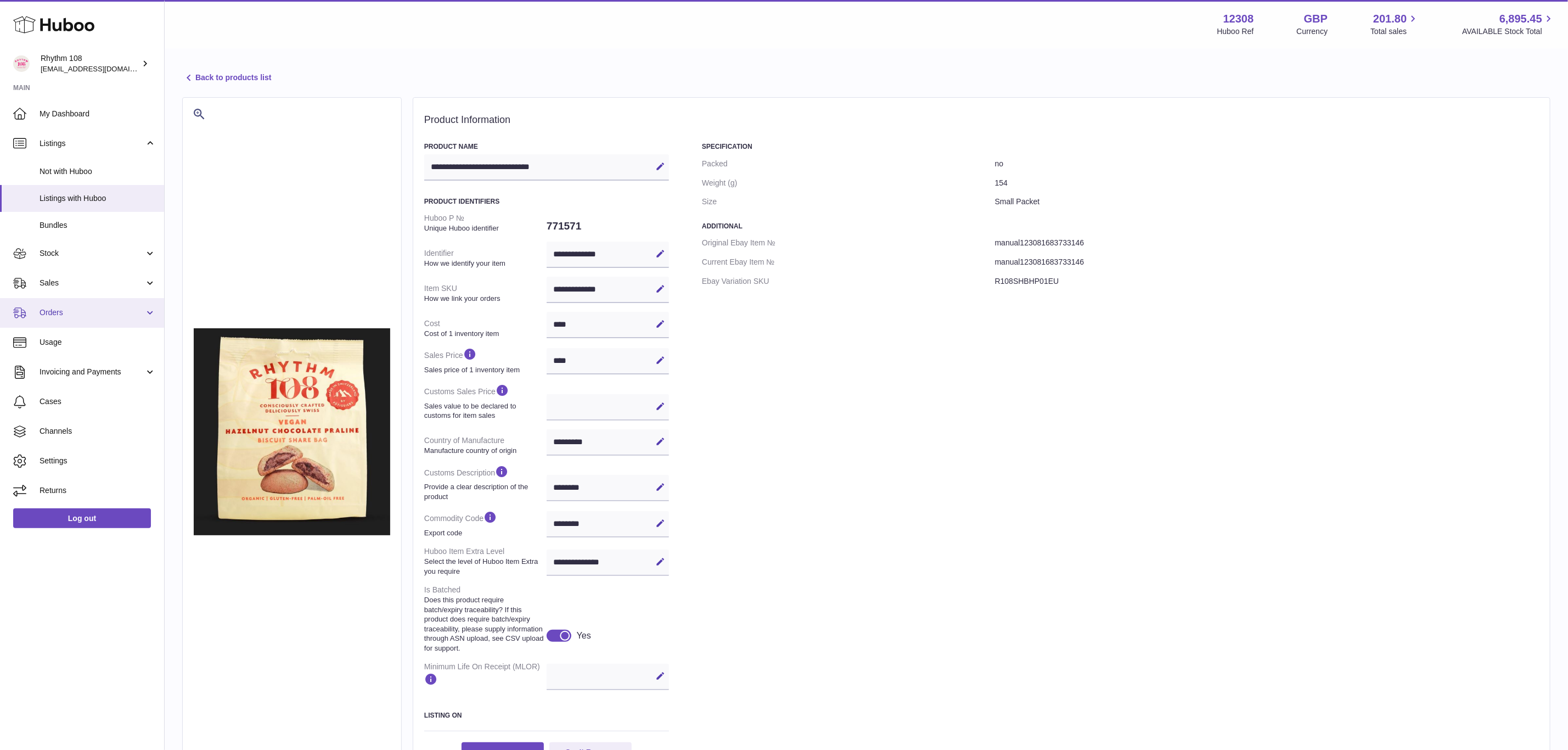
click at [53, 309] on span "Orders" at bounding box center [91, 312] width 105 height 10
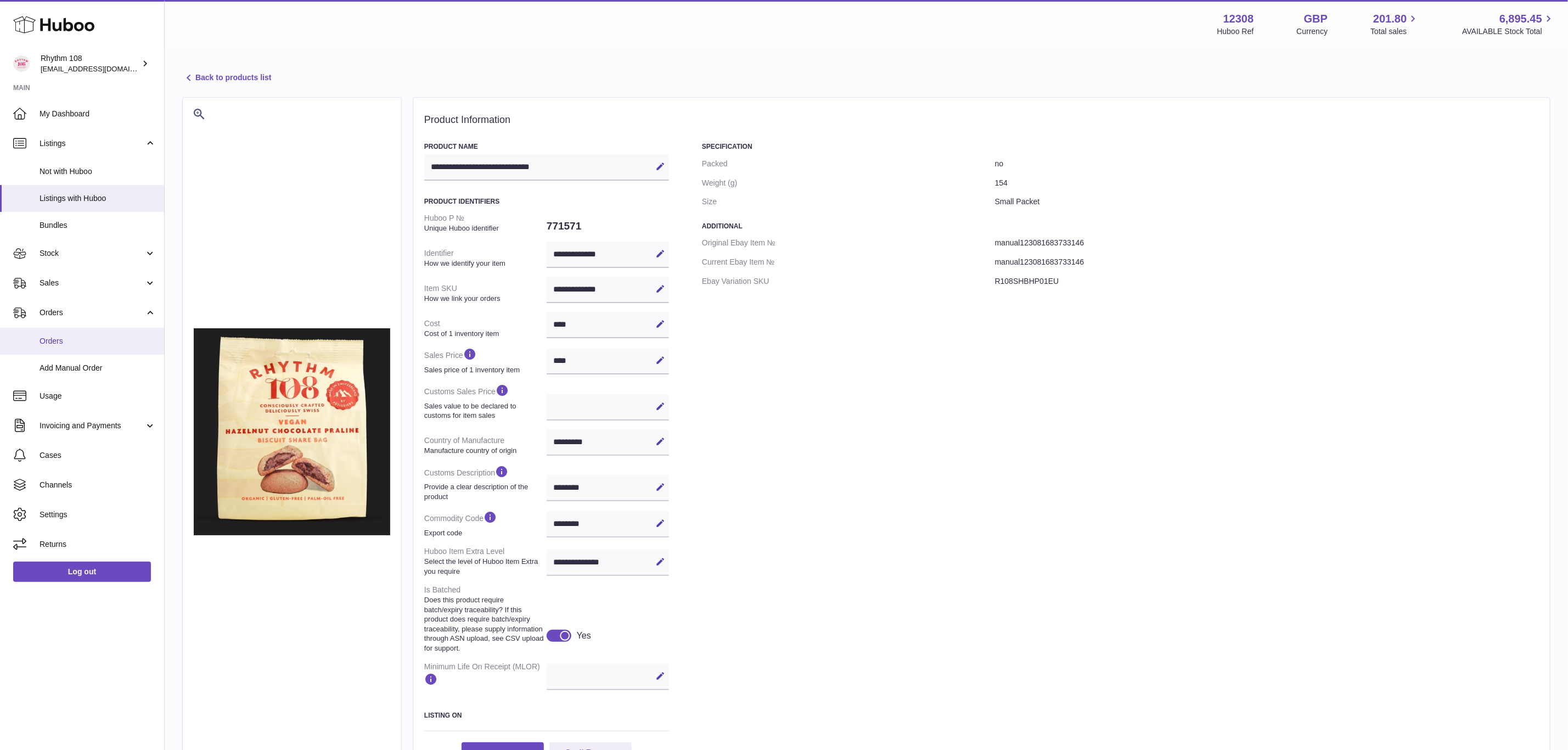
click at [52, 336] on span "Orders" at bounding box center [98, 341] width 117 height 10
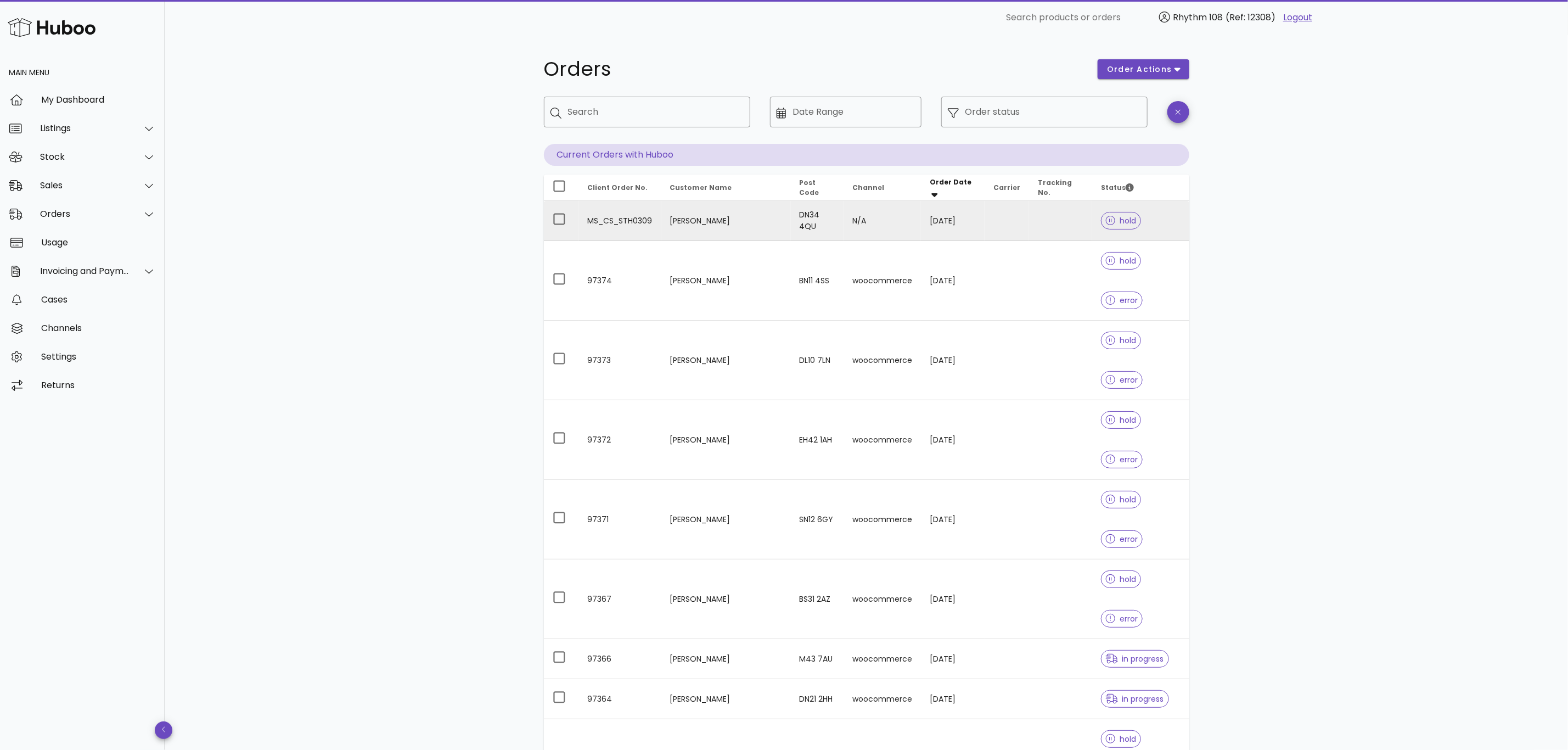
click at [698, 227] on td "[PERSON_NAME]" at bounding box center [726, 220] width 129 height 40
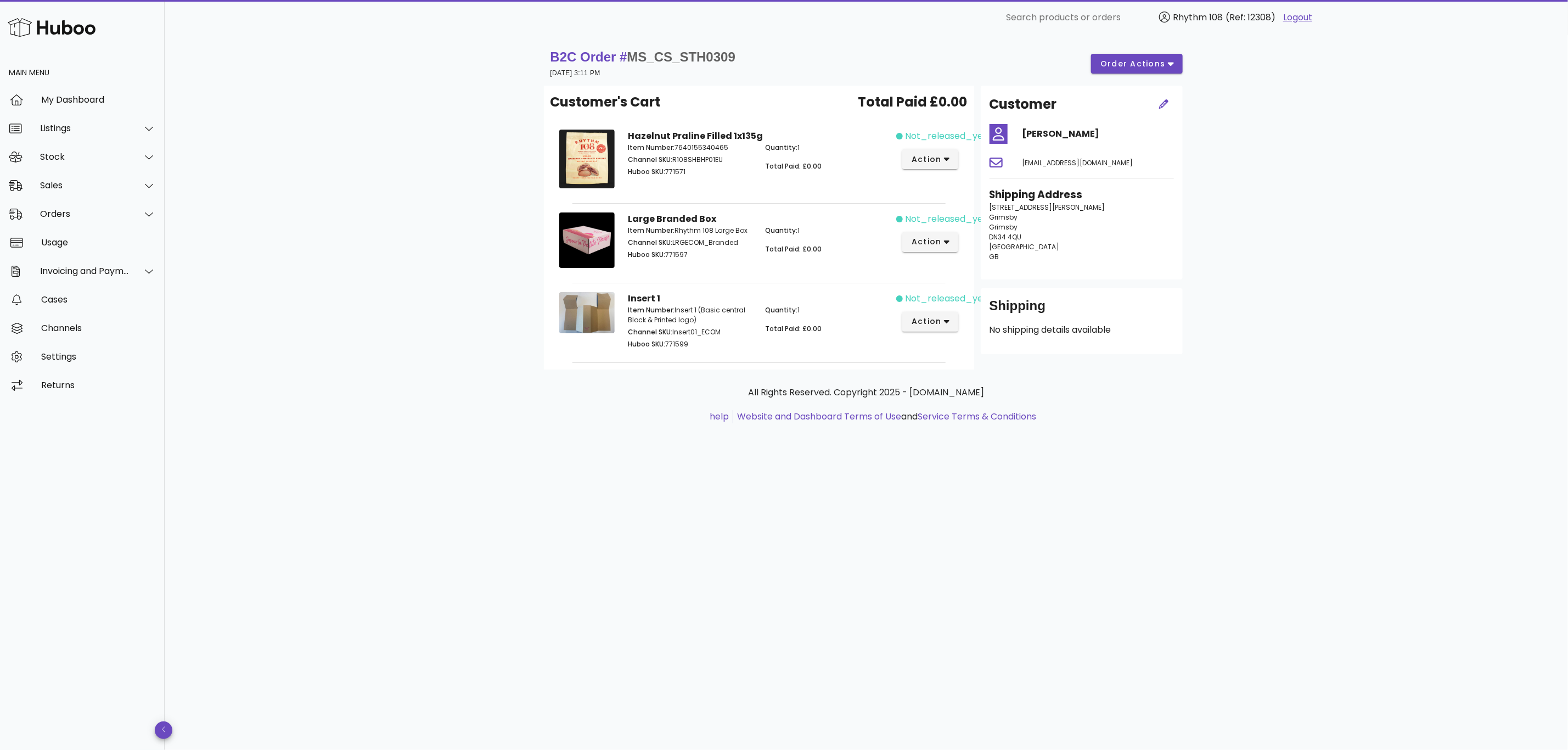
click at [781, 232] on span "Quantity:" at bounding box center [781, 230] width 33 height 9
click at [1163, 106] on icon "button" at bounding box center [1164, 104] width 9 height 9
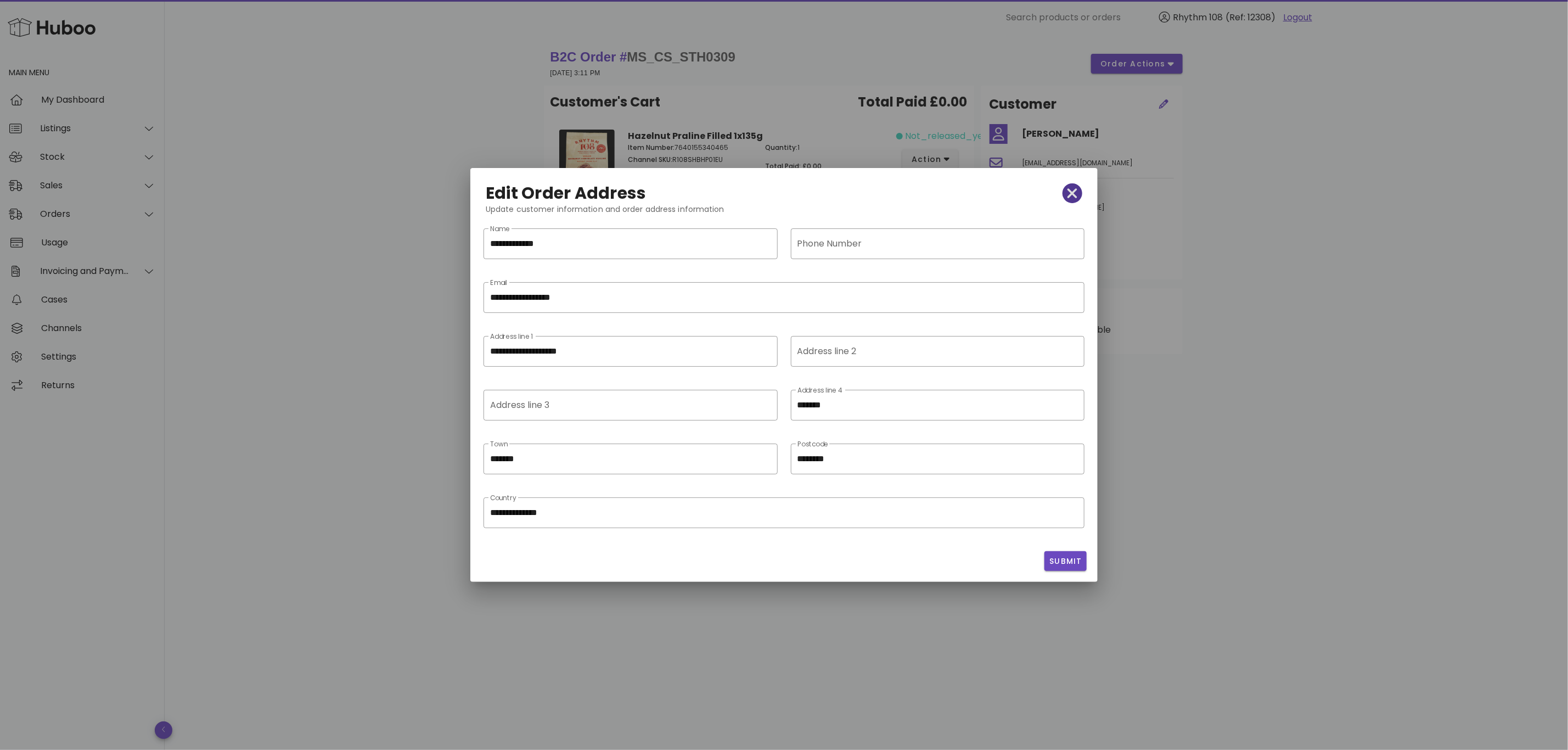
click at [1071, 188] on icon "button" at bounding box center [1073, 193] width 10 height 15
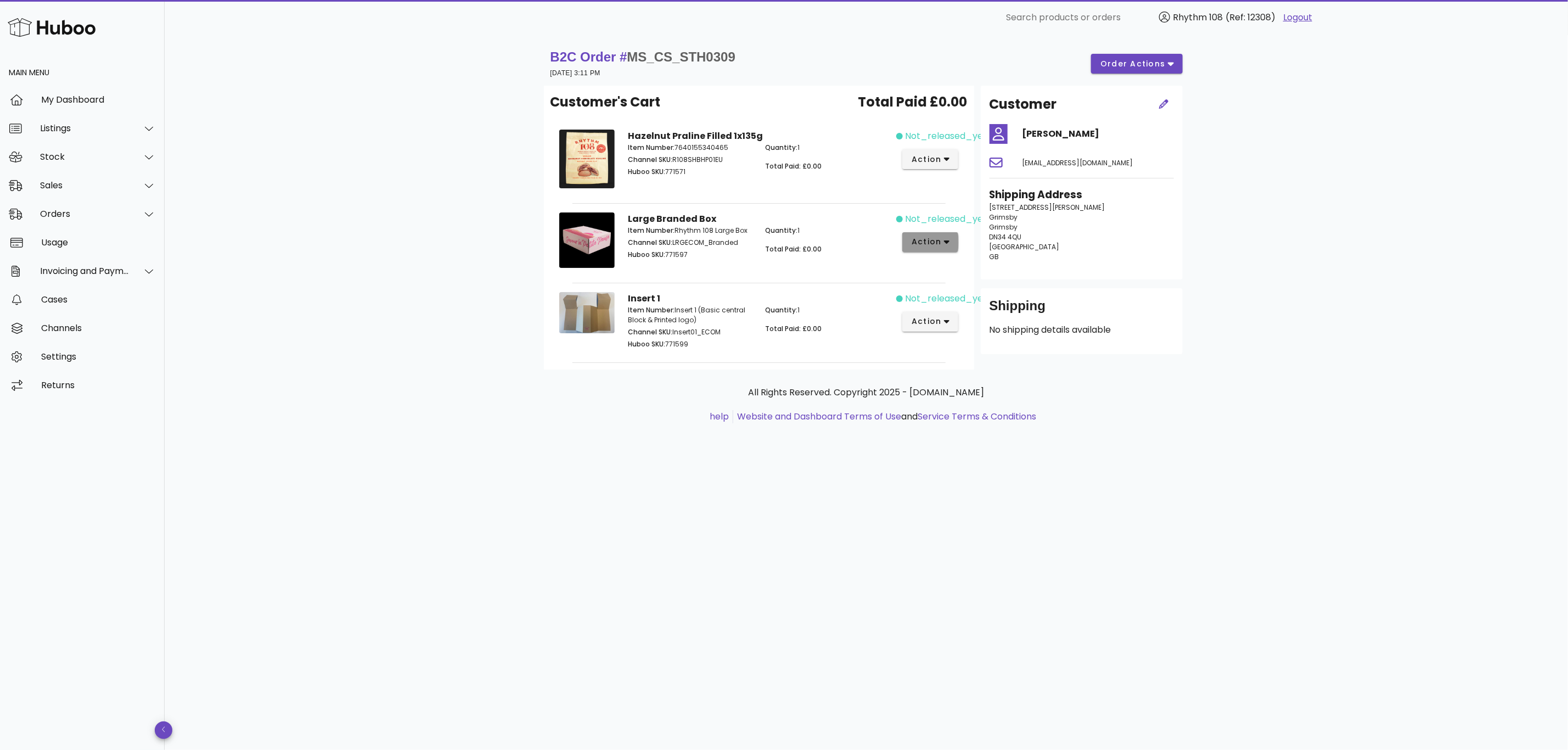
click at [954, 234] on button "action" at bounding box center [930, 242] width 56 height 20
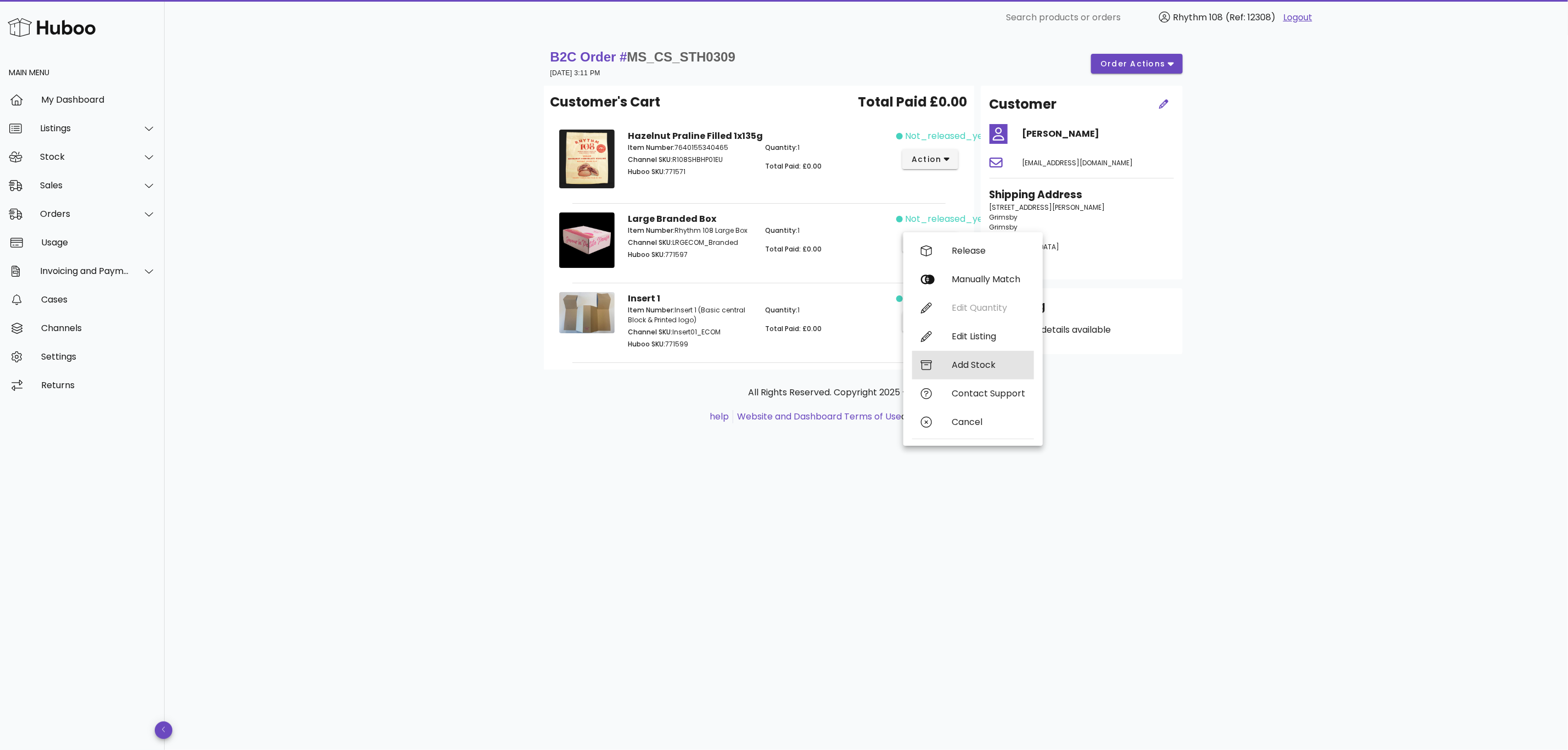
click at [1002, 369] on div "Add Stock" at bounding box center [989, 365] width 74 height 10
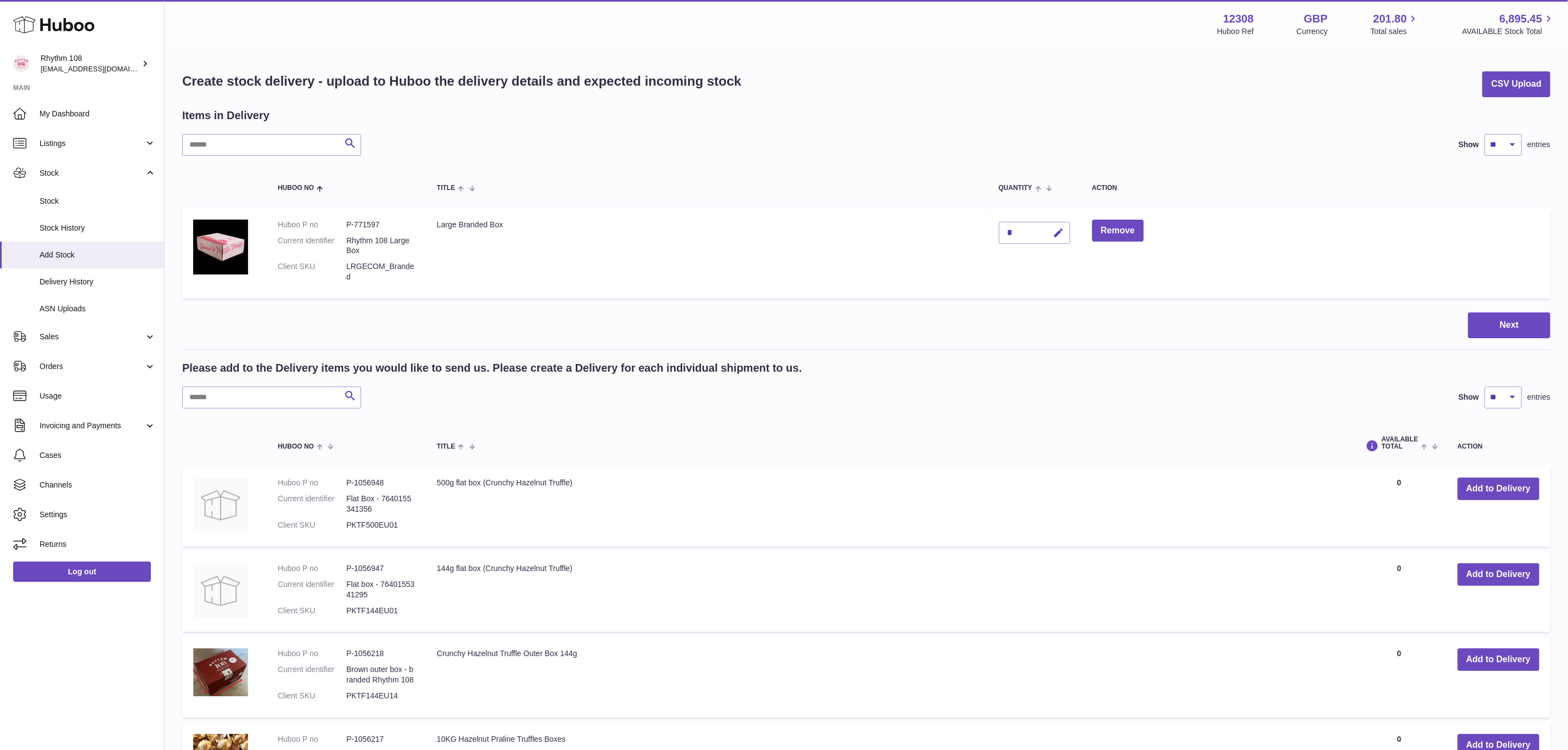
drag, startPoint x: 1020, startPoint y: 228, endPoint x: 994, endPoint y: 225, distance: 26.2
click at [994, 225] on td "*" at bounding box center [1035, 253] width 93 height 90
click at [1060, 232] on icon "button" at bounding box center [1059, 233] width 12 height 12
drag, startPoint x: 1017, startPoint y: 230, endPoint x: 991, endPoint y: 229, distance: 26.0
click at [991, 229] on td "*" at bounding box center [1035, 253] width 93 height 90
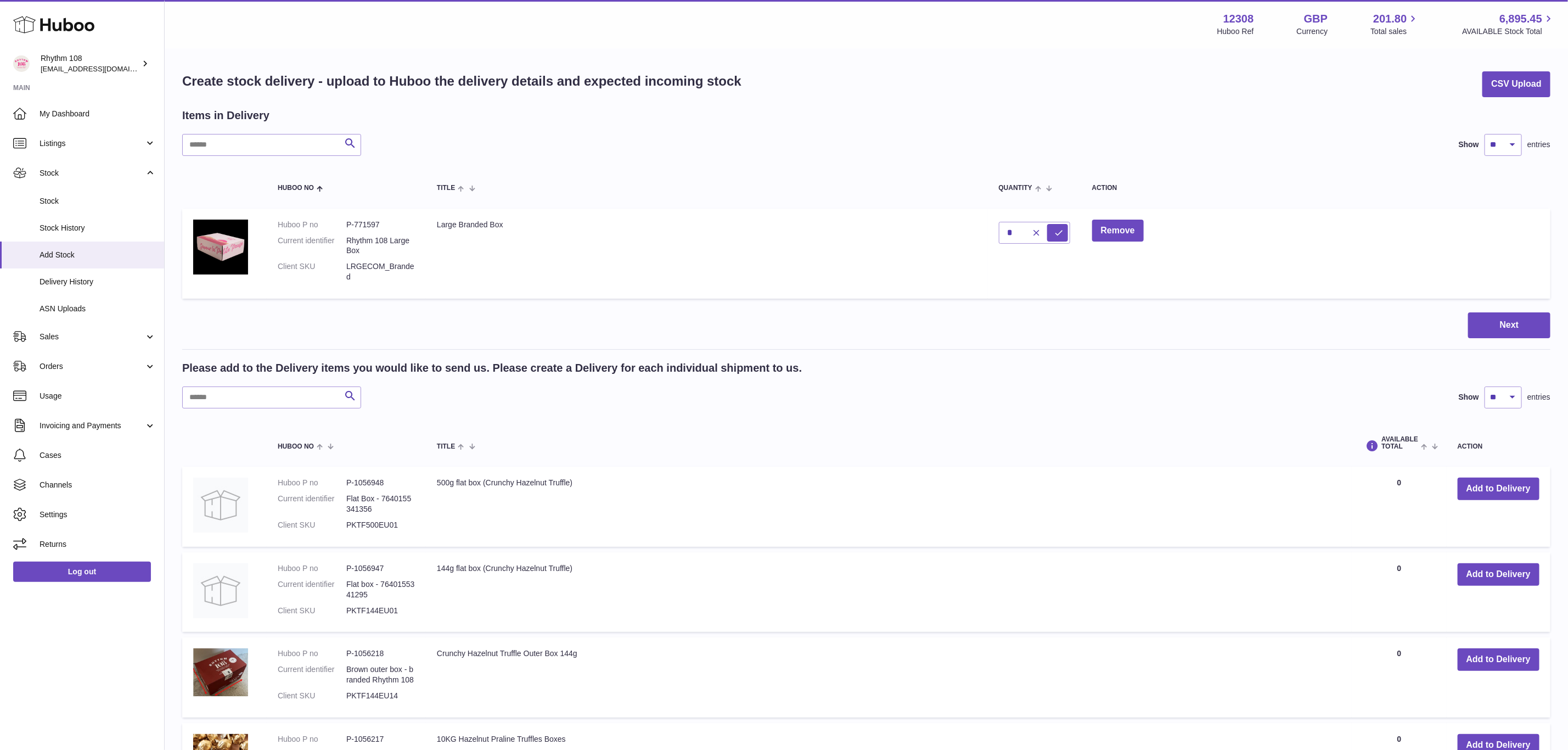
click at [1238, 257] on td "Remove" at bounding box center [1316, 253] width 469 height 90
click at [63, 371] on span "Orders" at bounding box center [91, 366] width 105 height 10
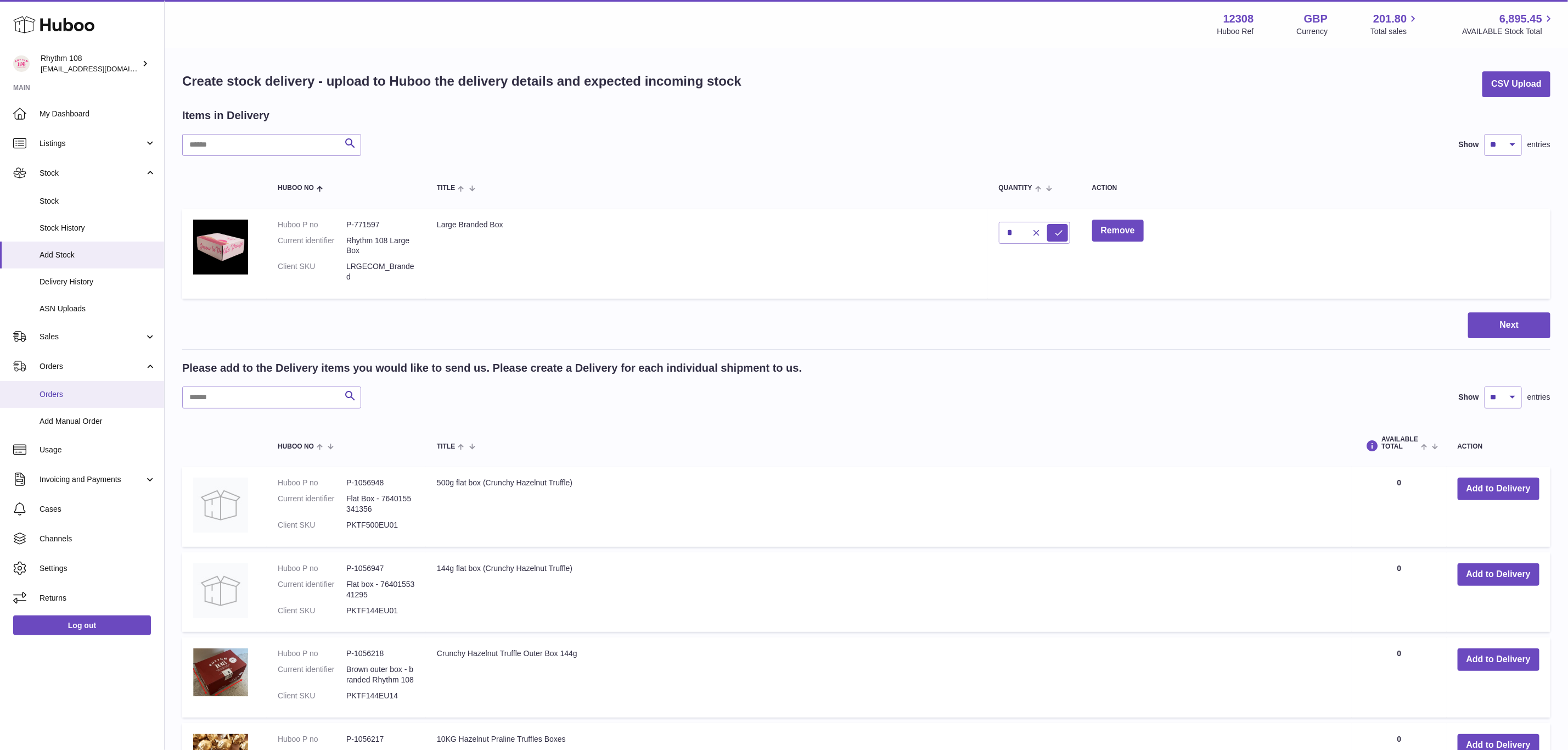
click at [64, 391] on span "Orders" at bounding box center [98, 394] width 117 height 10
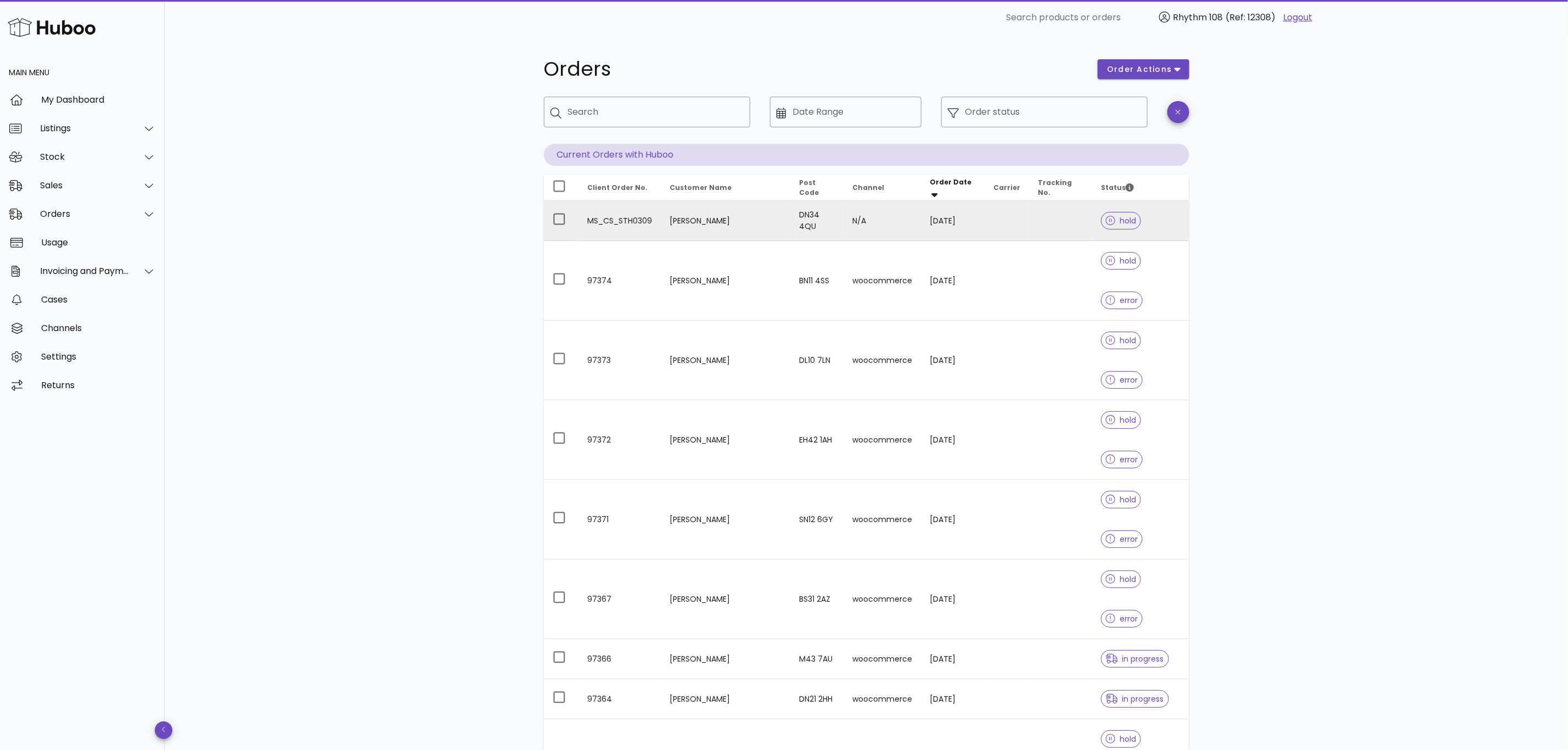
click at [717, 226] on td "Stuart Thomas" at bounding box center [726, 220] width 129 height 40
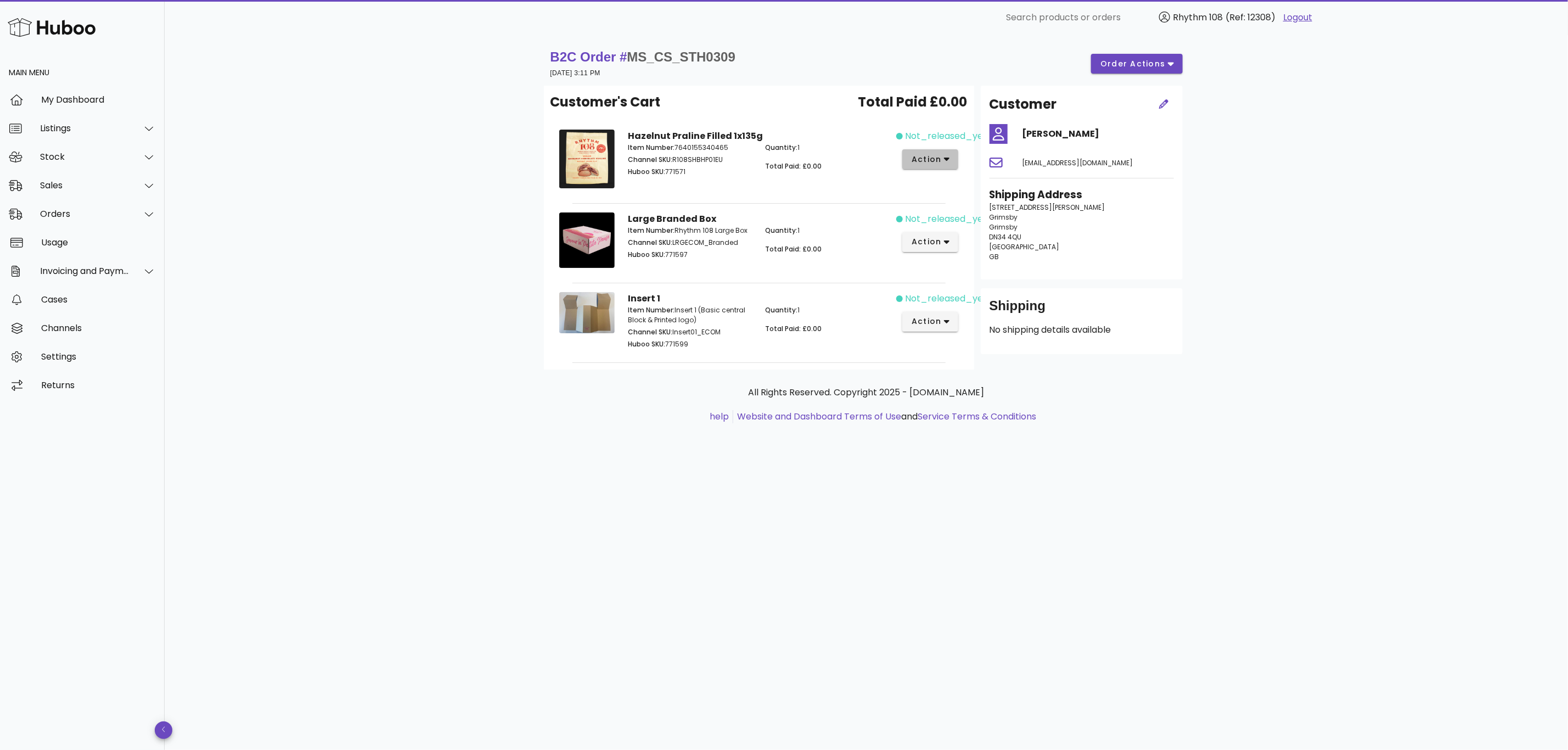
click at [952, 158] on button "action" at bounding box center [930, 159] width 56 height 20
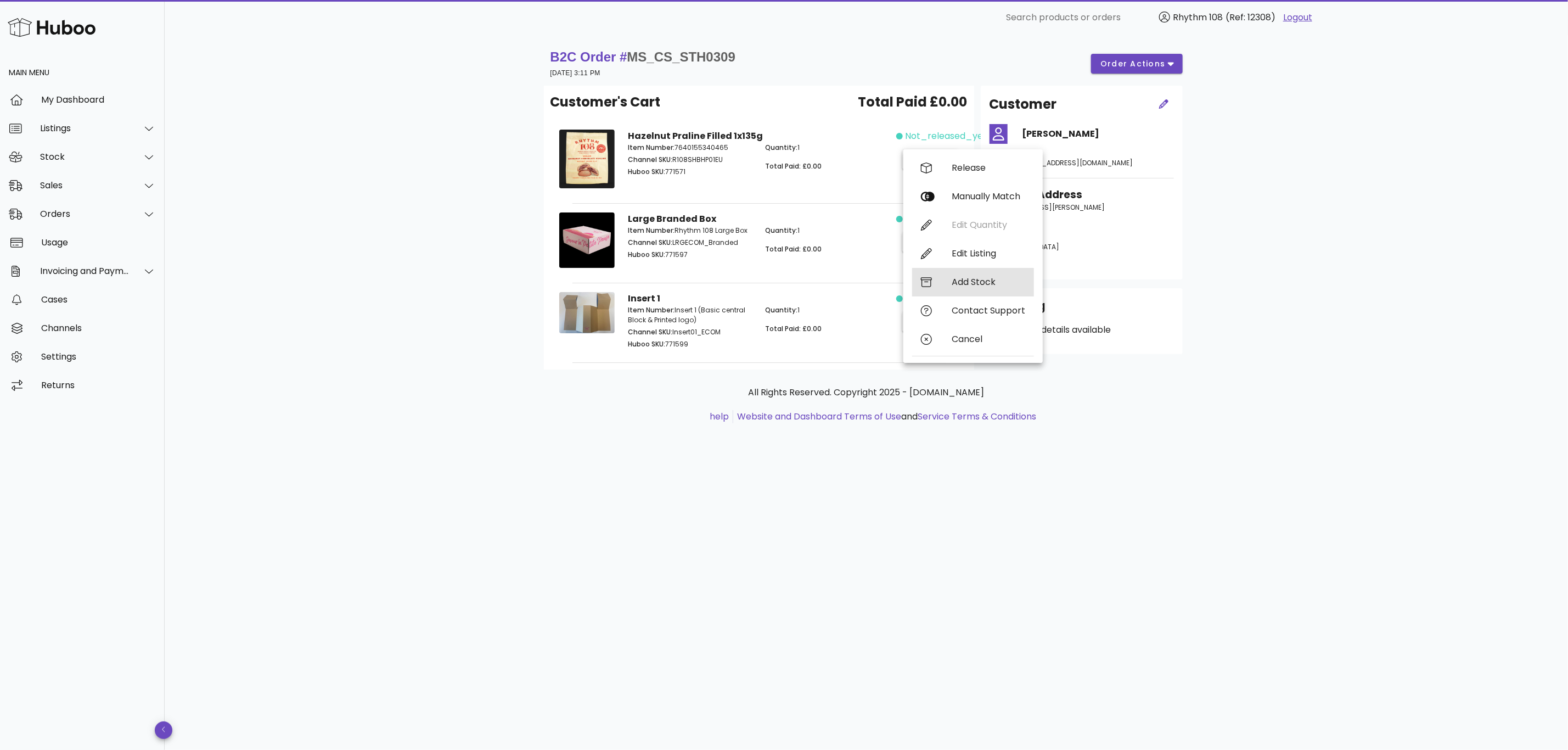
click at [976, 278] on div "Add Stock" at bounding box center [989, 282] width 74 height 10
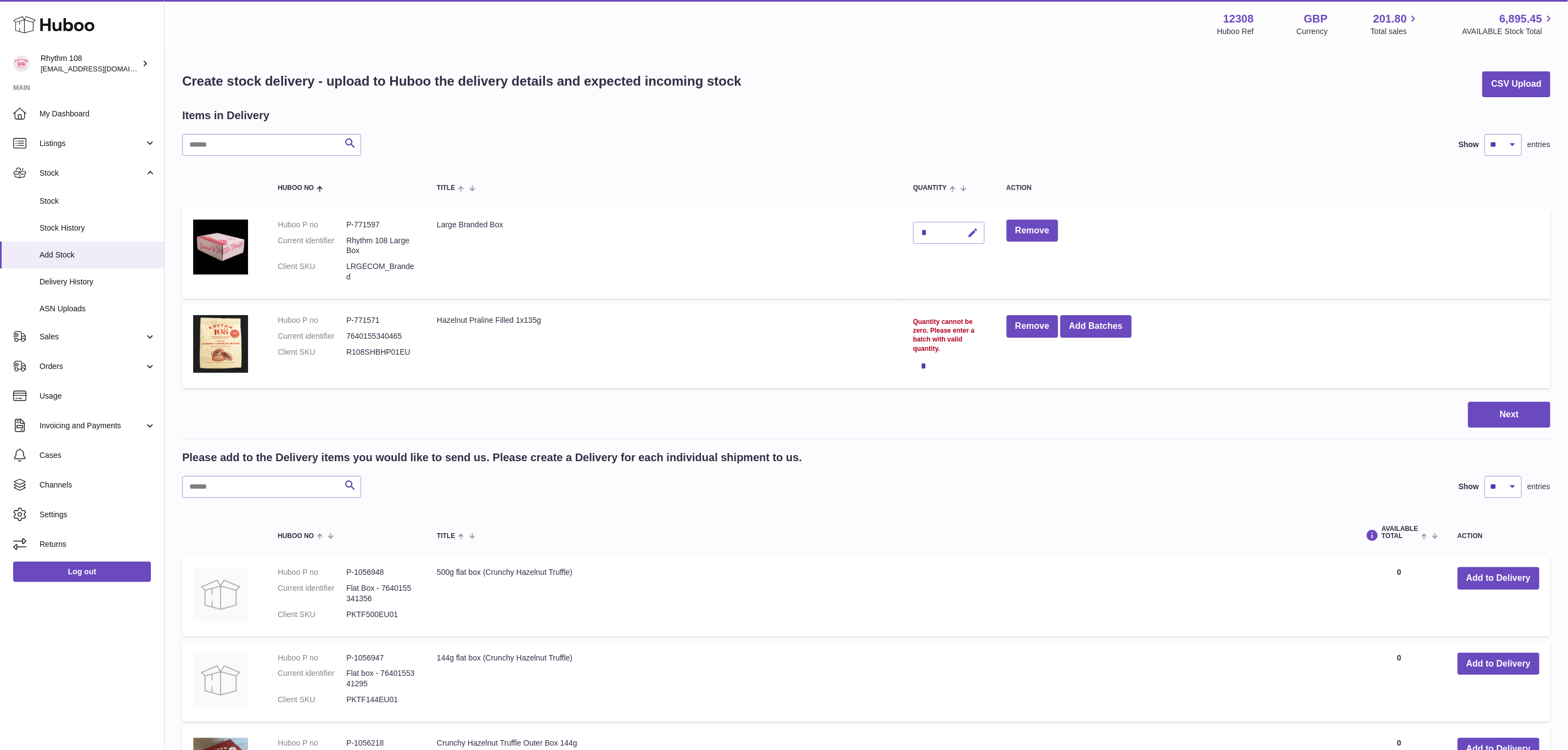
click at [972, 231] on icon "button" at bounding box center [973, 233] width 12 height 12
click at [959, 355] on div "*" at bounding box center [949, 366] width 71 height 22
click at [1099, 331] on button "Add Batches" at bounding box center [1096, 326] width 71 height 23
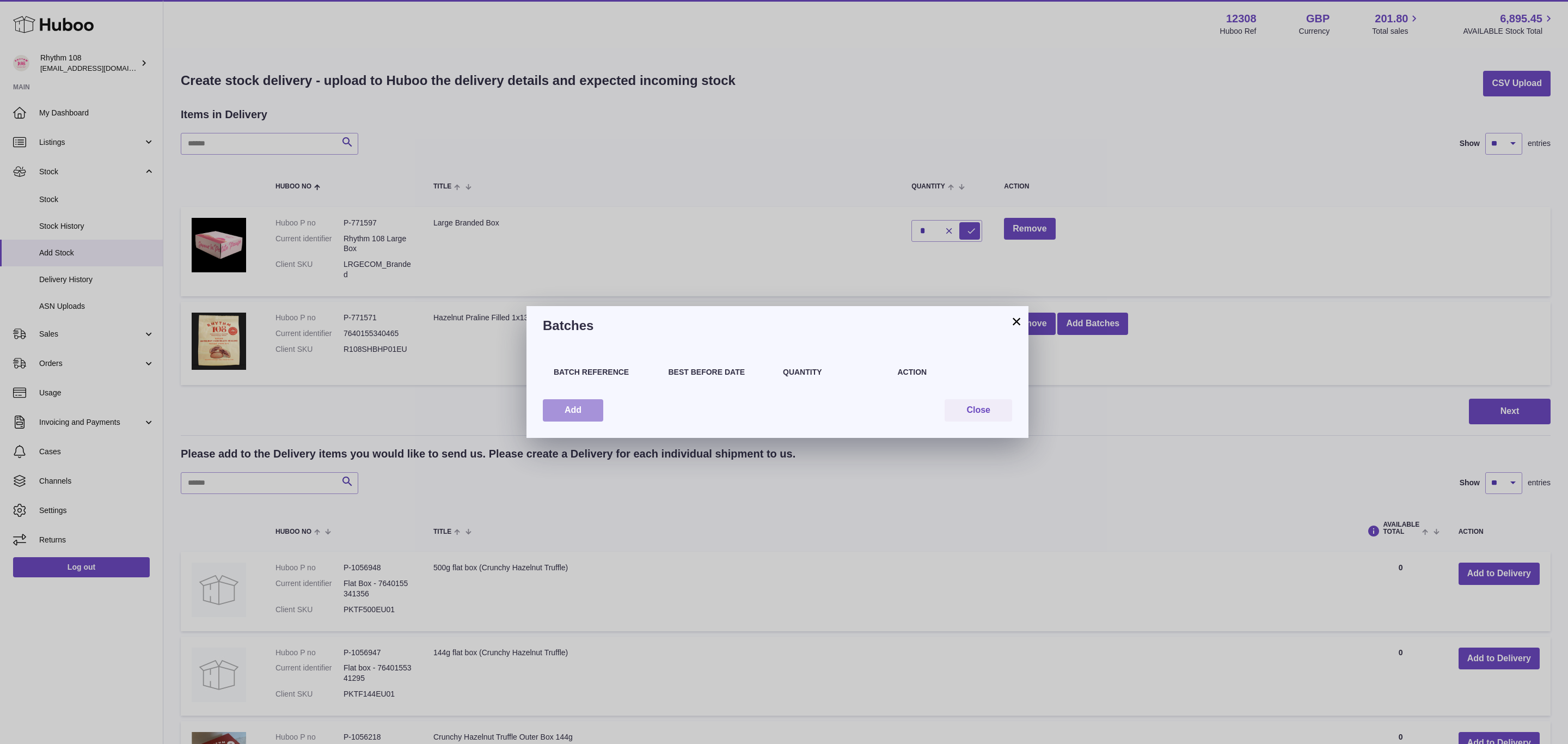
click at [595, 409] on button "Add" at bounding box center [573, 410] width 60 height 23
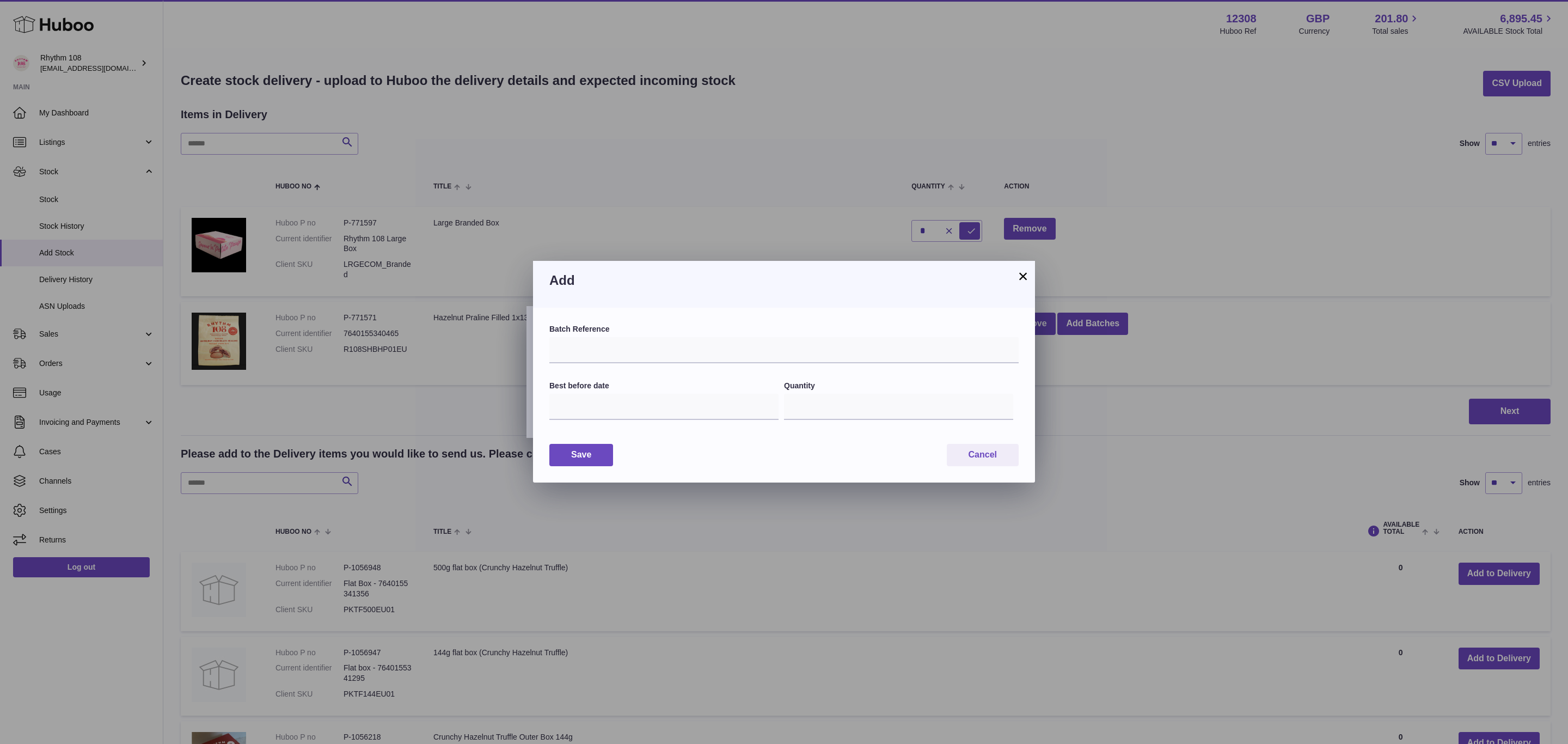
click at [1019, 276] on button "×" at bounding box center [1023, 276] width 13 height 13
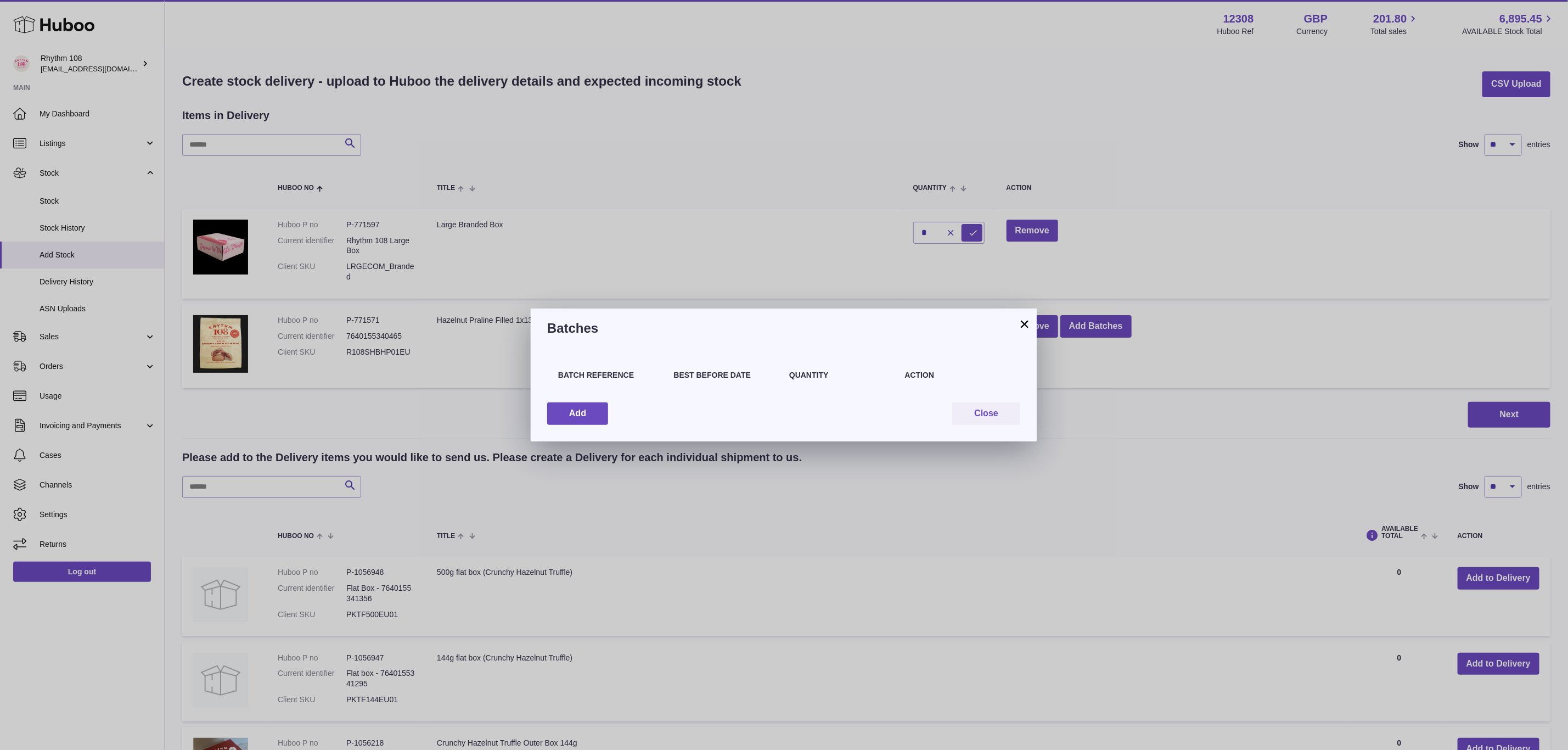
click at [1257, 270] on div "× Batches Batch Reference Best Before Date Quantity Action Add Close" at bounding box center [784, 375] width 1568 height 750
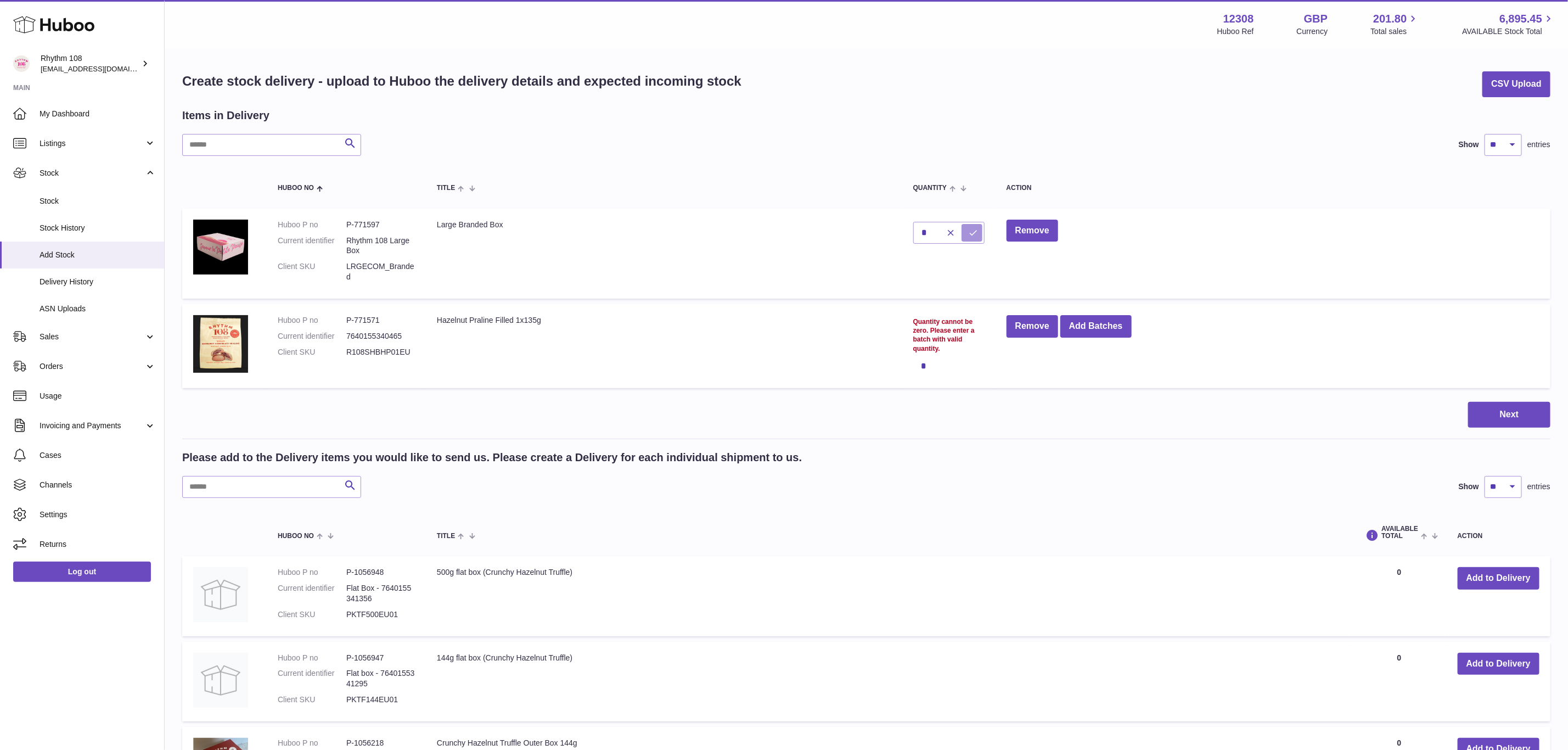
click at [976, 236] on icon "submit" at bounding box center [974, 233] width 10 height 10
click at [48, 367] on span "Orders" at bounding box center [91, 366] width 105 height 10
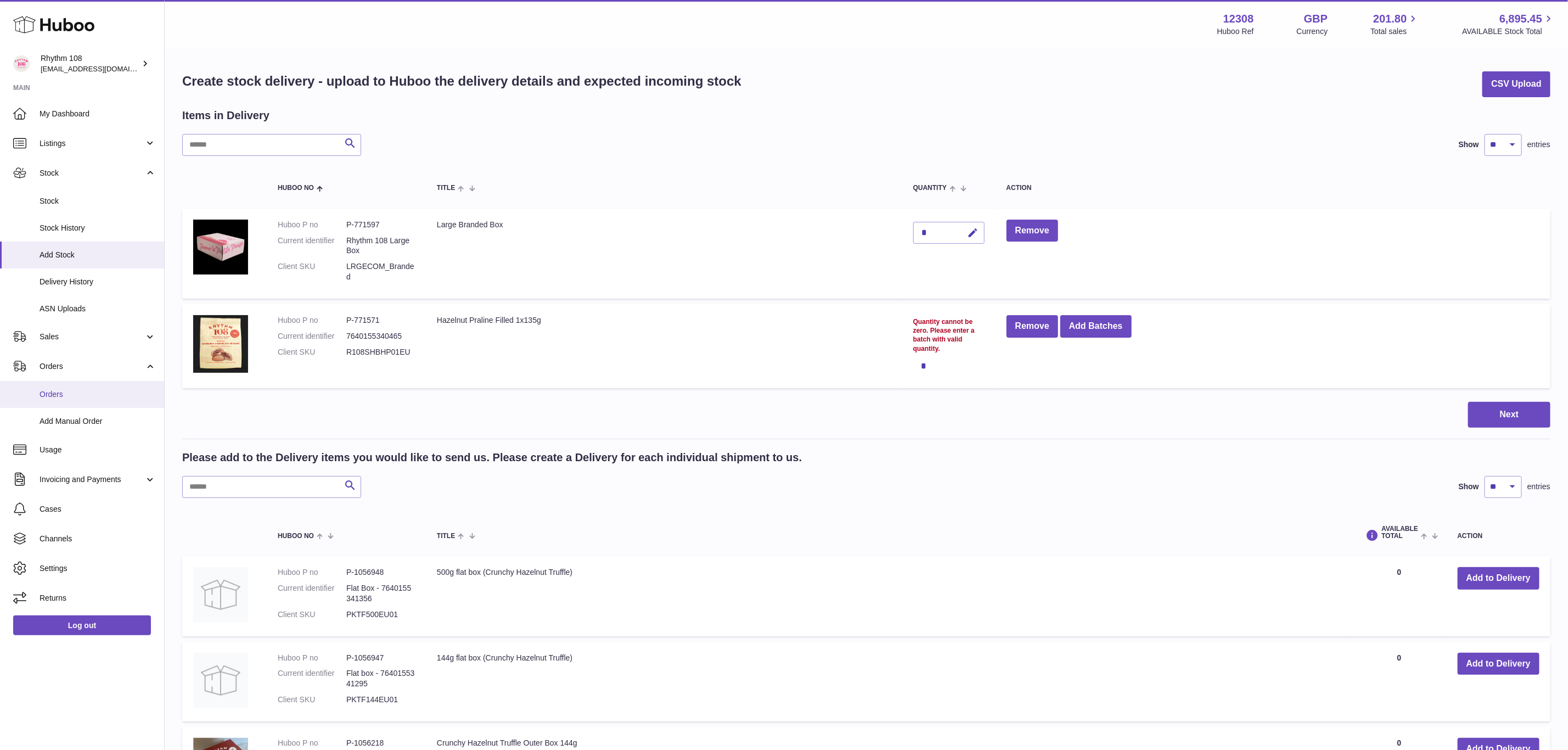
click at [76, 393] on span "Orders" at bounding box center [98, 394] width 117 height 10
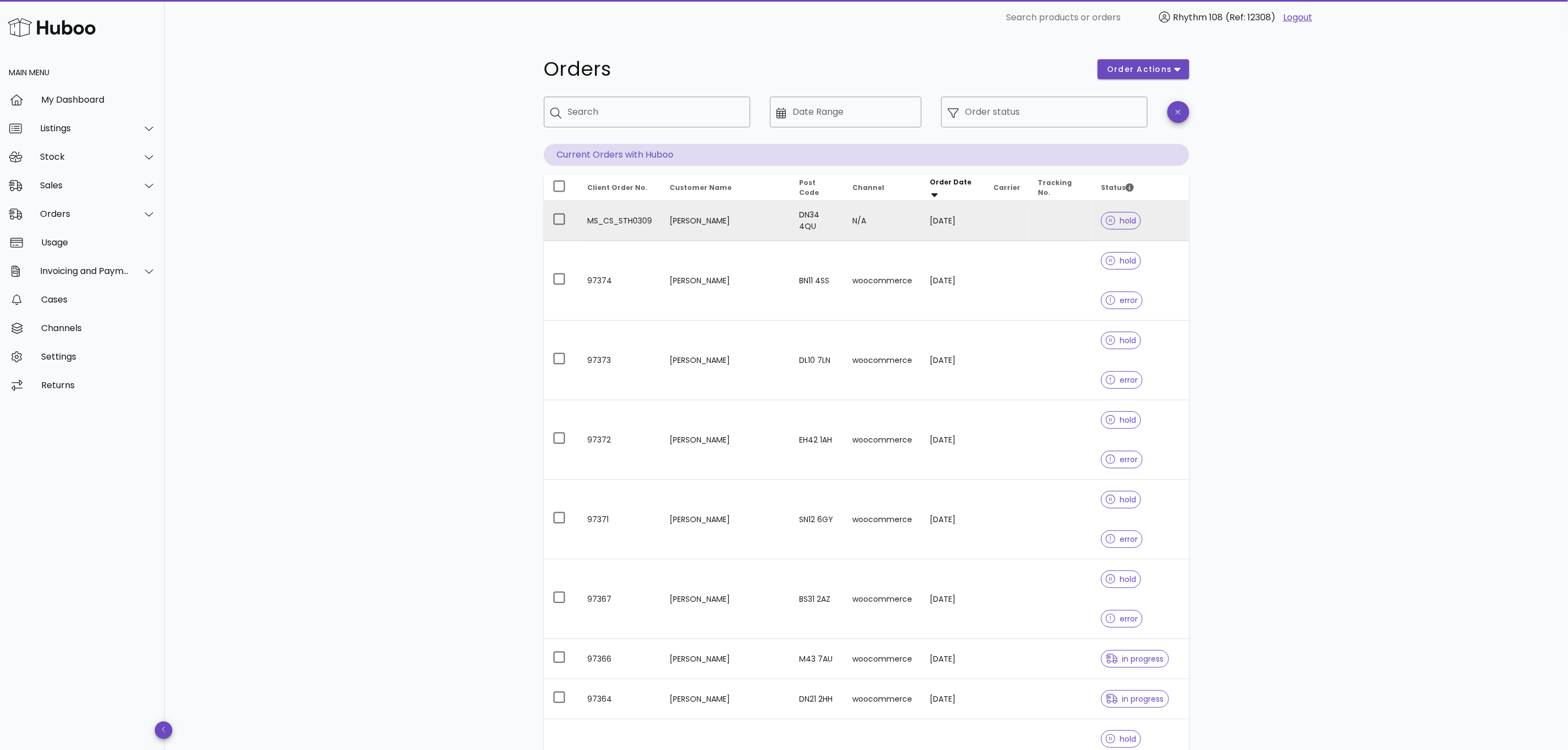
click at [1018, 234] on td at bounding box center [1007, 220] width 44 height 40
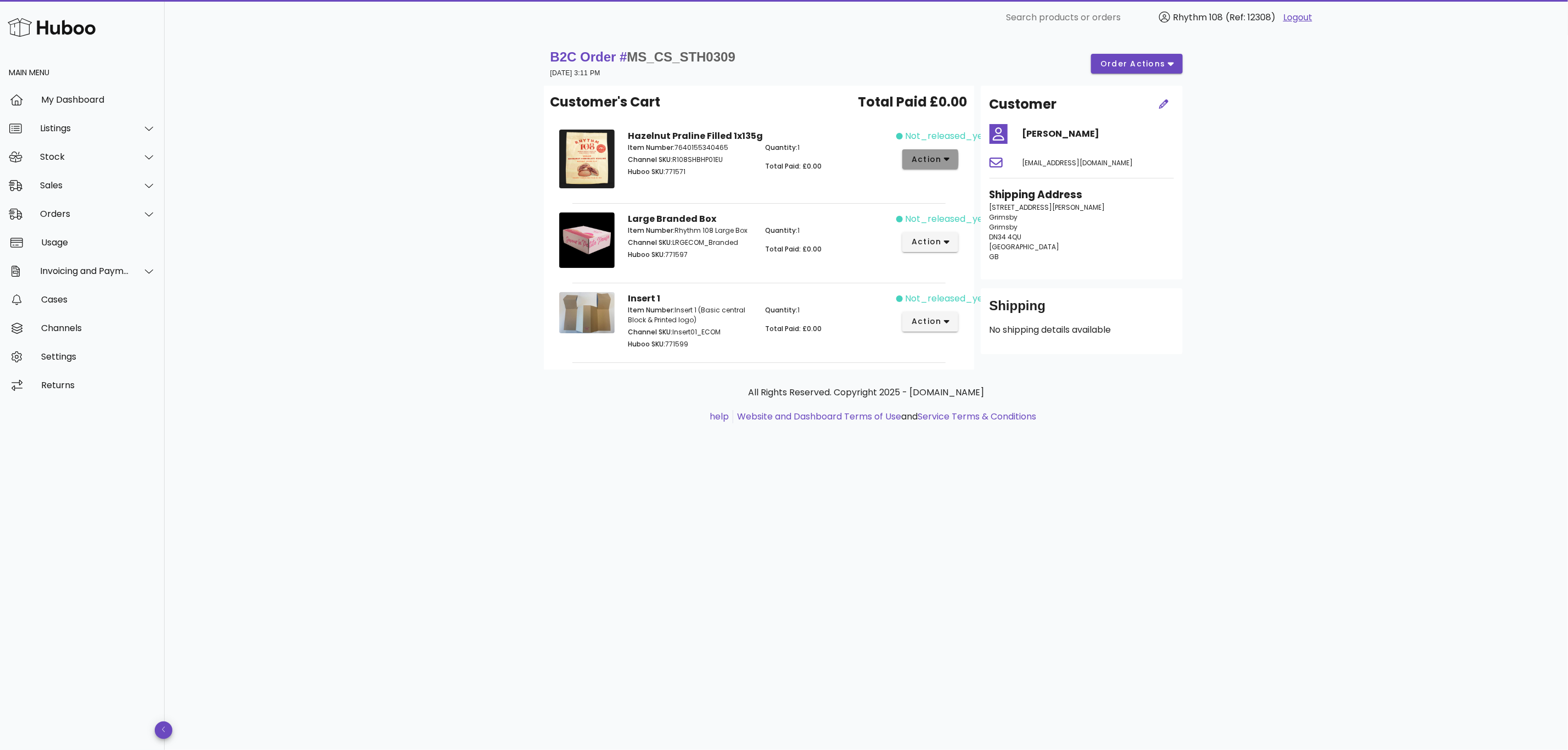
click at [948, 164] on span "action" at bounding box center [931, 159] width 39 height 12
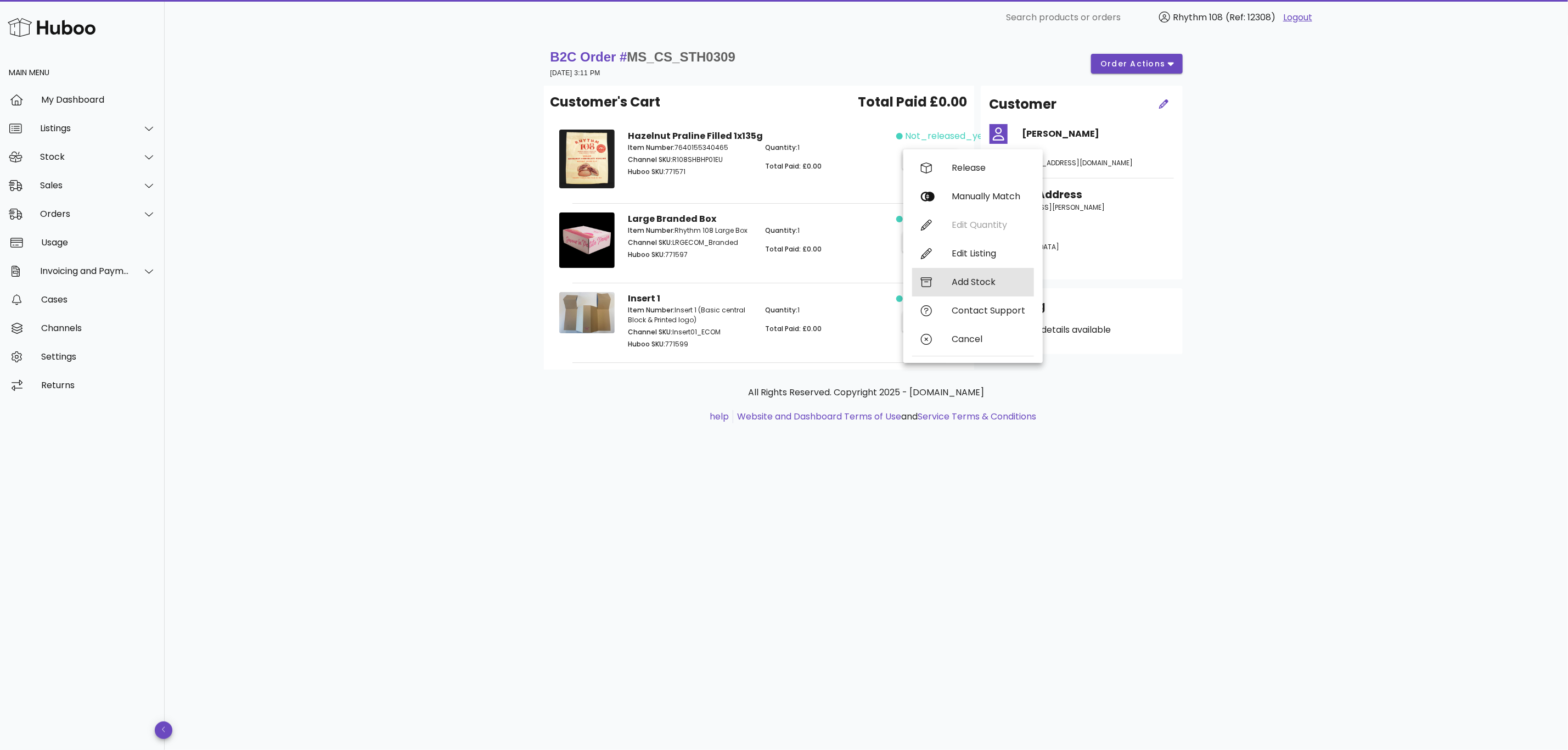
click at [980, 279] on div "Add Stock" at bounding box center [989, 282] width 74 height 10
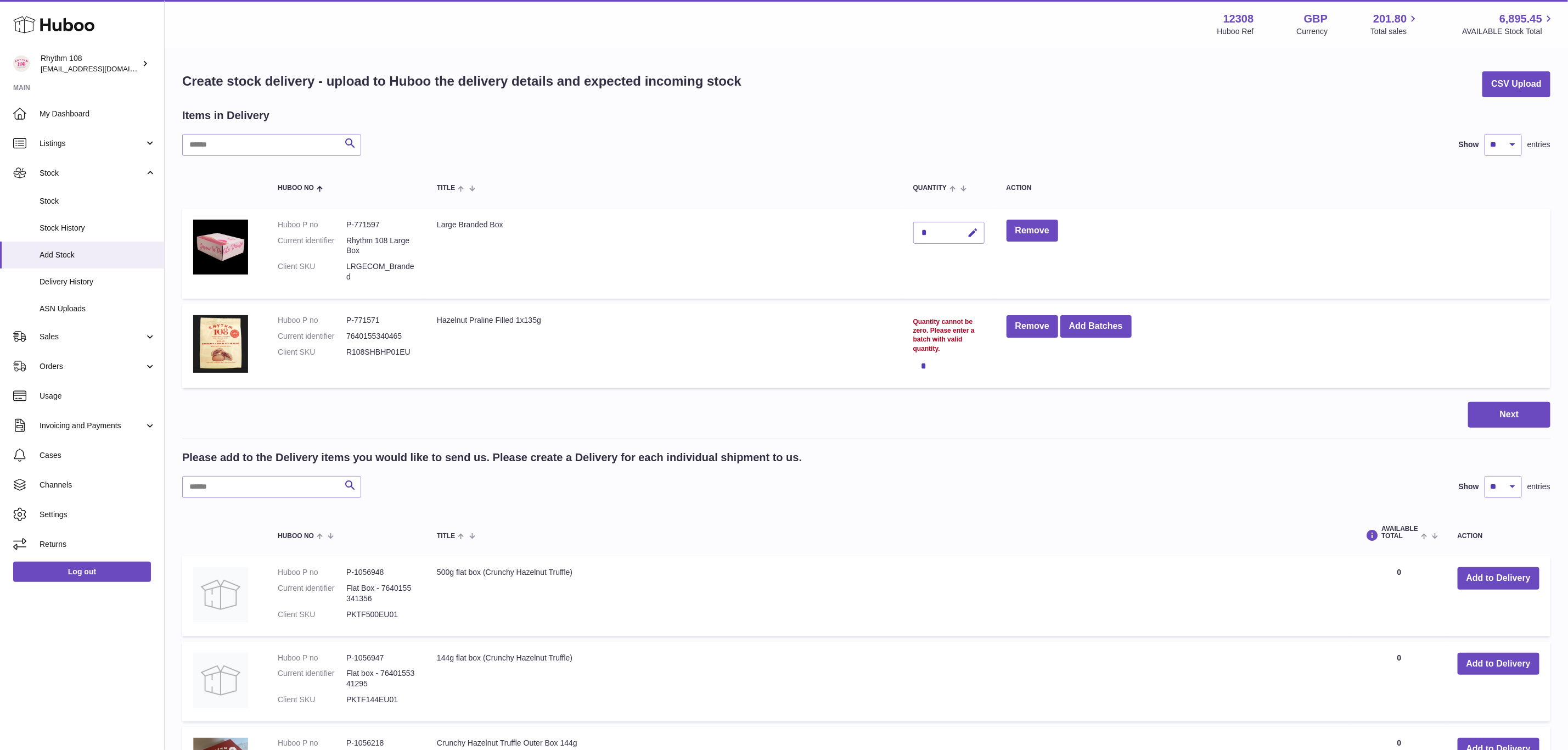
click at [923, 371] on div "*" at bounding box center [949, 366] width 71 height 22
click at [924, 361] on div "*" at bounding box center [949, 366] width 71 height 22
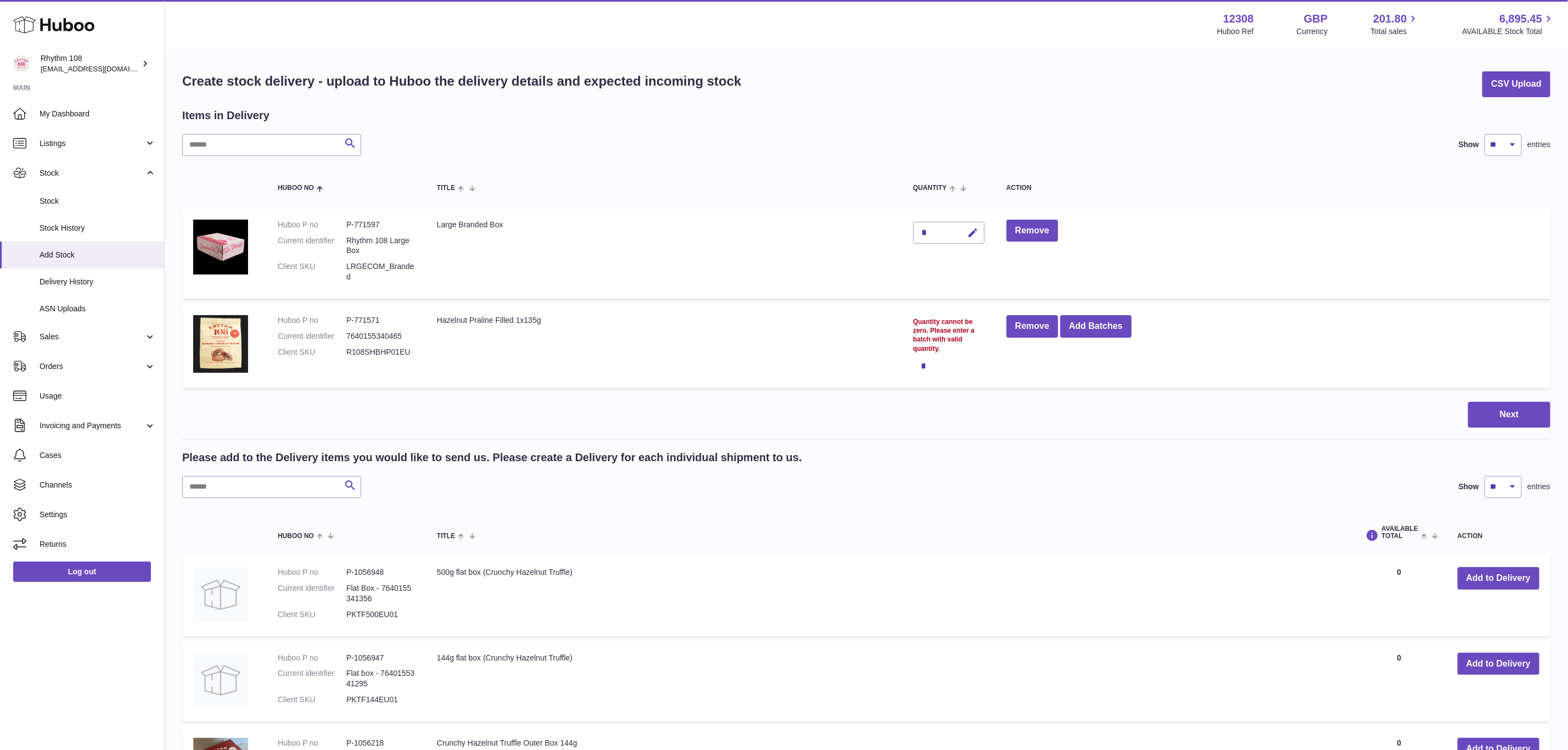
click at [929, 341] on div "Quantity cannot be zero. Please enter a batch with valid quantity." at bounding box center [949, 335] width 71 height 36
click at [934, 364] on div "*" at bounding box center [949, 366] width 71 height 22
click at [924, 368] on div "*" at bounding box center [949, 366] width 71 height 22
click at [924, 364] on div "*" at bounding box center [949, 366] width 71 height 22
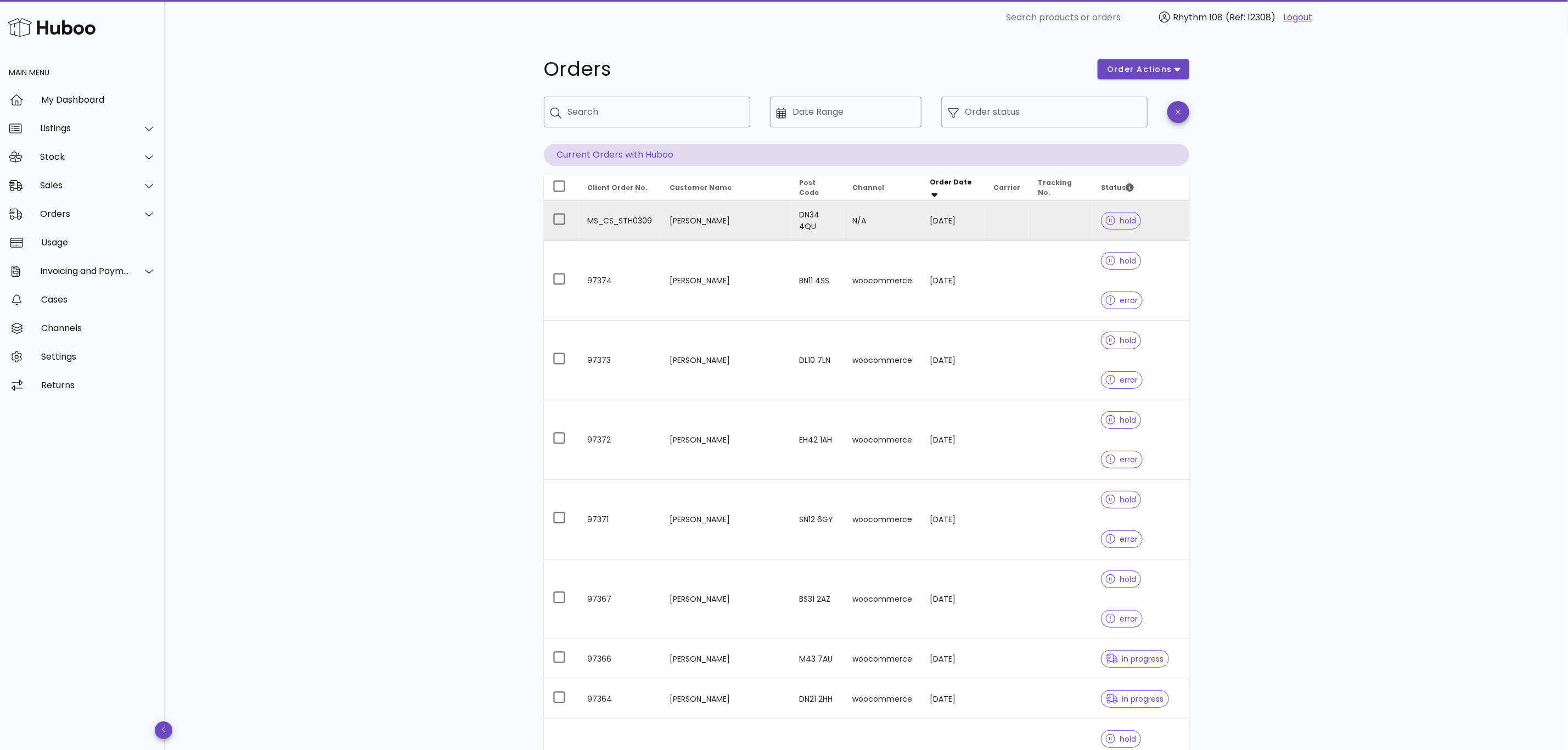
click at [744, 226] on td "[PERSON_NAME]" at bounding box center [726, 220] width 129 height 40
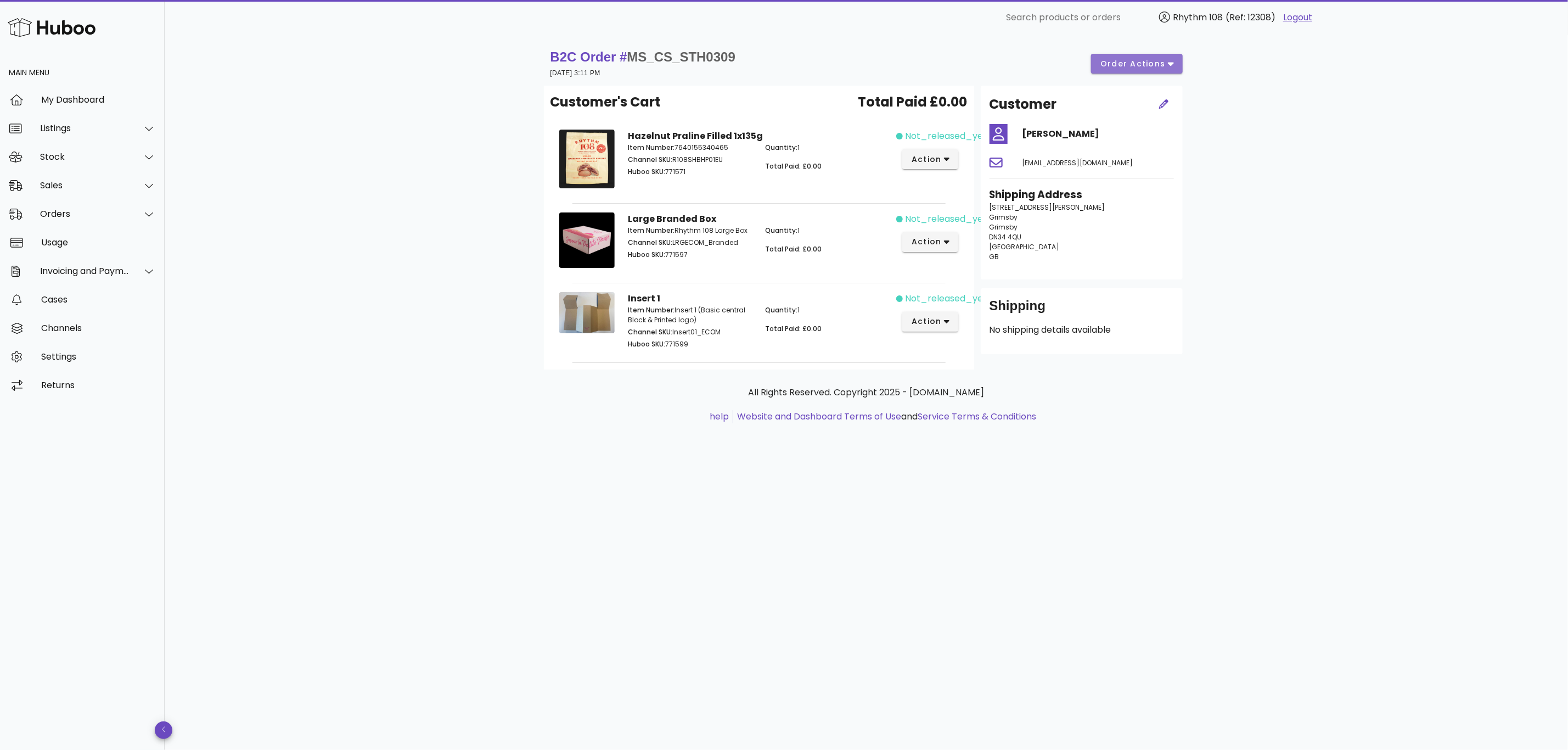
click at [1143, 61] on span "order actions" at bounding box center [1132, 64] width 66 height 12
click at [1158, 101] on div "Cancel" at bounding box center [1159, 101] width 34 height 10
click at [73, 204] on div "Orders" at bounding box center [82, 214] width 164 height 29
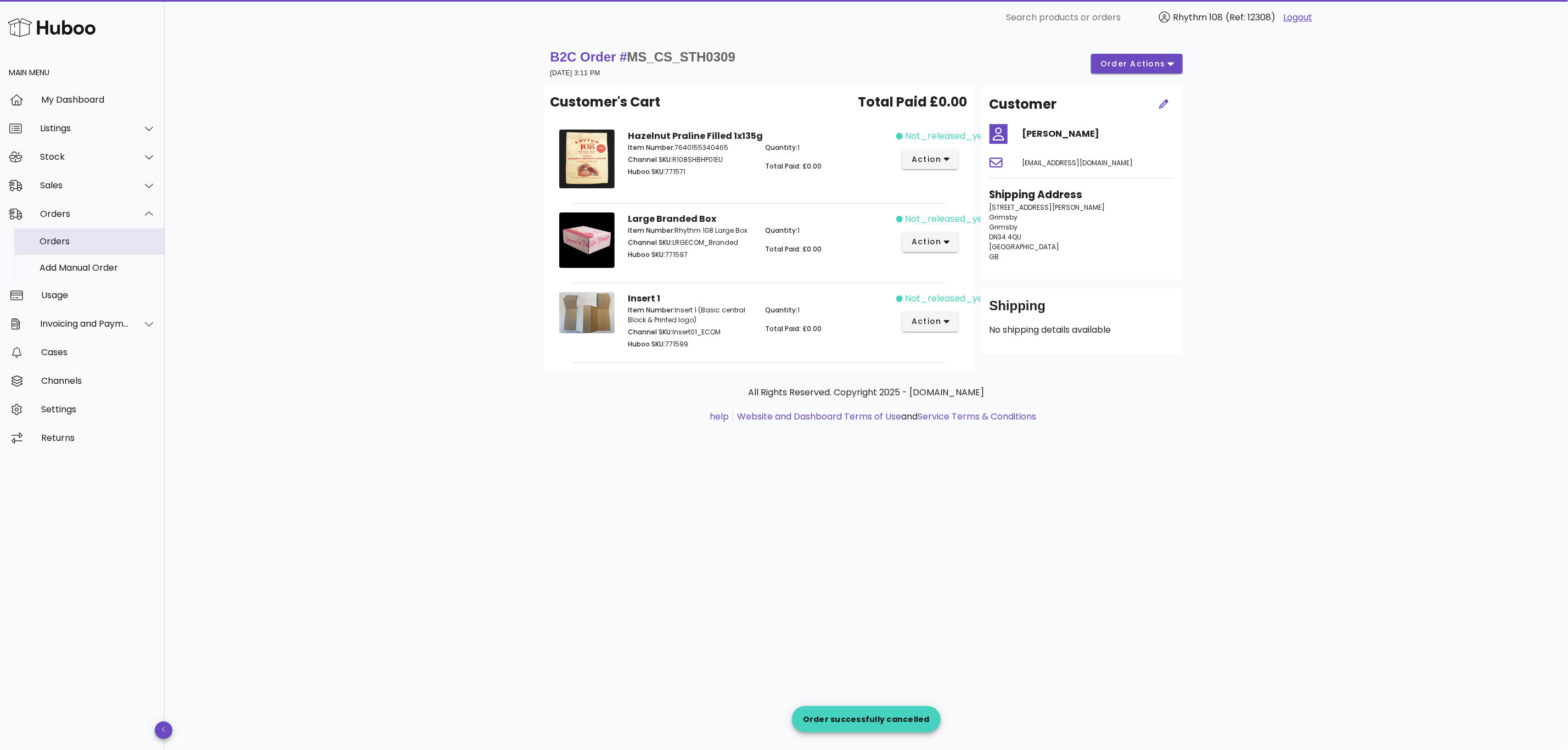
click at [64, 241] on div "Orders" at bounding box center [98, 241] width 117 height 10
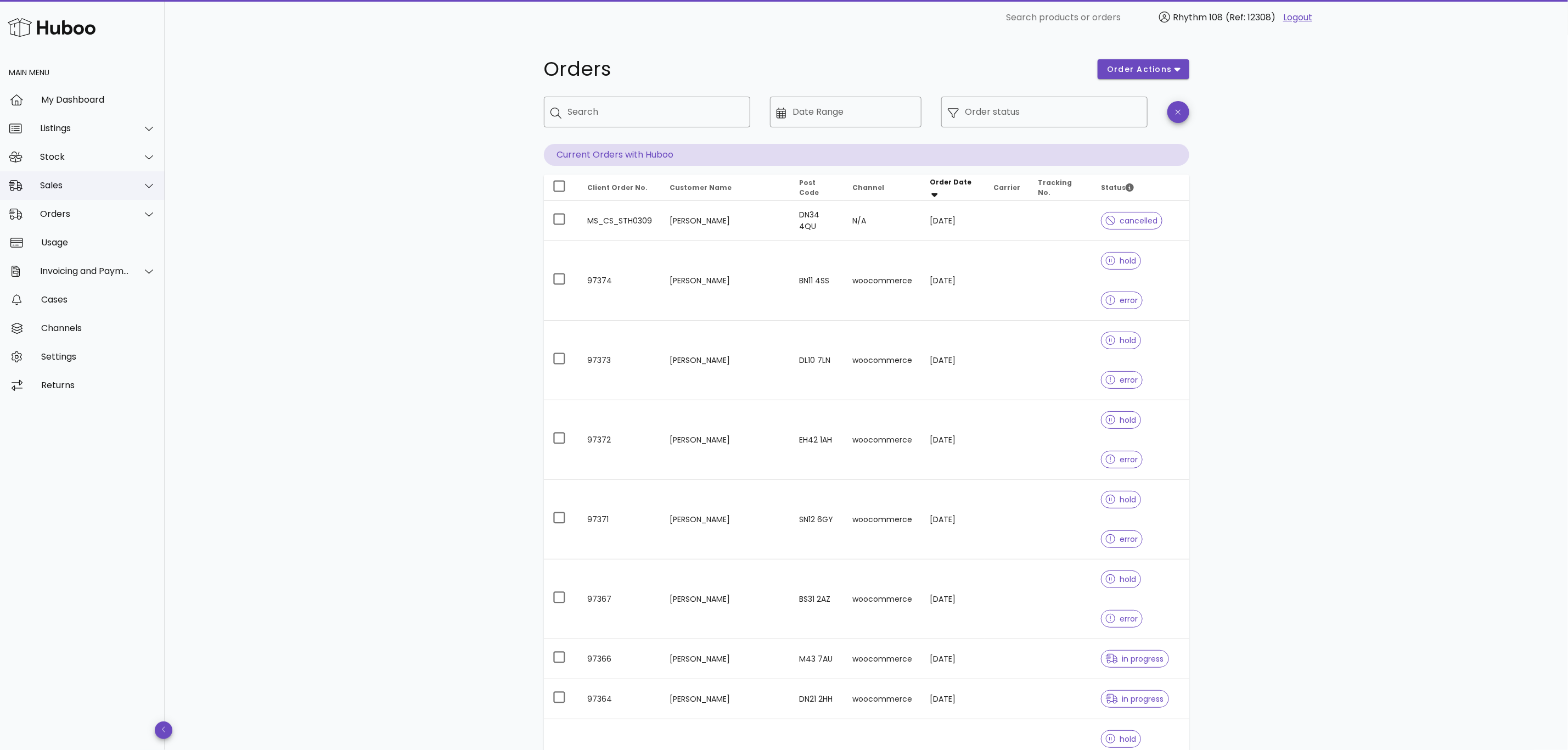
click at [68, 186] on div "Sales" at bounding box center [85, 185] width 90 height 10
click at [68, 236] on div "Add Manual Order" at bounding box center [98, 239] width 117 height 10
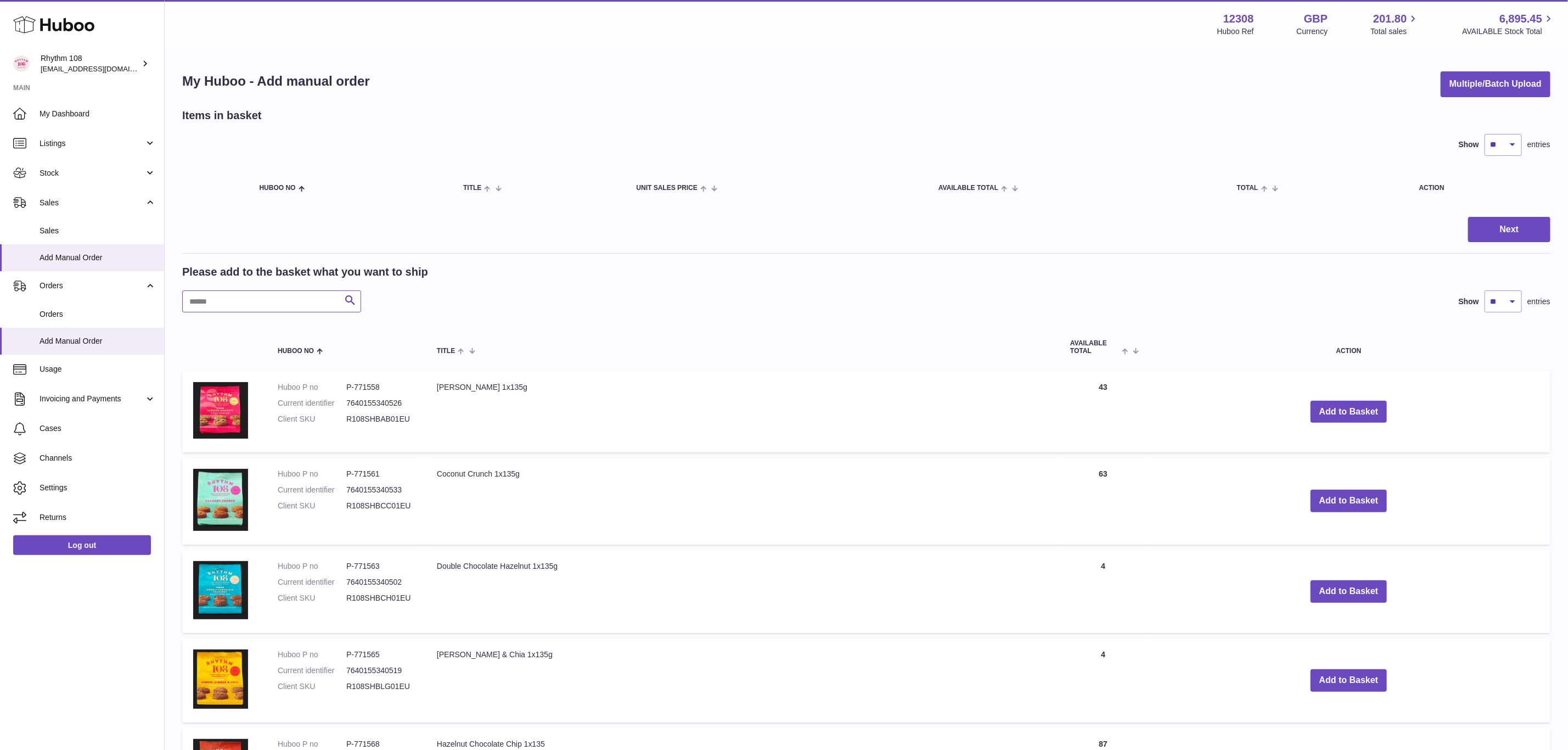
click at [312, 292] on input "text" at bounding box center [272, 301] width 179 height 22
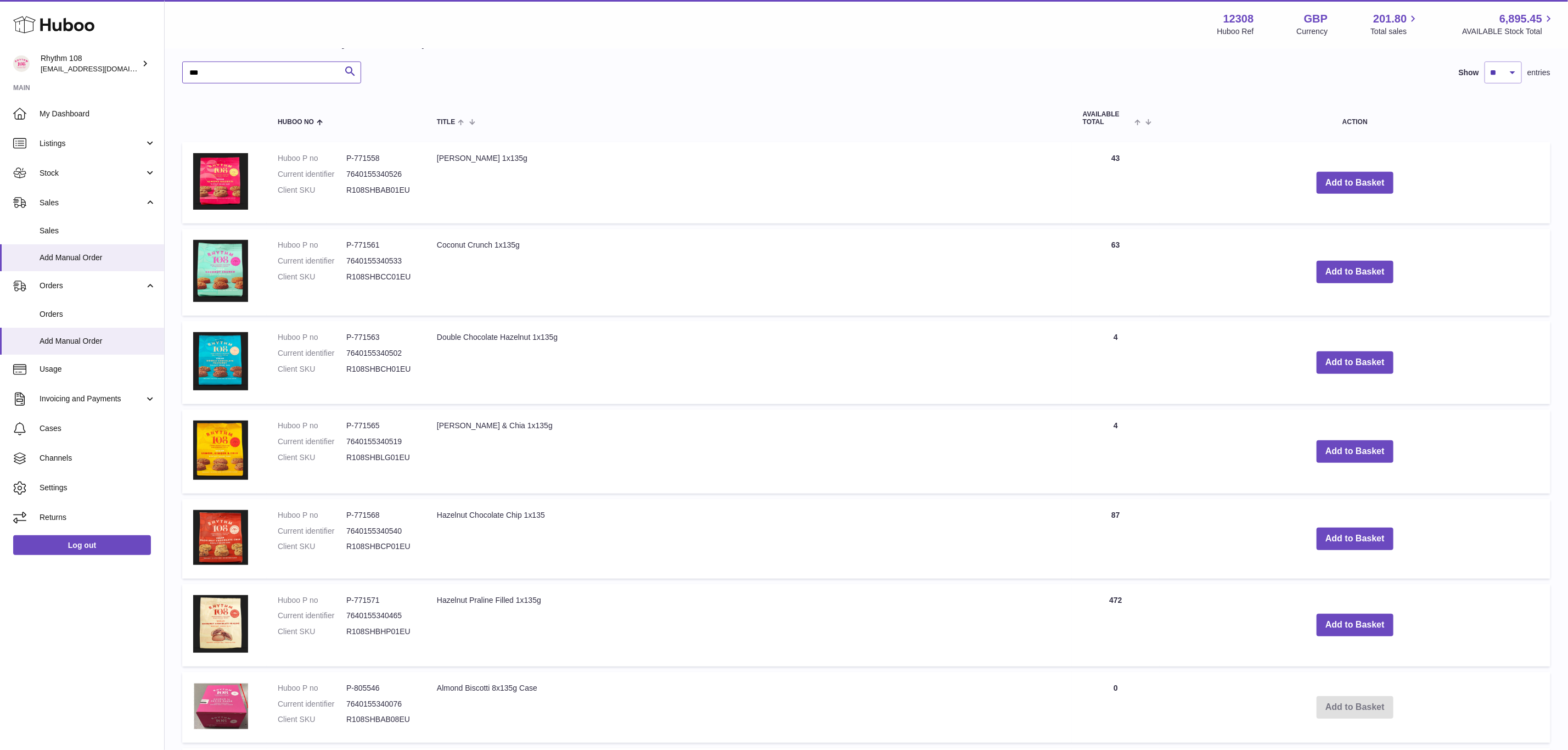
scroll to position [247, 0]
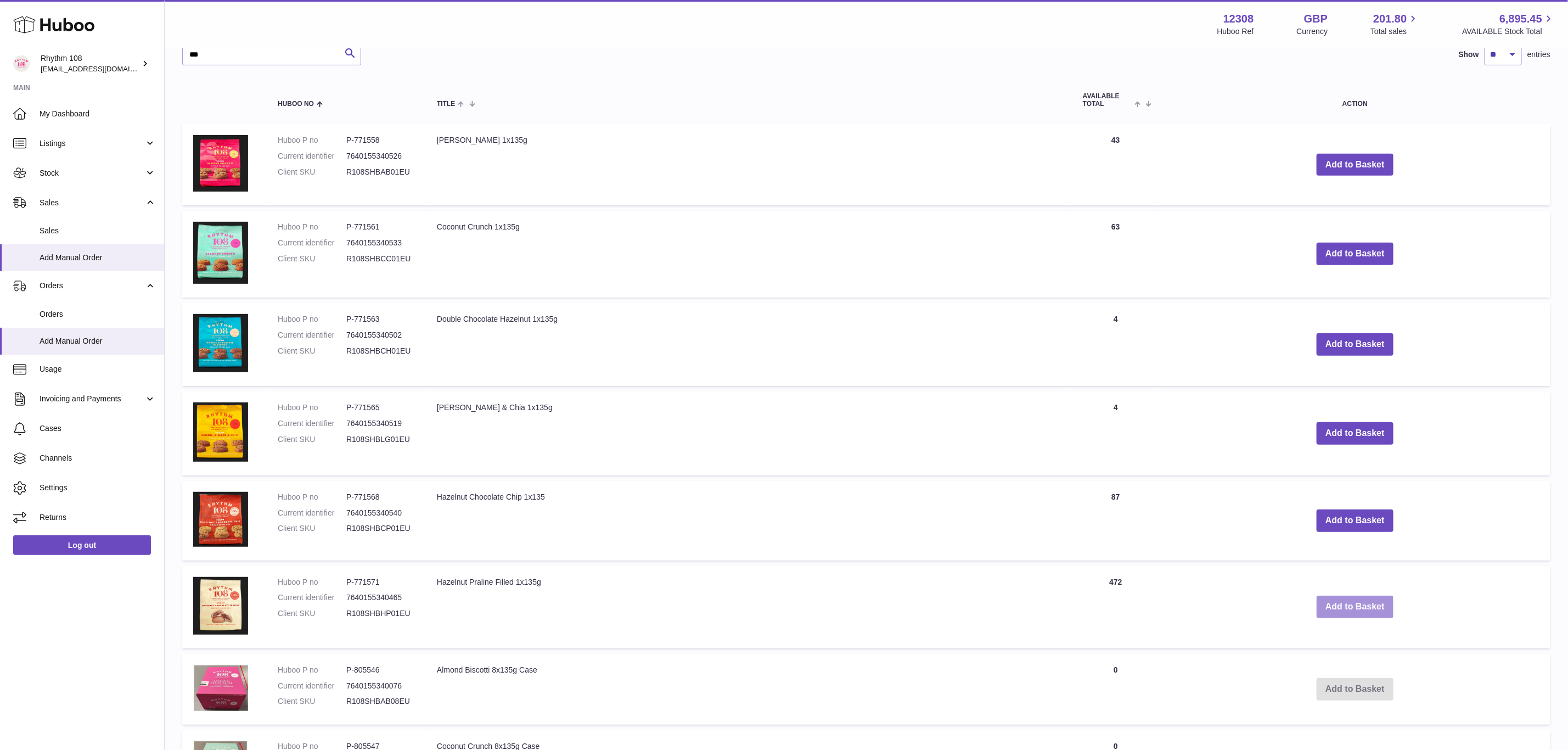
click at [1372, 600] on button "Add to Basket" at bounding box center [1355, 606] width 77 height 23
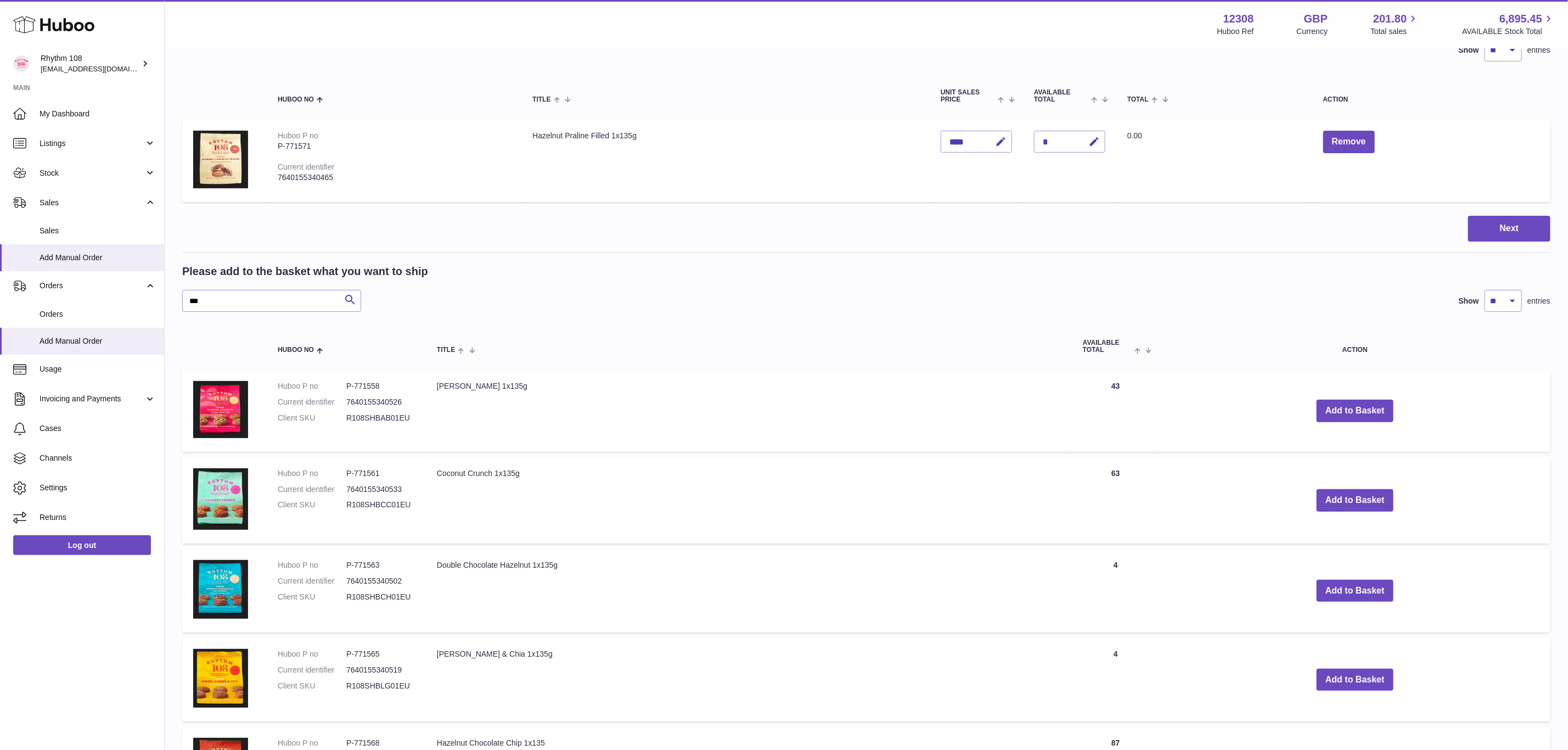
scroll to position [94, 0]
drag, startPoint x: 218, startPoint y: 297, endPoint x: 147, endPoint y: 303, distance: 71.3
click at [147, 303] on div "Huboo Rhythm 108 orders@rhythm108.com Main My Dashboard Listings Not with Huboo…" at bounding box center [784, 634] width 1568 height 1456
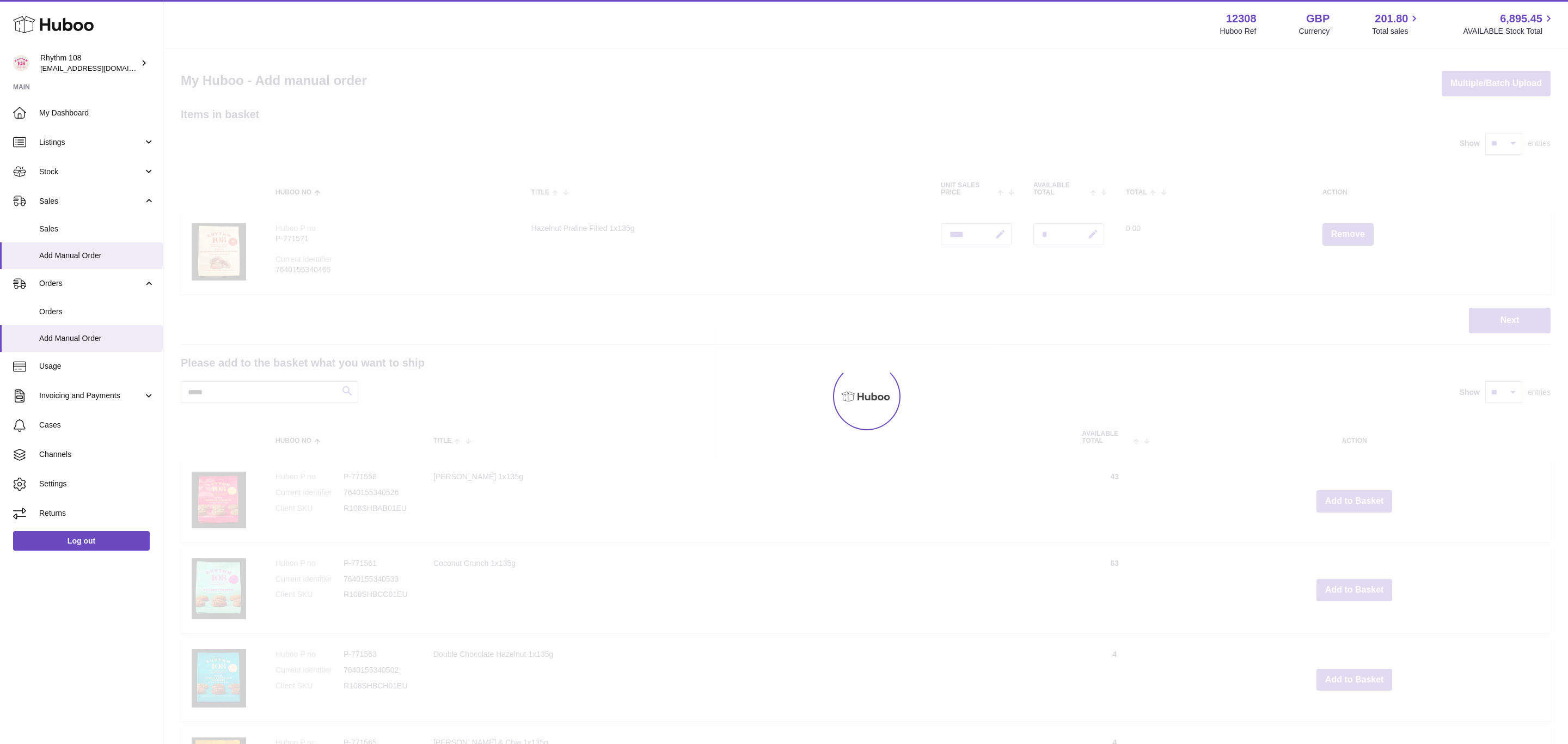
click at [352, 299] on div "Items in basket Show ** ** ** *** entries Huboo no Title Unit Sales Price AVAIL…" at bounding box center [866, 732] width 1370 height 1251
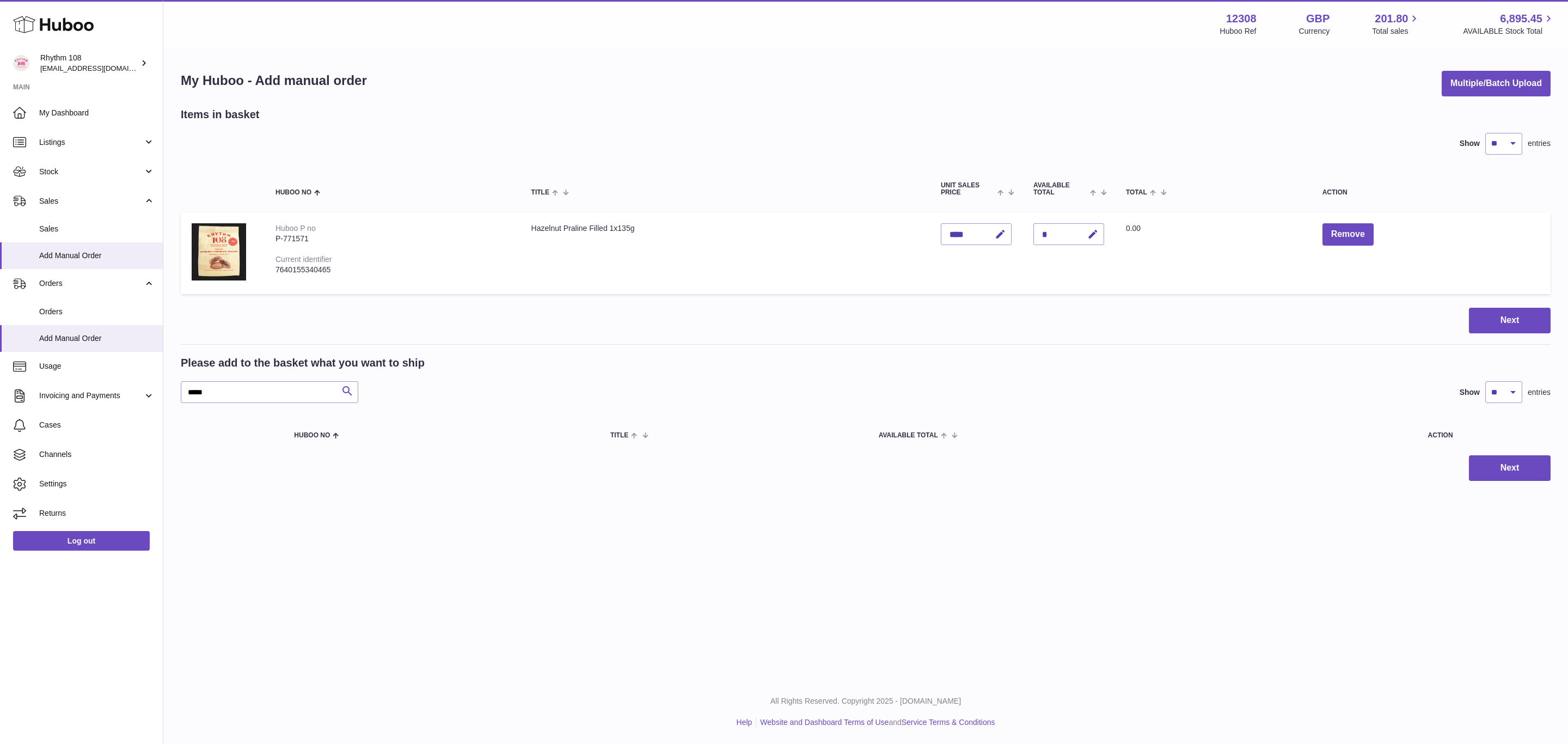
click at [346, 401] on button "Search" at bounding box center [348, 392] width 22 height 22
click at [352, 387] on icon "submit" at bounding box center [347, 391] width 13 height 13
click at [290, 399] on input "*****" at bounding box center [270, 392] width 178 height 22
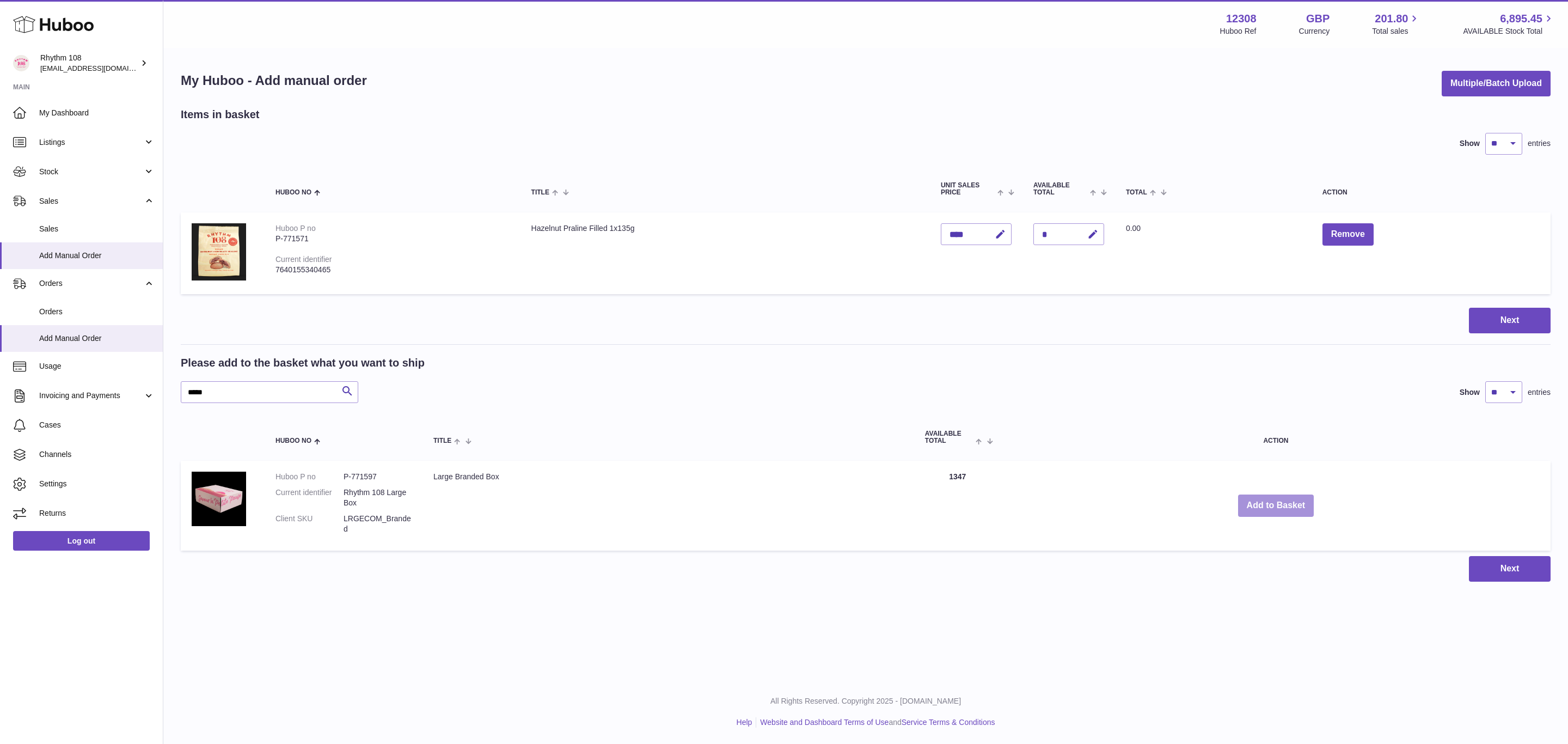
click at [1267, 510] on button "Add to Basket" at bounding box center [1276, 505] width 76 height 23
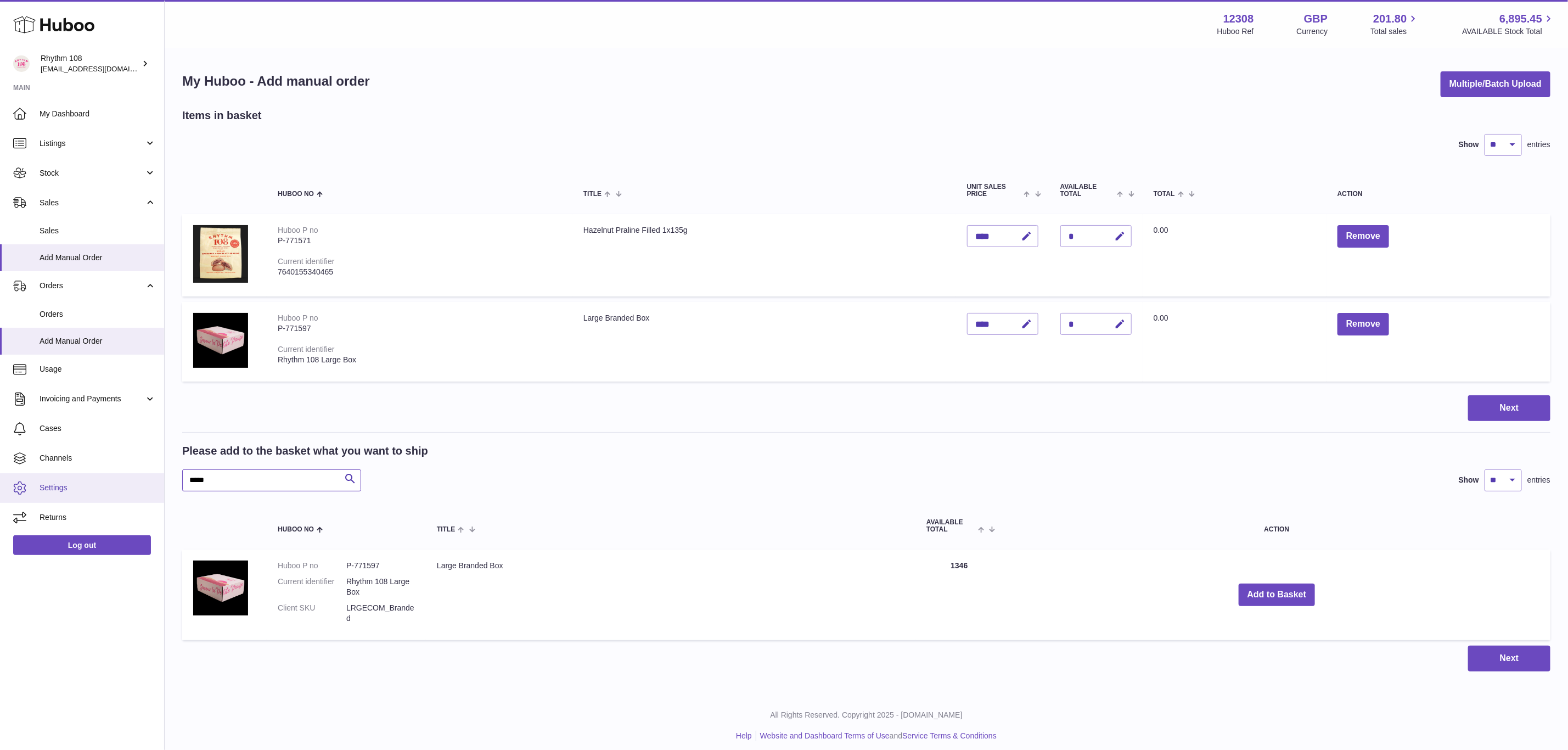
drag, startPoint x: 227, startPoint y: 475, endPoint x: 161, endPoint y: 476, distance: 66.0
click at [164, 476] on div "Huboo Rhythm 108 orders@rhythm108.com Main My Dashboard Listings Not with Huboo…" at bounding box center [784, 379] width 1568 height 757
type input "******"
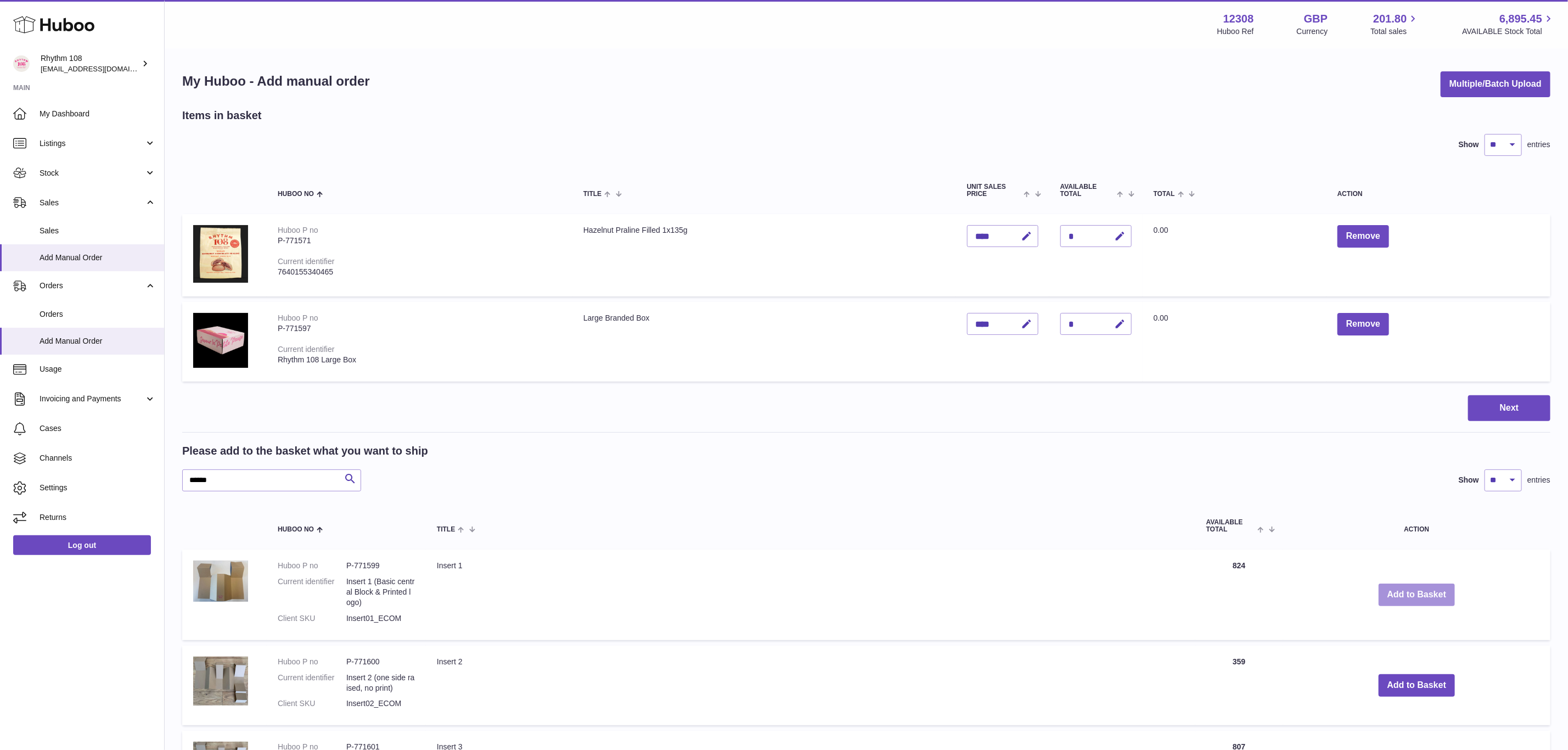
click at [1410, 591] on button "Add to Basket" at bounding box center [1417, 595] width 77 height 23
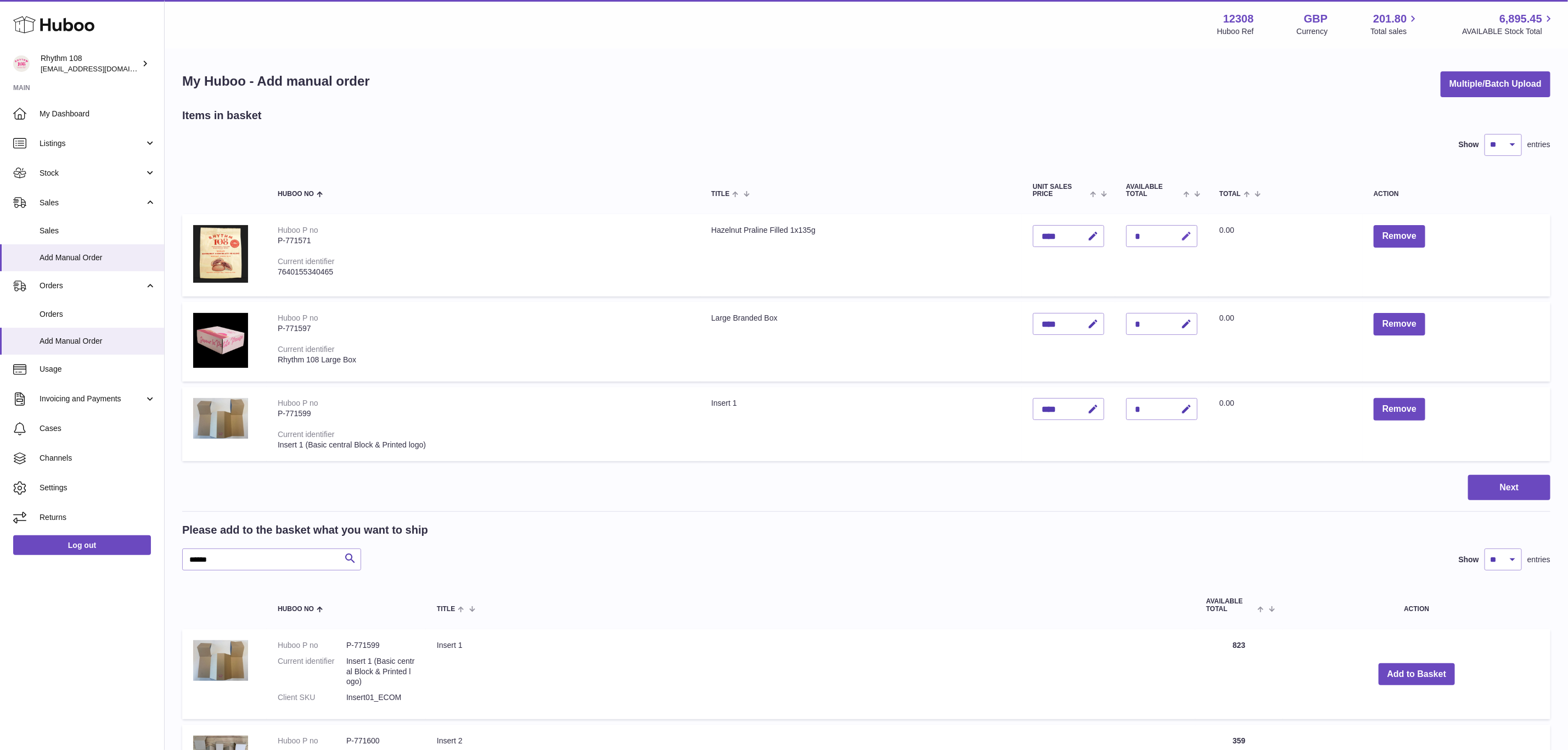
click at [1193, 234] on button "button" at bounding box center [1185, 236] width 26 height 23
drag, startPoint x: 1152, startPoint y: 236, endPoint x: 1131, endPoint y: 234, distance: 21.1
click at [1131, 234] on div "*" at bounding box center [1162, 236] width 71 height 22
drag, startPoint x: 1131, startPoint y: 234, endPoint x: 1146, endPoint y: 234, distance: 15.0
click at [1146, 234] on input "*" at bounding box center [1162, 236] width 71 height 22
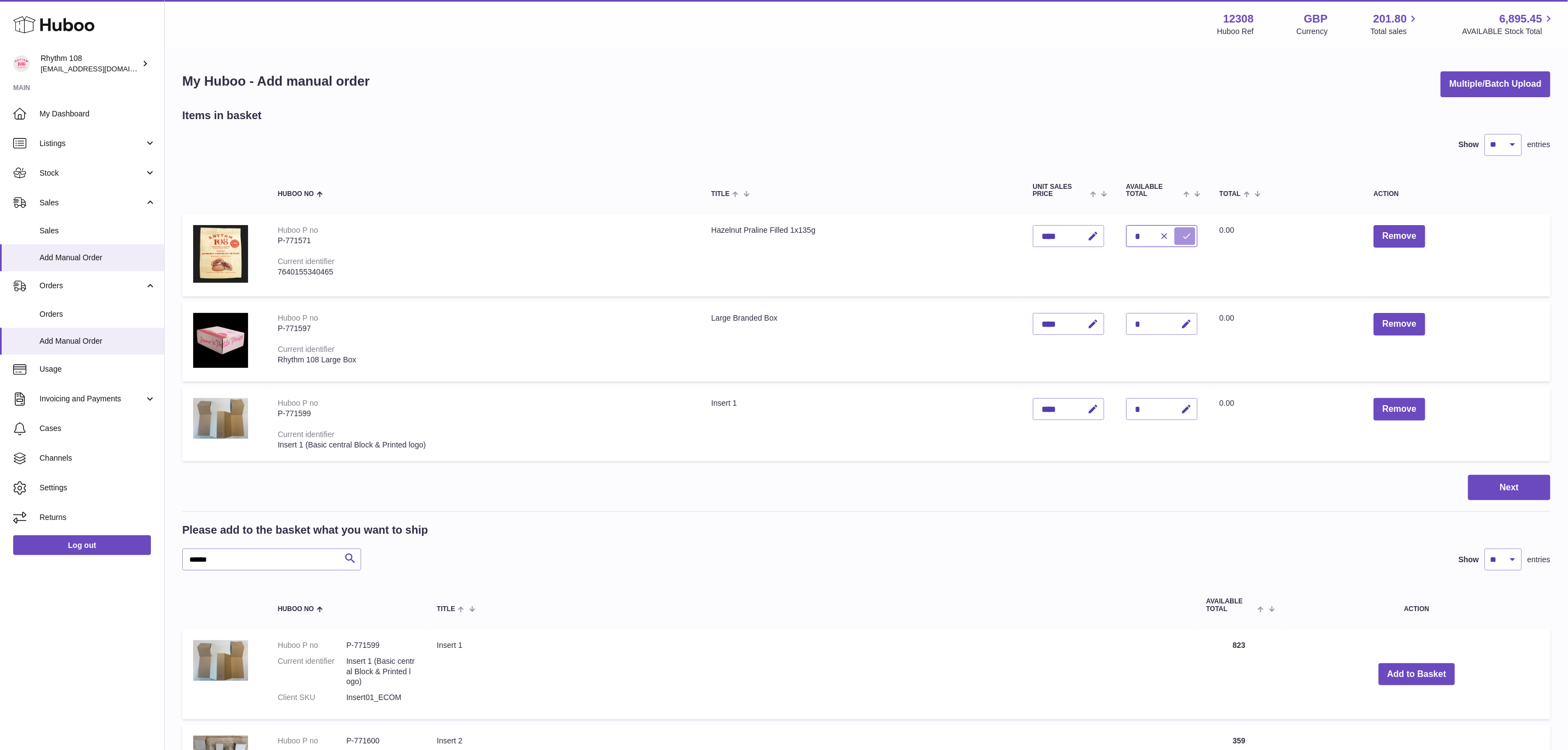
type input "*"
click at [1188, 237] on icon "submit" at bounding box center [1187, 236] width 10 height 10
click at [1527, 485] on button "Next" at bounding box center [1510, 488] width 82 height 26
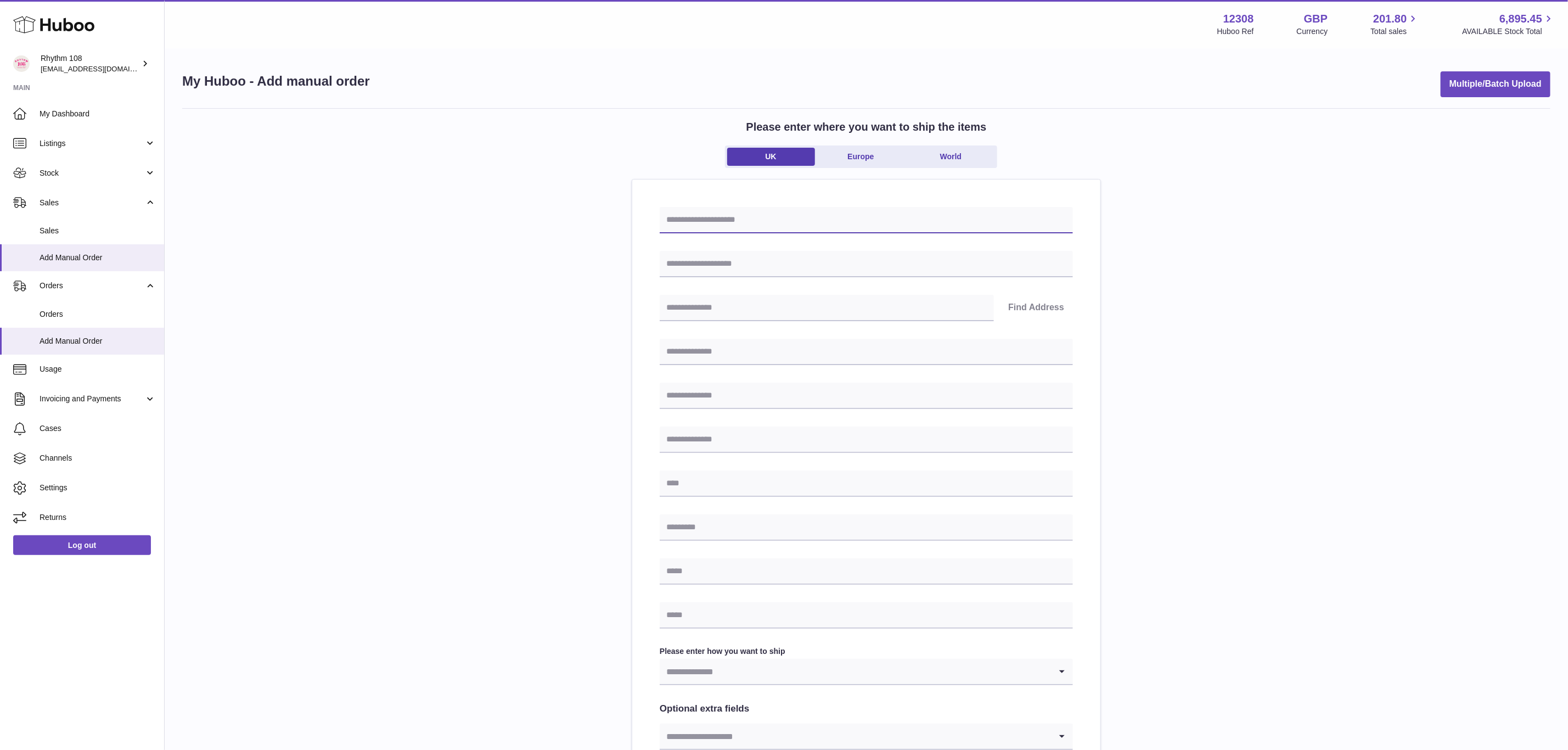
click at [745, 219] on input "text" at bounding box center [867, 220] width 414 height 26
click at [803, 229] on input "**********" at bounding box center [867, 220] width 414 height 26
type input "**********"
click at [789, 263] on input "text" at bounding box center [867, 264] width 414 height 26
type input "**********"
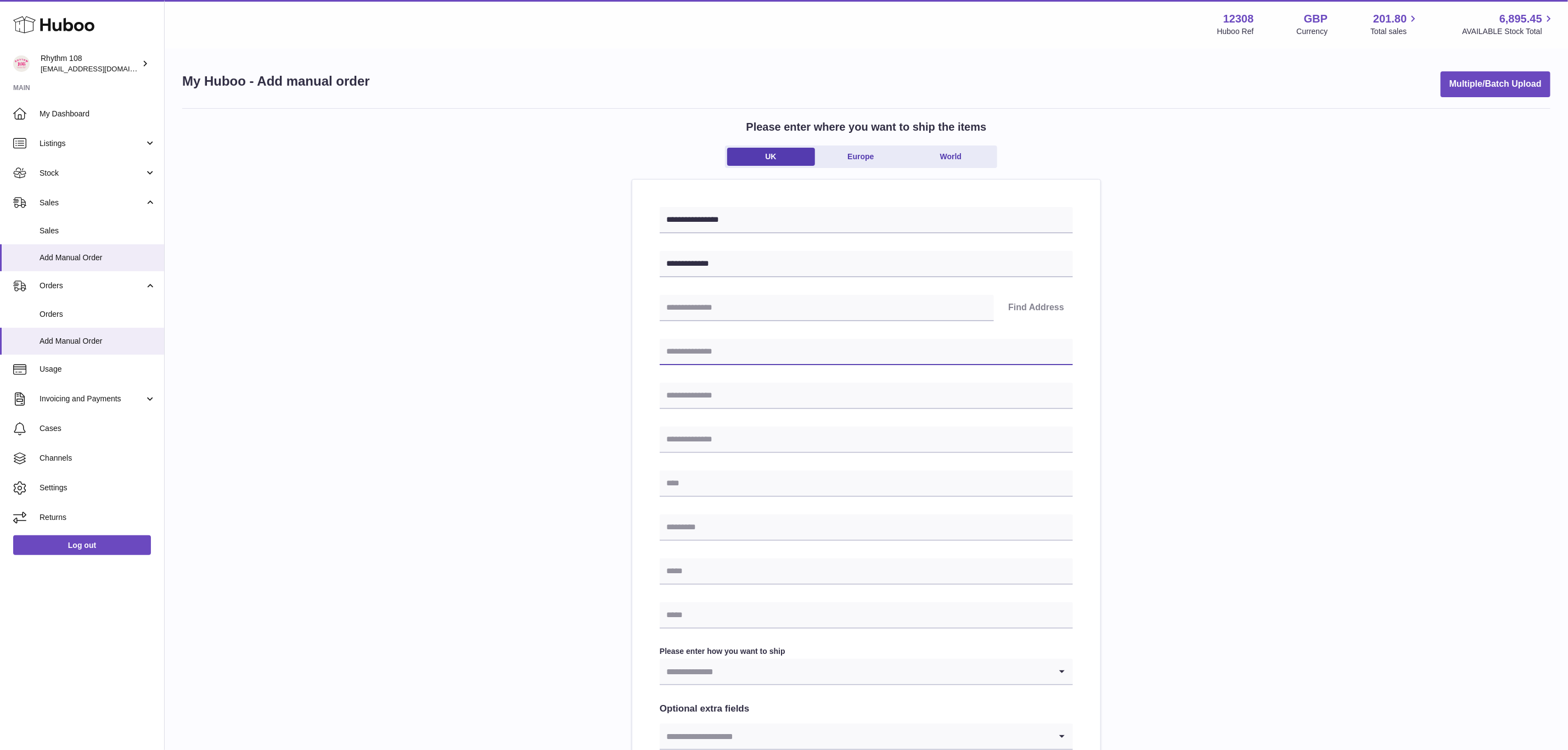
click at [738, 352] on input "text" at bounding box center [867, 352] width 414 height 26
click at [697, 611] on input "text" at bounding box center [867, 615] width 414 height 26
paste input "**********"
type input "**********"
click at [727, 301] on input "text" at bounding box center [827, 307] width 334 height 26
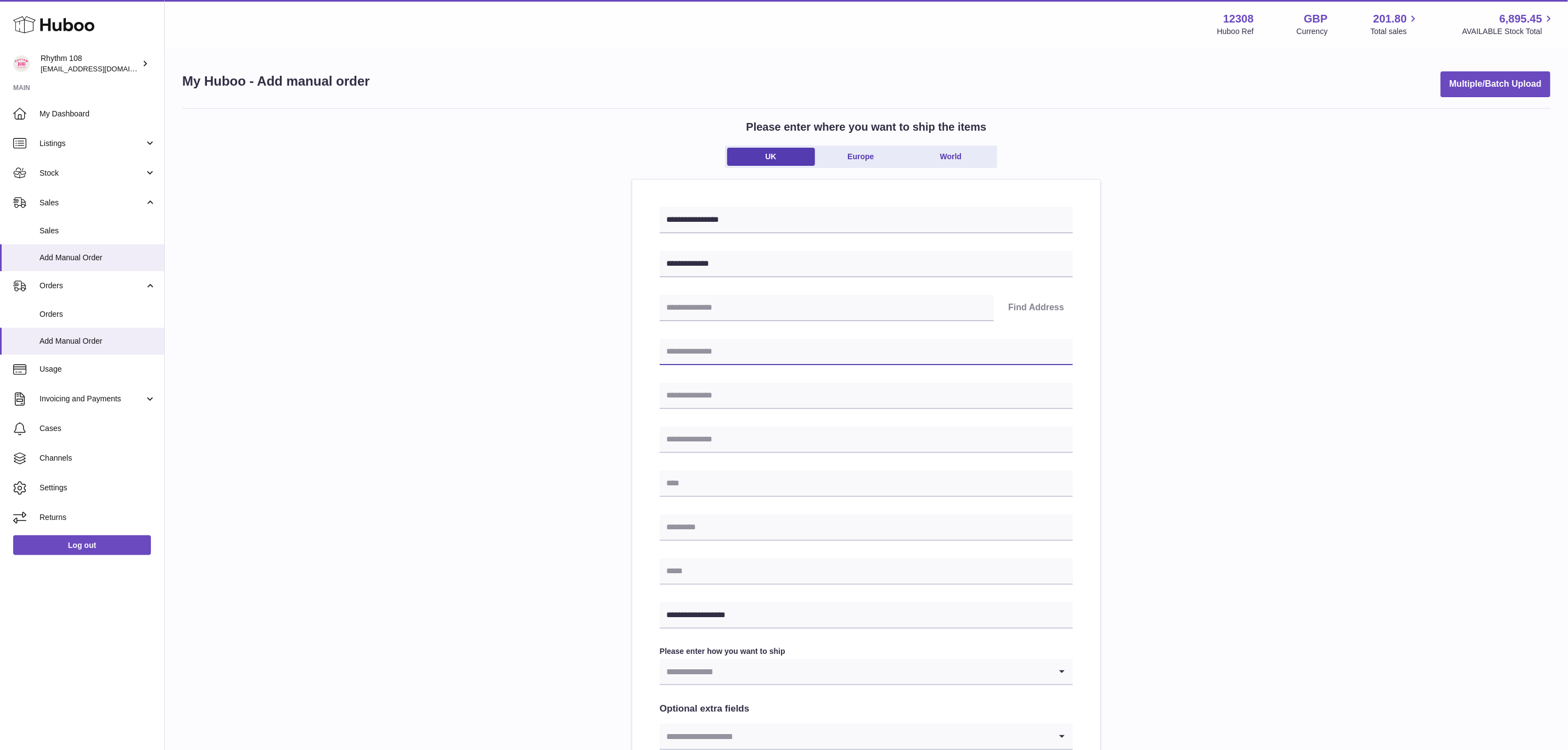
click at [721, 361] on input "text" at bounding box center [867, 352] width 414 height 26
click at [722, 347] on input "text" at bounding box center [867, 352] width 414 height 26
paste input "**********"
type input "**********"
drag, startPoint x: 722, startPoint y: 484, endPoint x: 720, endPoint y: 494, distance: 10.2
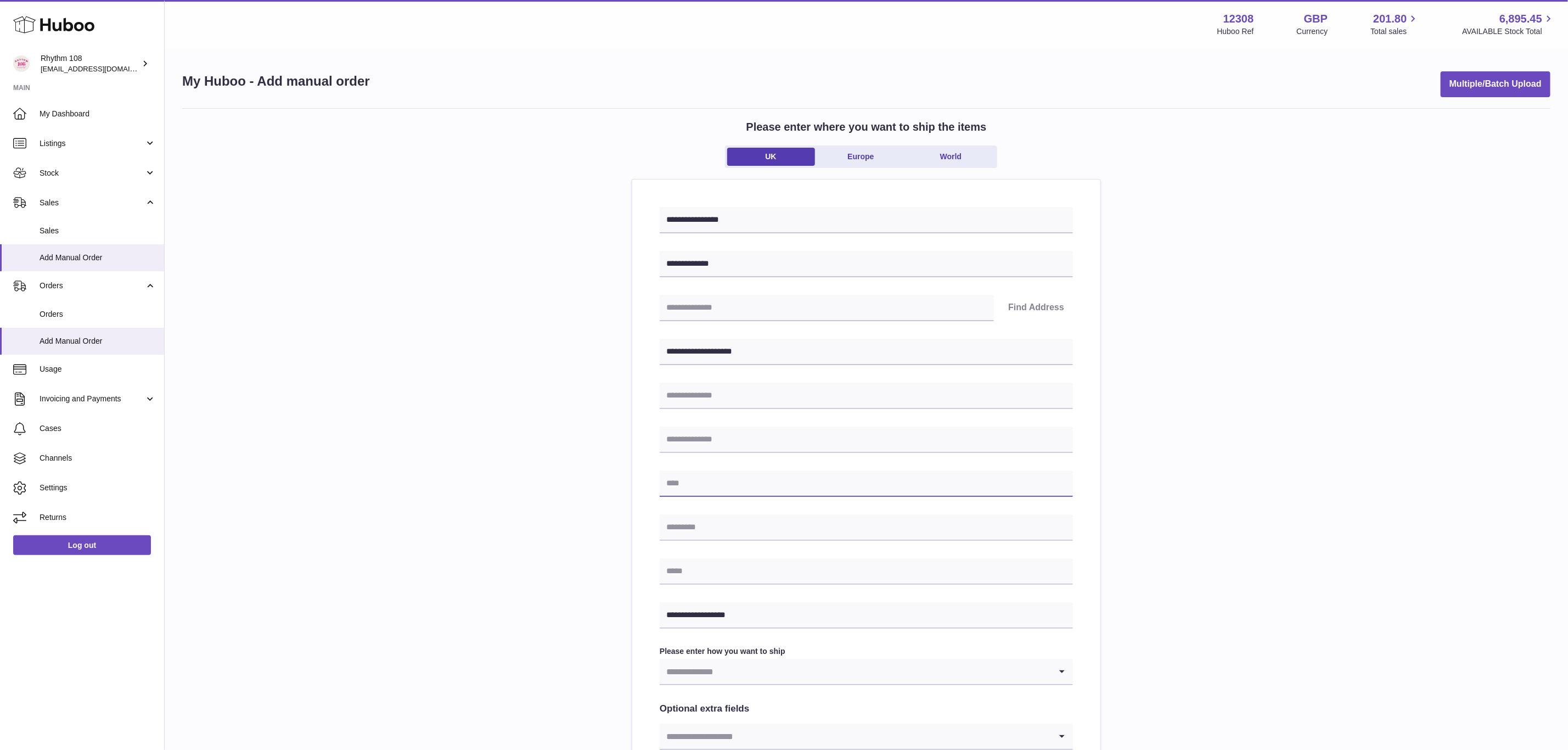
click at [722, 484] on input "text" at bounding box center [867, 484] width 414 height 26
paste input "*******"
type input "*******"
click at [715, 526] on input "text" at bounding box center [867, 527] width 414 height 26
click at [692, 520] on input "text" at bounding box center [867, 527] width 414 height 26
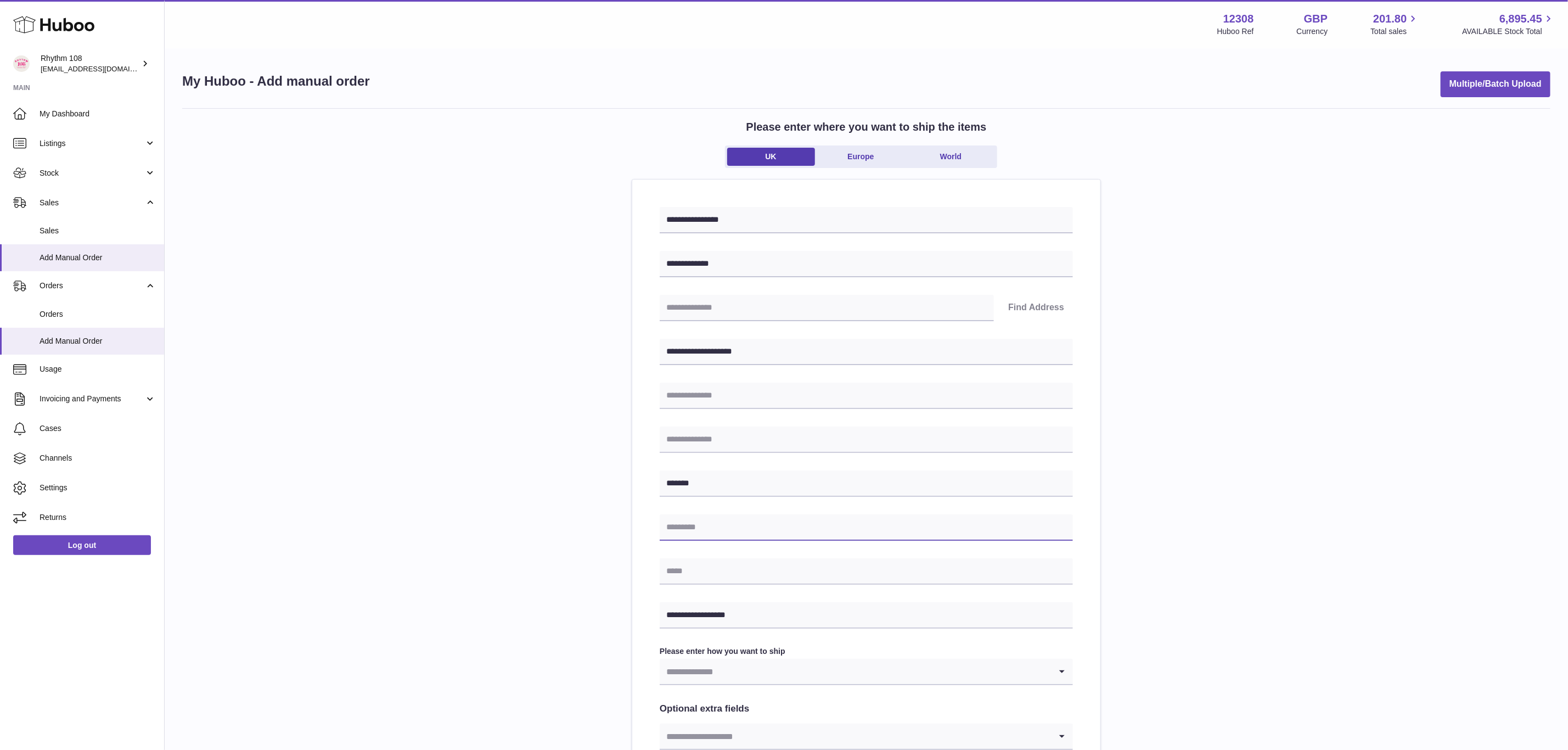
paste input "********"
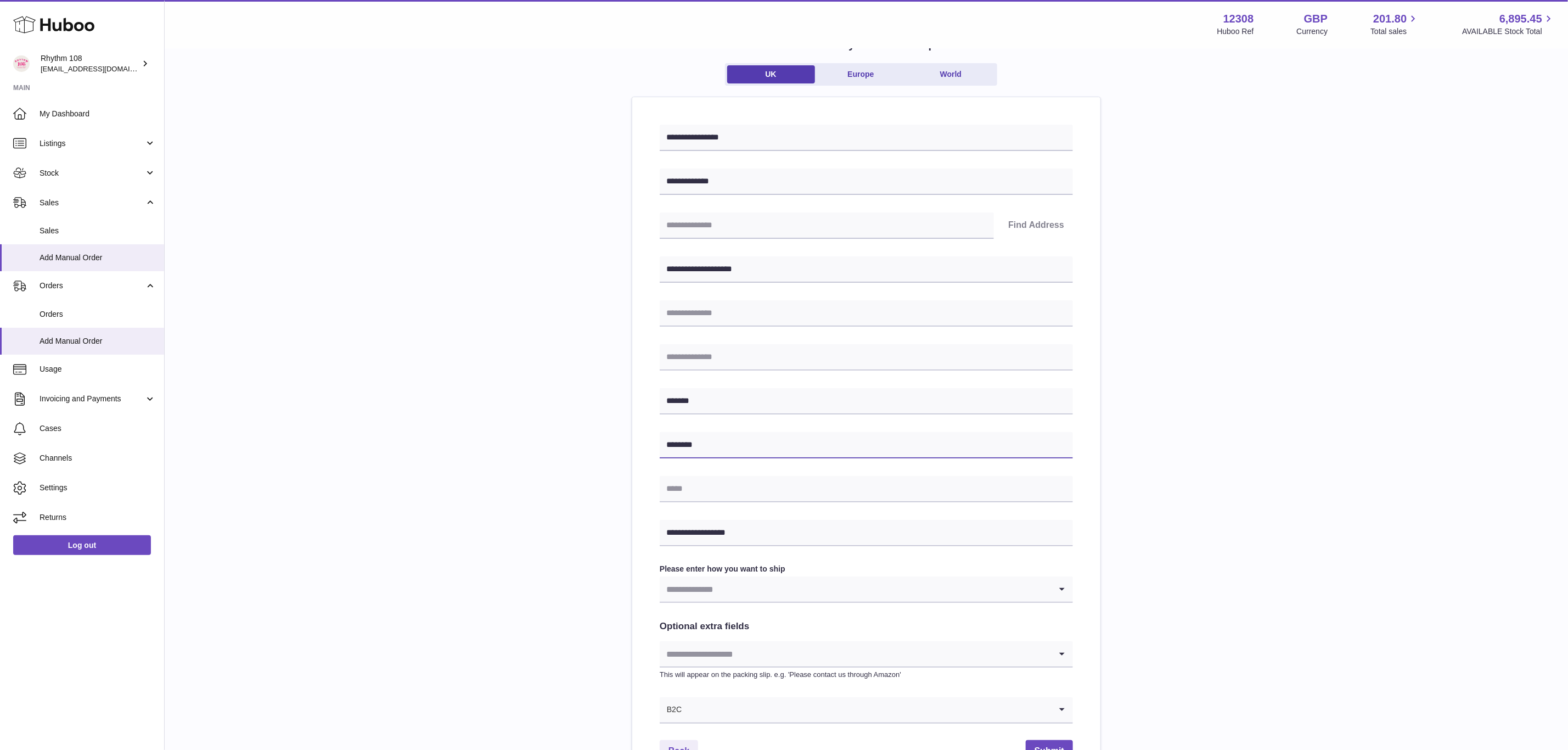
type input "********"
click at [769, 588] on input "Search for option" at bounding box center [855, 589] width 392 height 25
click at [746, 703] on li "Huboo 48 Tracked" at bounding box center [867, 706] width 412 height 22
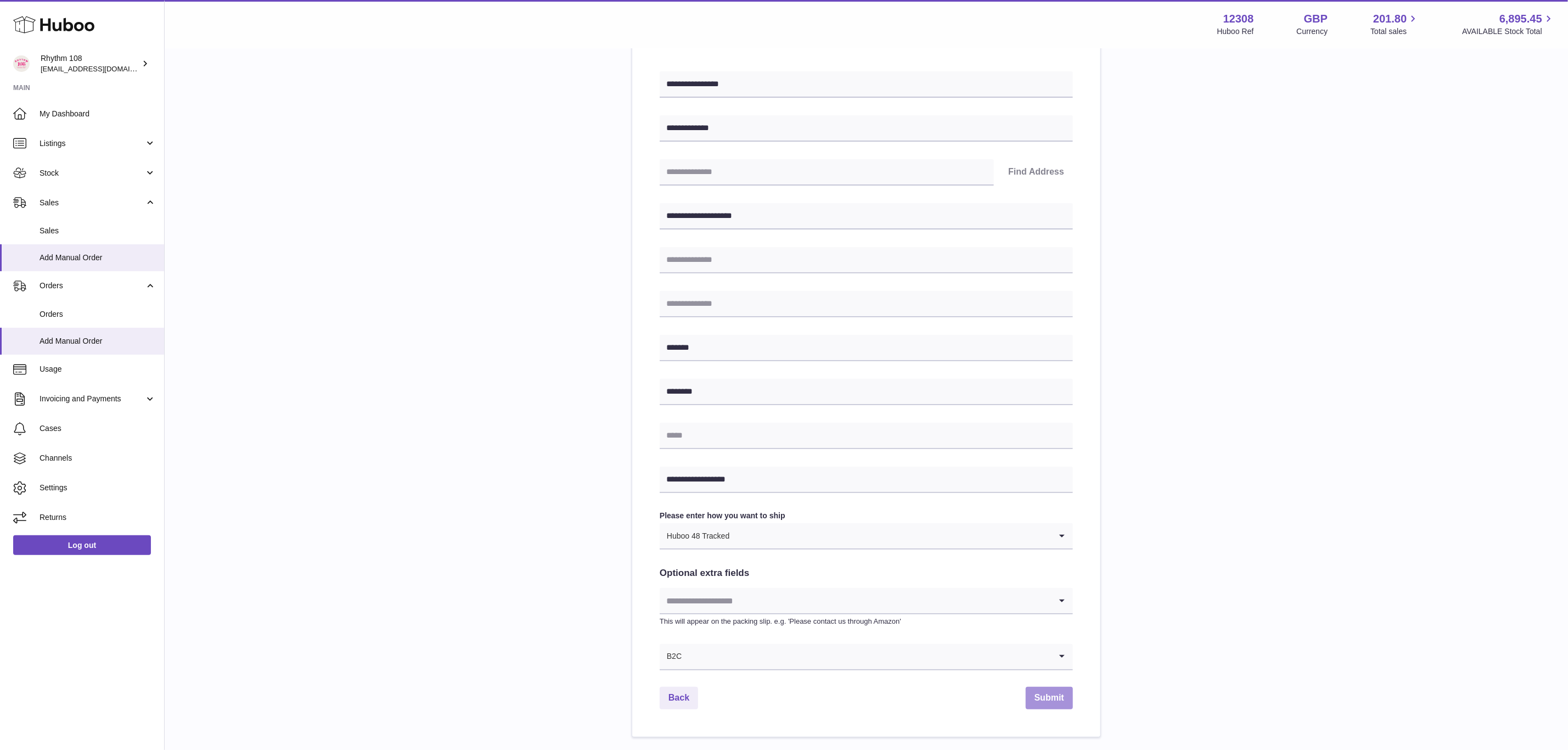
scroll to position [164, 0]
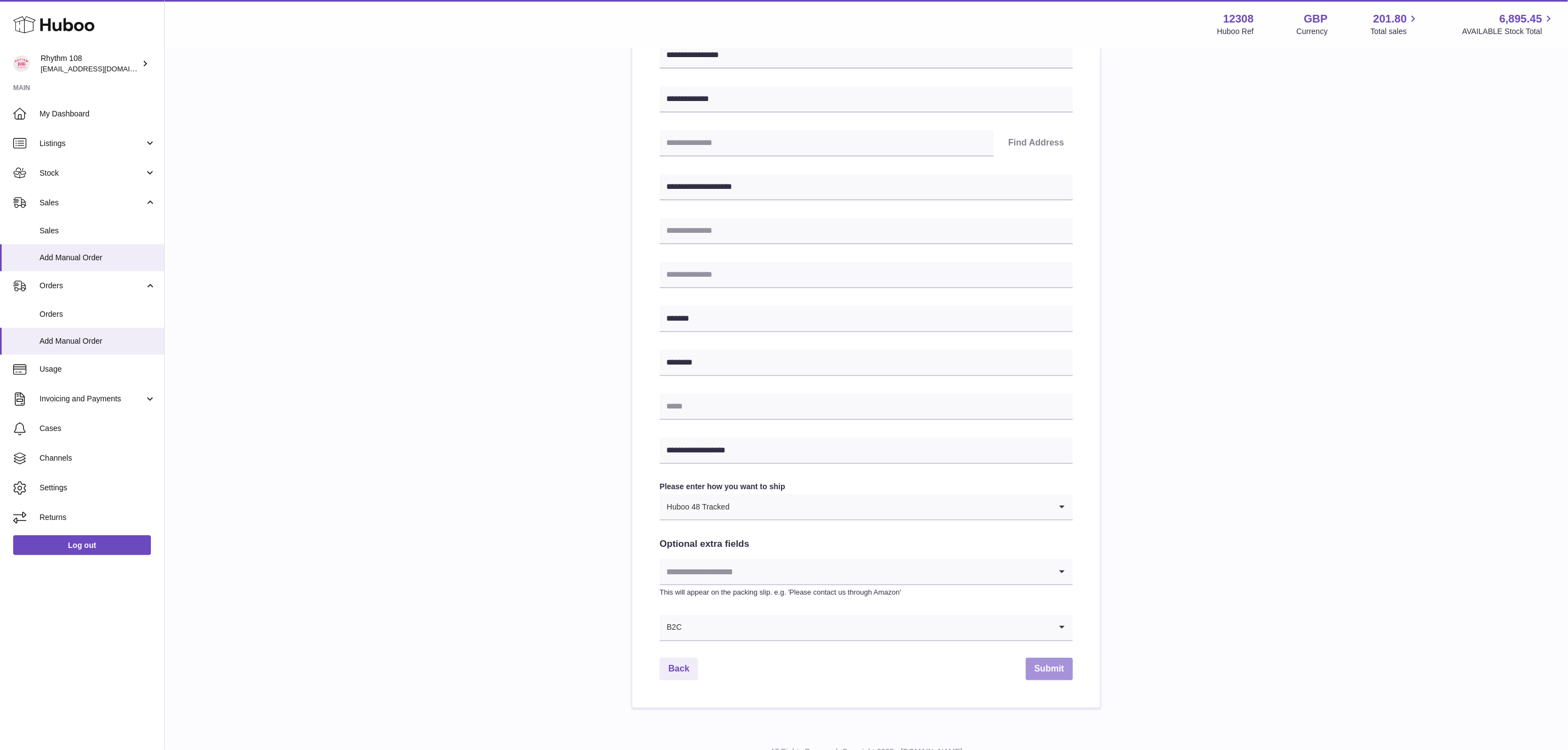
click at [1056, 669] on button "Submit" at bounding box center [1049, 669] width 47 height 23
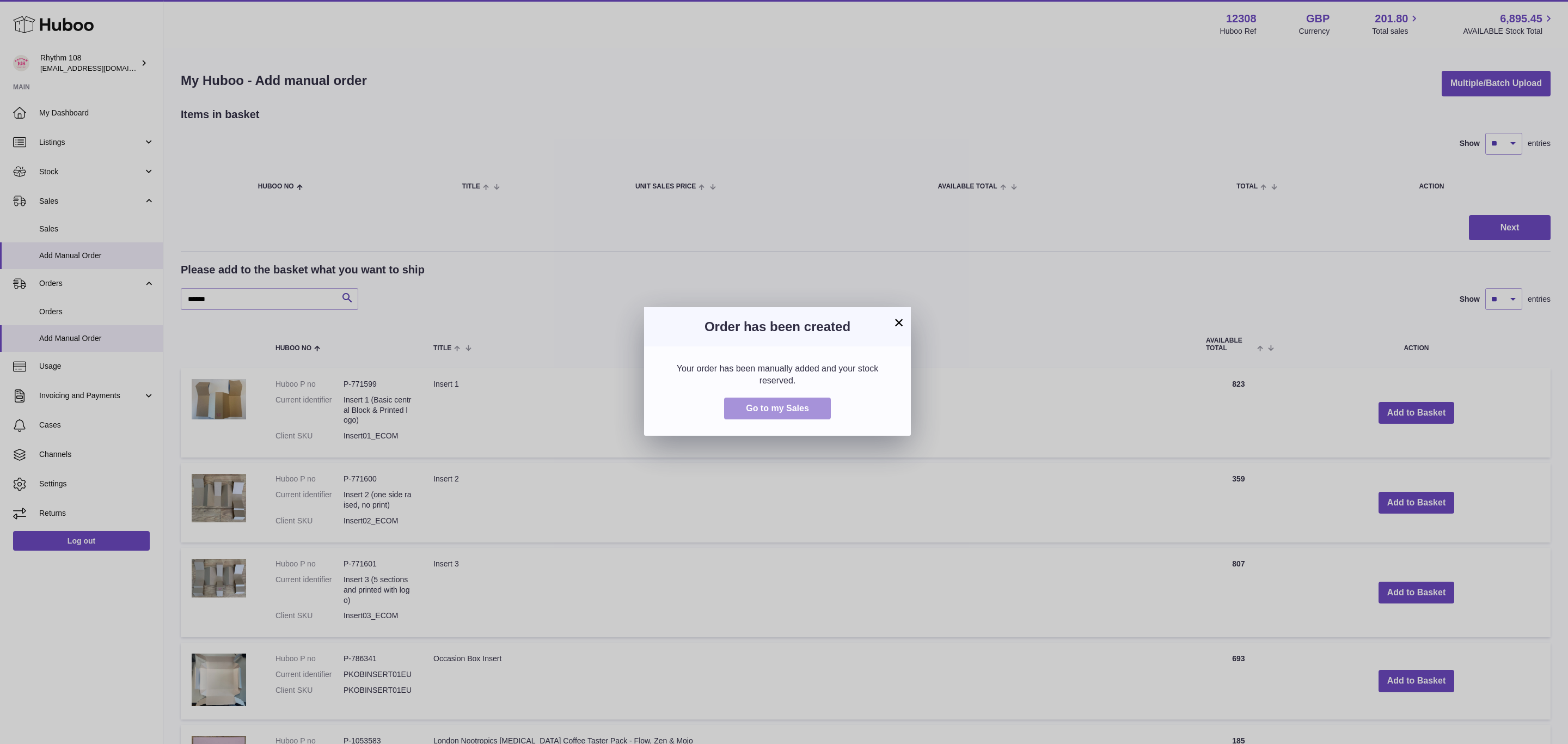
click at [796, 410] on span "Go to my Sales" at bounding box center [777, 408] width 63 height 9
